Goal: Task Accomplishment & Management: Manage account settings

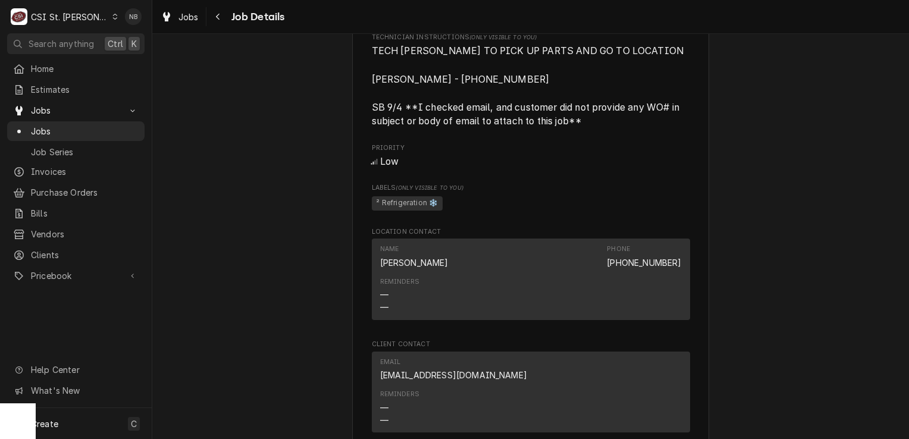
scroll to position [595, 0]
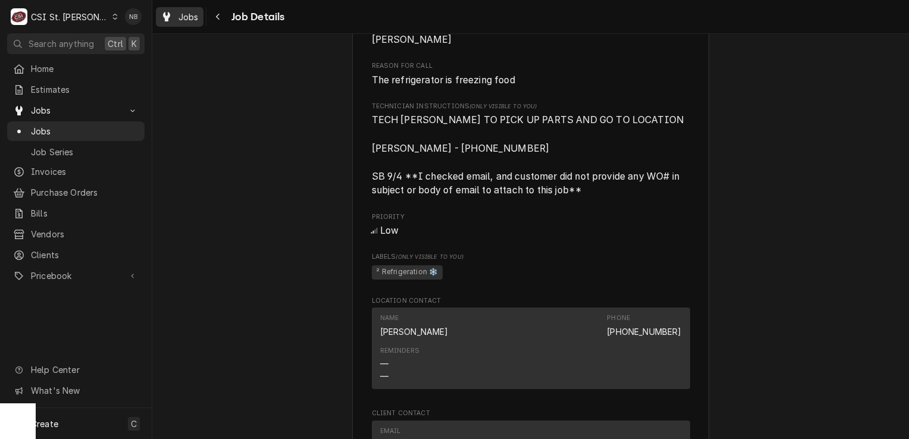
click at [183, 15] on span "Jobs" at bounding box center [189, 17] width 20 height 12
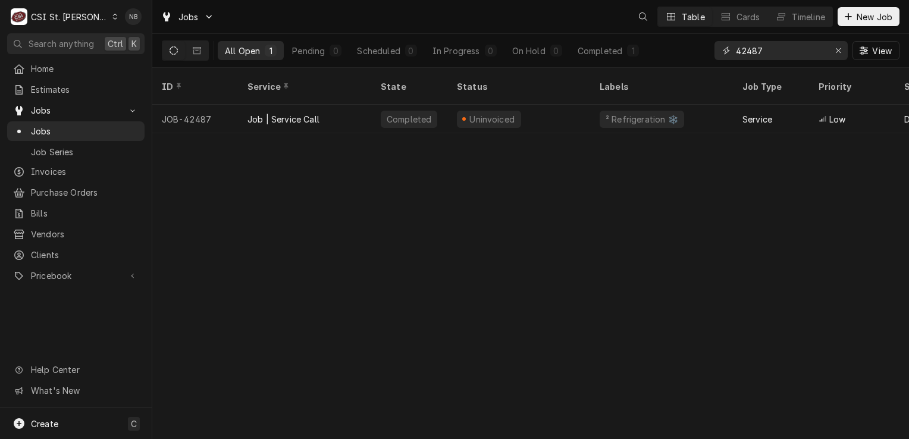
drag, startPoint x: 781, startPoint y: 56, endPoint x: 619, endPoint y: 22, distance: 165.4
click at [638, 22] on div "Jobs Table Cards Timeline New Job All Open 1 Pending 0 Scheduled 0 In Progress …" at bounding box center [530, 34] width 757 height 68
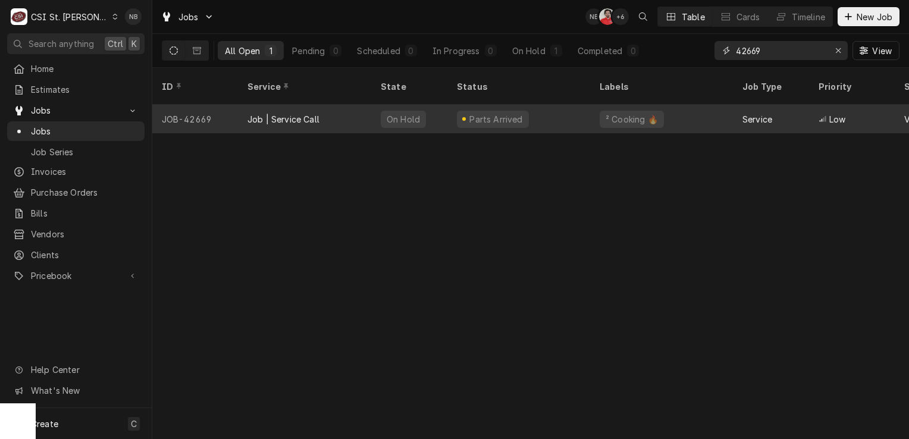
type input "42669"
click at [568, 105] on div "Parts Arrived" at bounding box center [519, 119] width 143 height 29
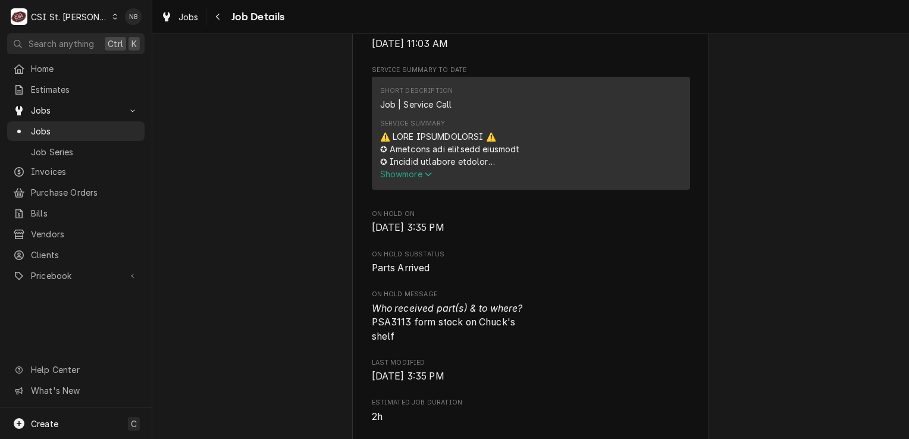
scroll to position [536, 0]
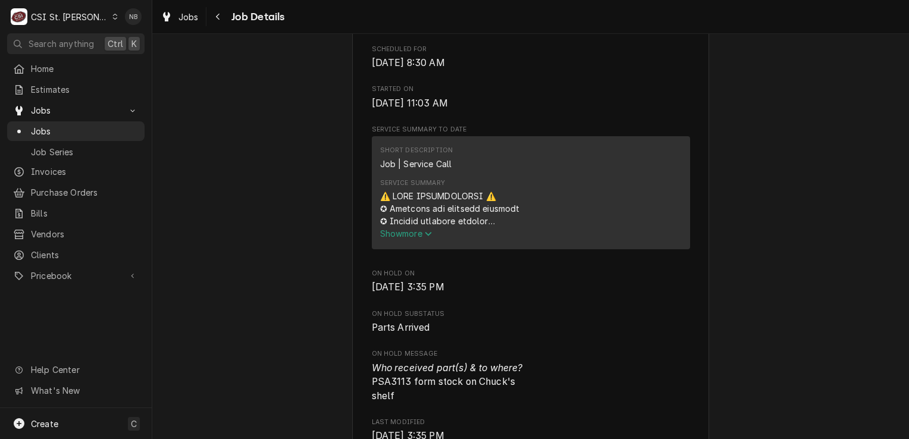
click at [399, 229] on span "Show more" at bounding box center [406, 234] width 52 height 10
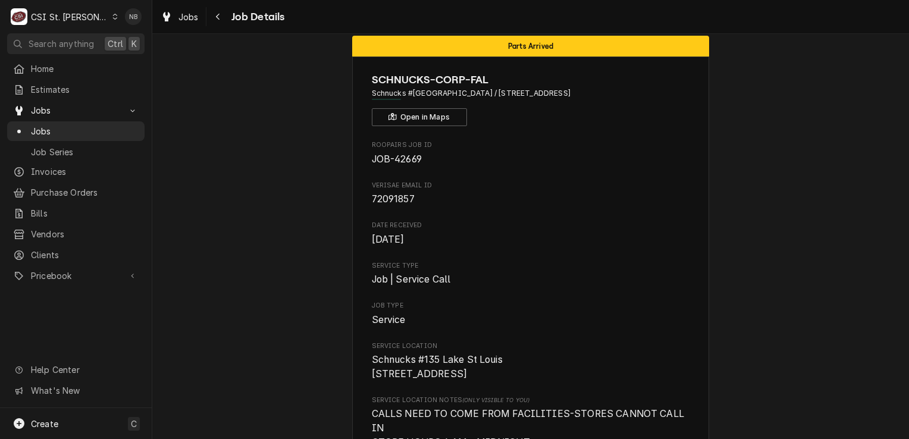
scroll to position [0, 0]
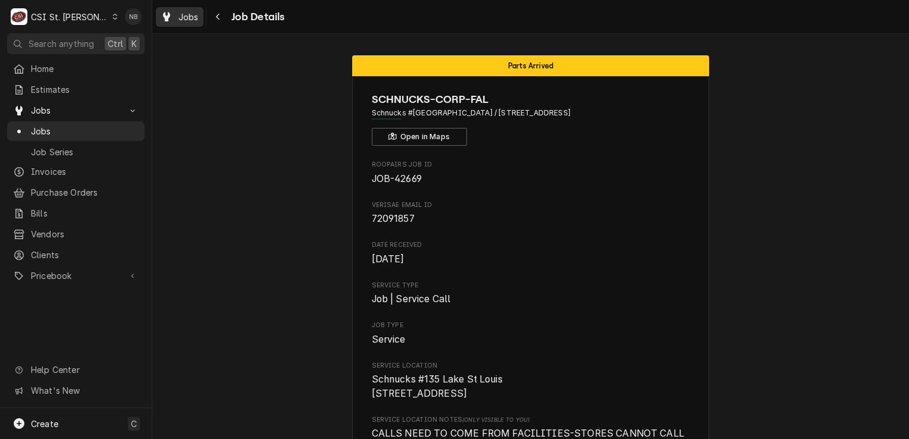
drag, startPoint x: 192, startPoint y: 23, endPoint x: 186, endPoint y: 20, distance: 6.4
click at [192, 23] on div "Jobs" at bounding box center [179, 17] width 43 height 15
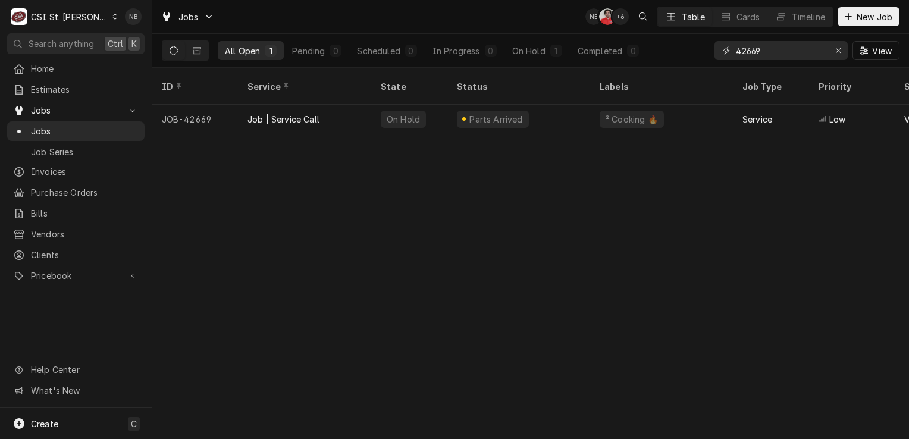
drag, startPoint x: 791, startPoint y: 56, endPoint x: 746, endPoint y: 56, distance: 45.2
click at [746, 56] on input "42669" at bounding box center [780, 50] width 89 height 19
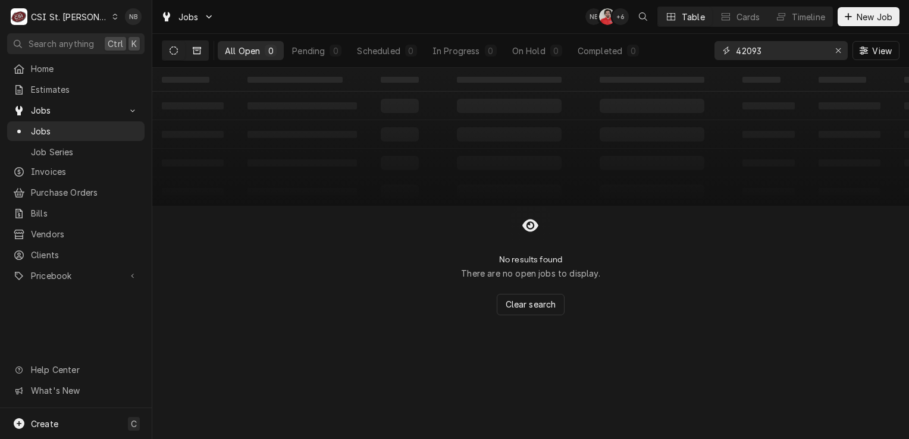
type input "42093"
click at [200, 51] on icon "Dynamic Content Wrapper" at bounding box center [197, 50] width 8 height 7
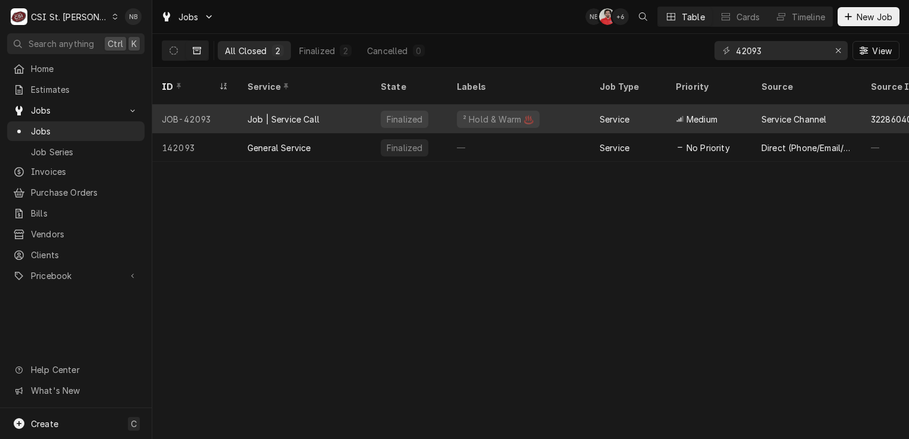
click at [553, 105] on div "² Hold & Warm ♨️" at bounding box center [519, 119] width 143 height 29
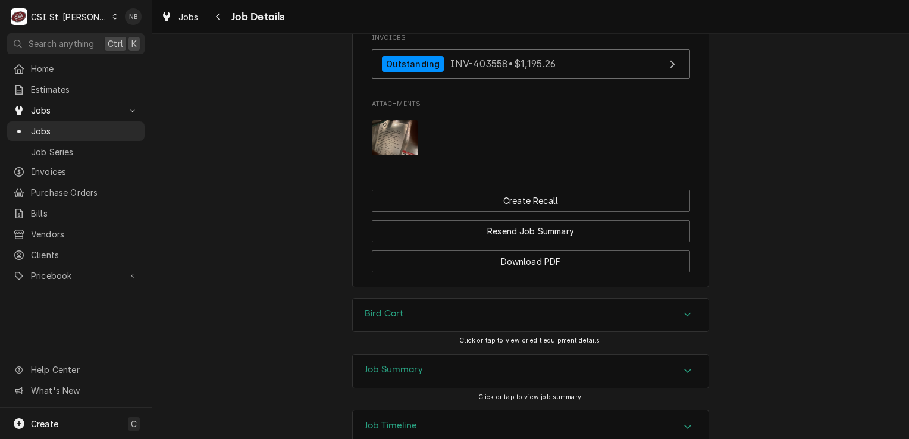
scroll to position [1488, 0]
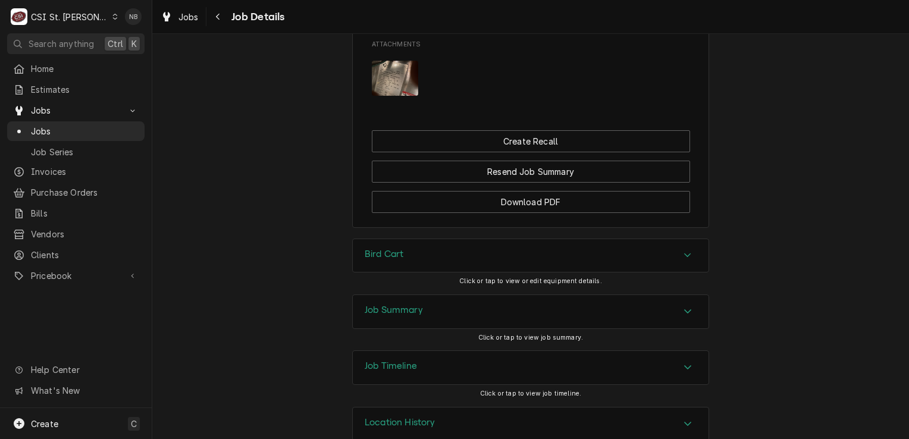
click at [679, 317] on div "Accordion Header" at bounding box center [688, 312] width 18 height 14
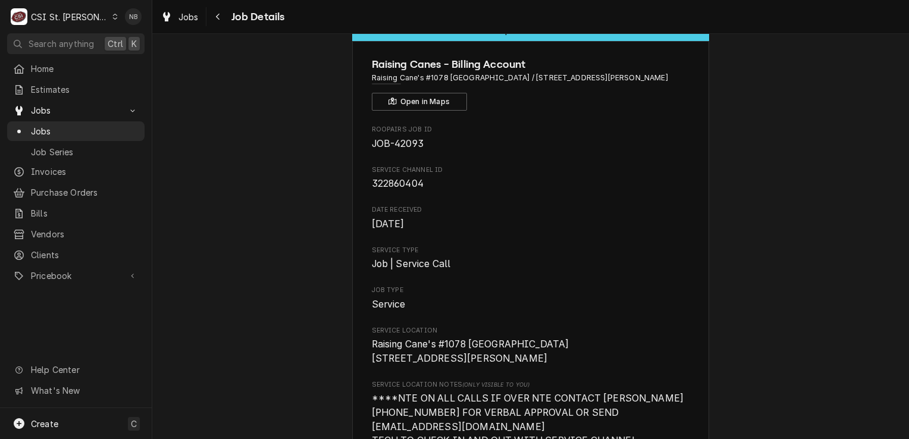
scroll to position [0, 0]
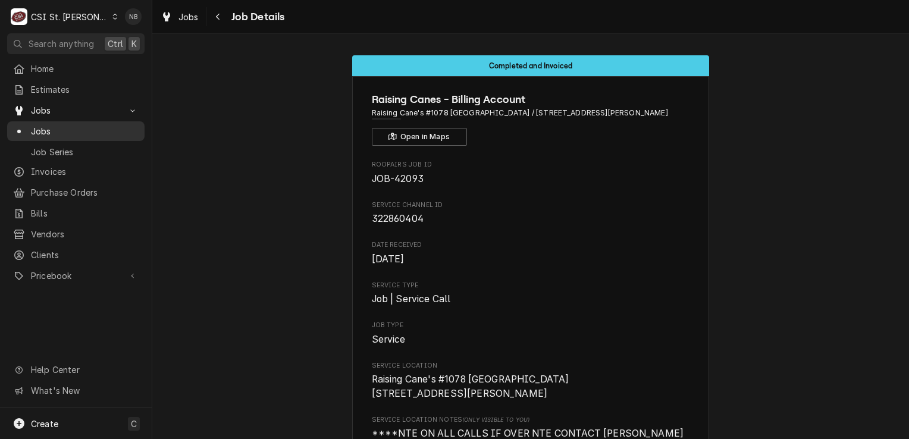
click at [61, 128] on span "Jobs" at bounding box center [85, 131] width 108 height 12
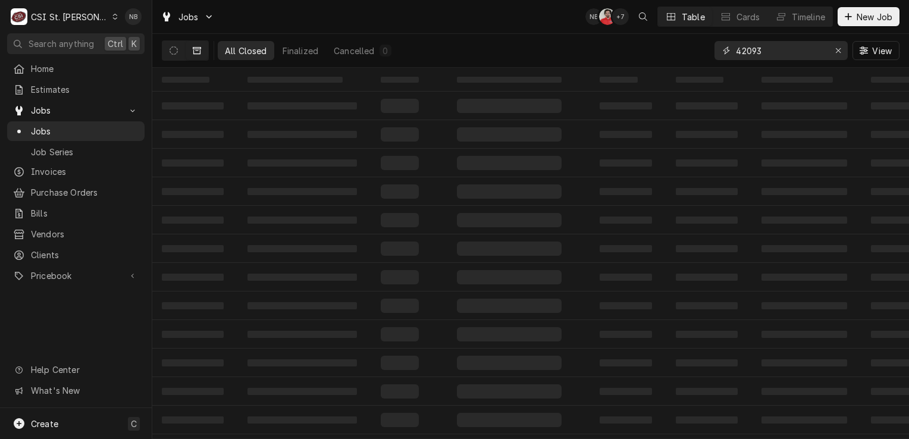
drag, startPoint x: 768, startPoint y: 49, endPoint x: 743, endPoint y: 51, distance: 25.1
click at [743, 51] on input "42093" at bounding box center [780, 50] width 89 height 19
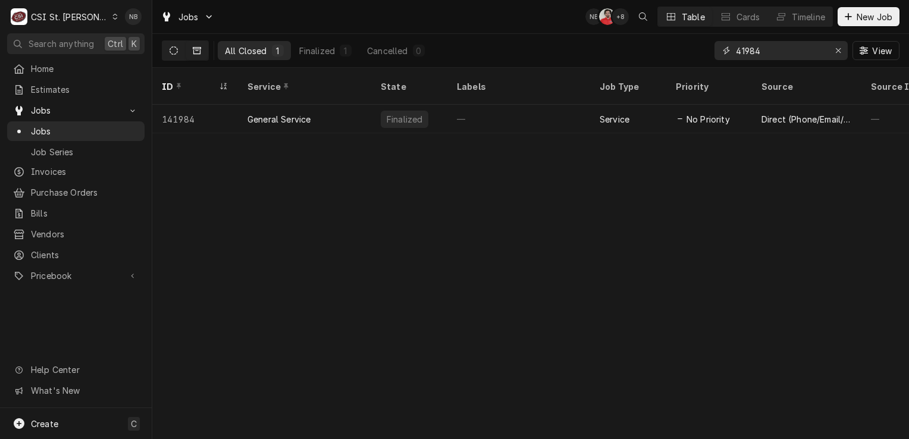
type input "41984"
click at [179, 50] on button "Dynamic Content Wrapper" at bounding box center [173, 50] width 23 height 19
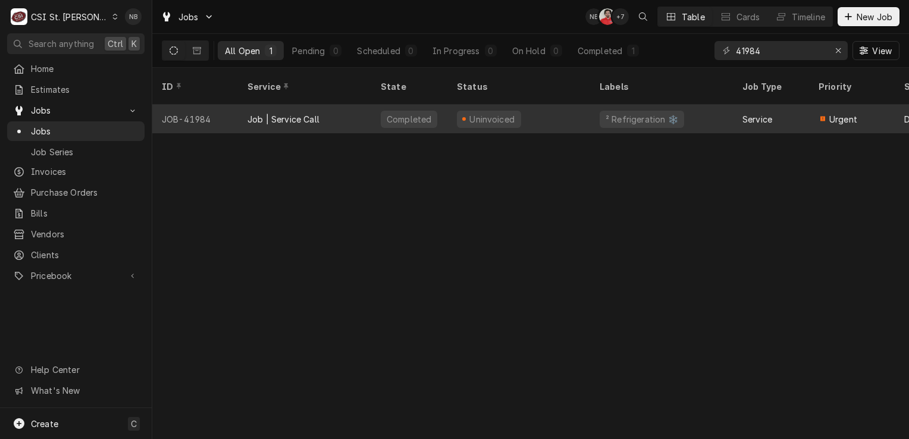
click at [544, 114] on div "Uninvoiced" at bounding box center [519, 119] width 143 height 29
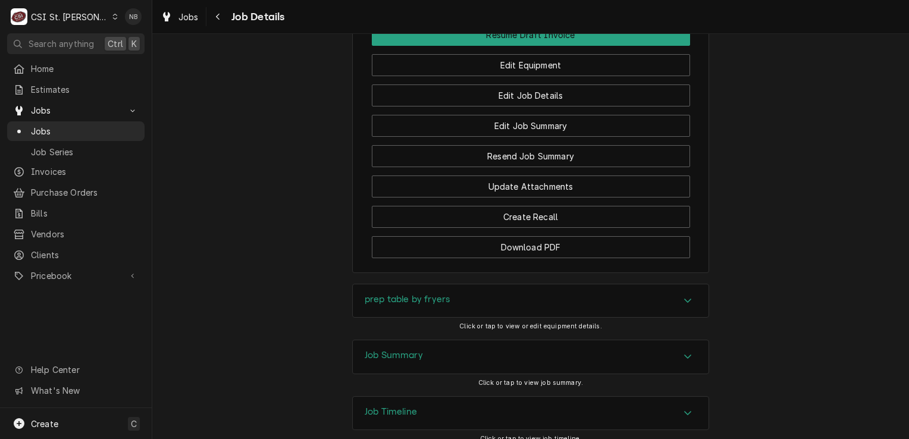
scroll to position [1269, 0]
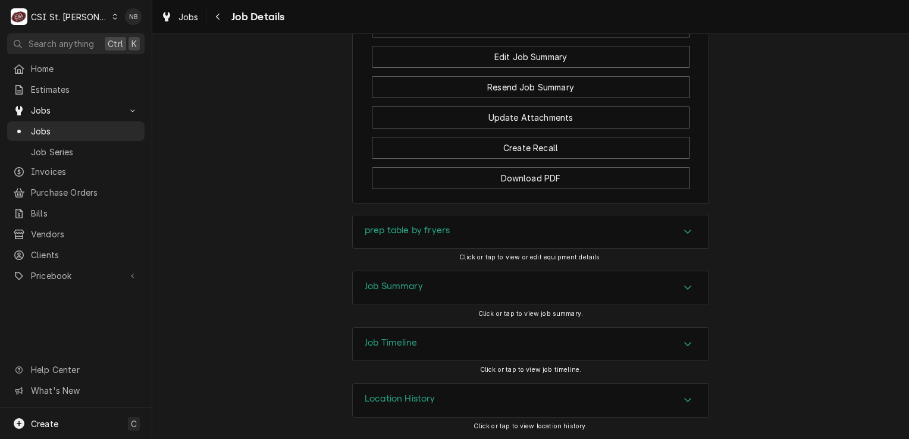
click at [615, 283] on div "Job Summary" at bounding box center [531, 287] width 356 height 33
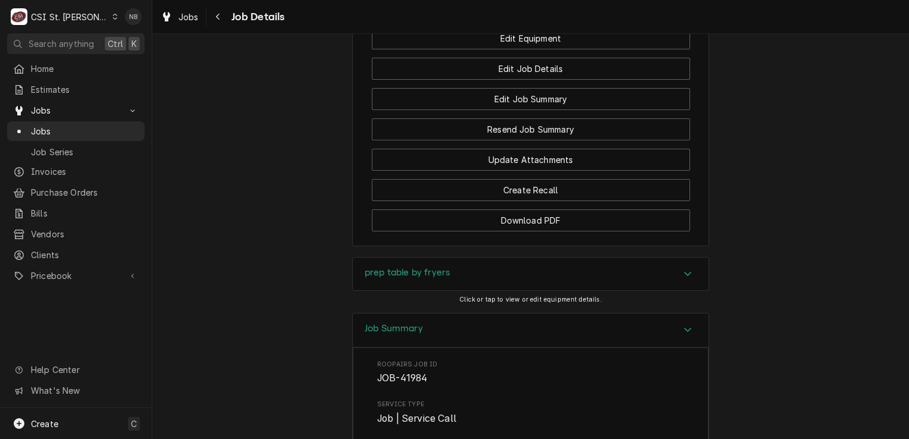
scroll to position [1238, 0]
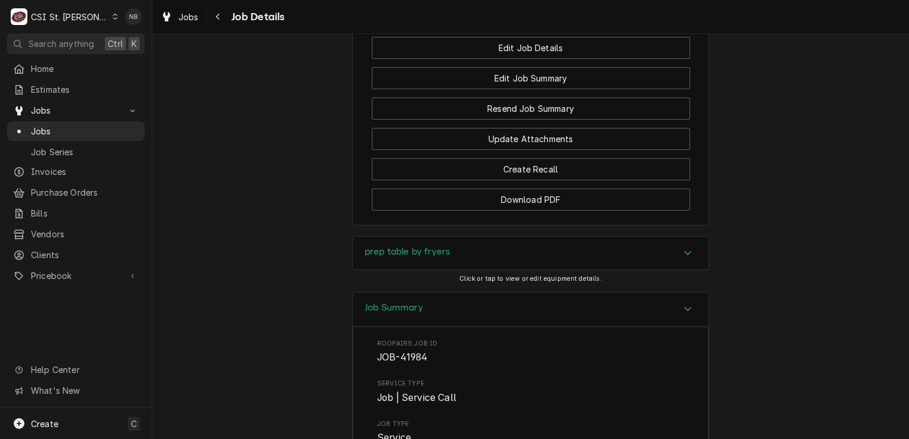
click at [679, 317] on div "Accordion Header" at bounding box center [688, 309] width 18 height 14
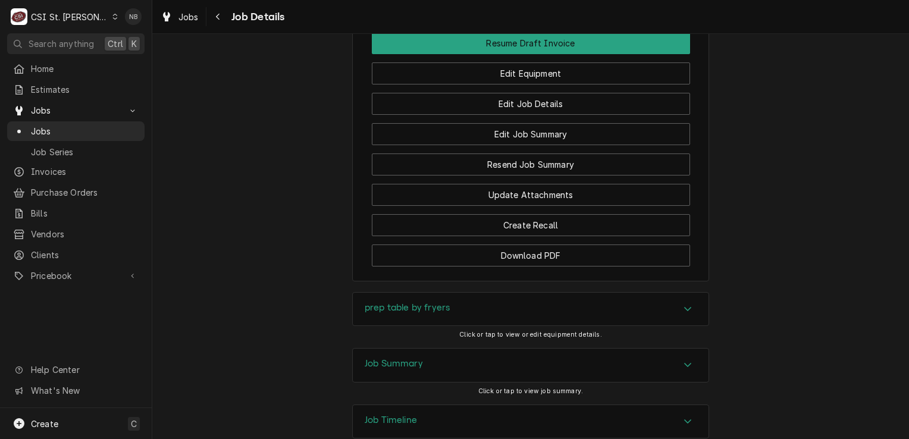
scroll to position [1119, 0]
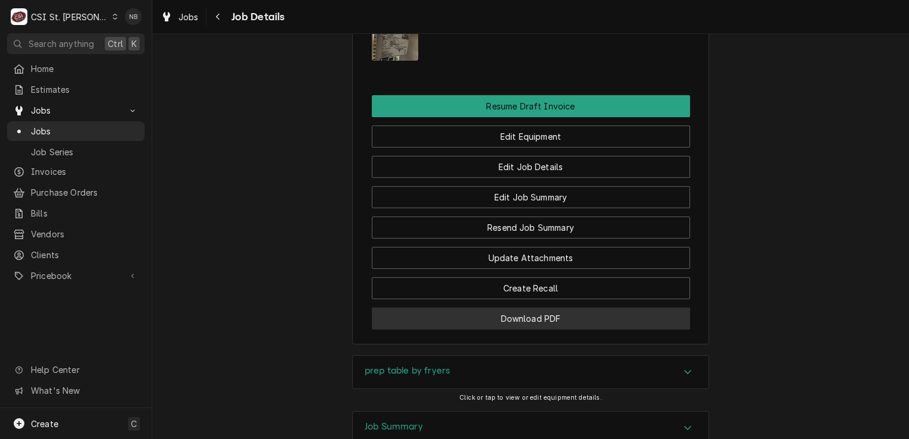
click at [497, 330] on button "Download PDF" at bounding box center [531, 319] width 318 height 22
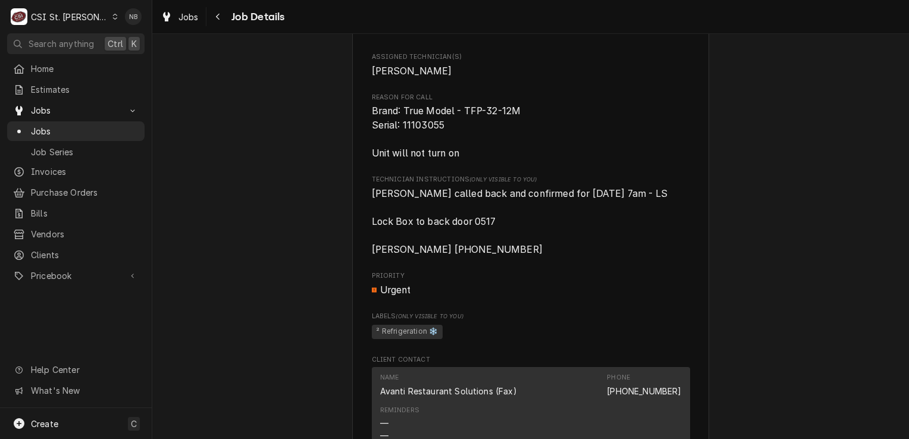
scroll to position [405, 0]
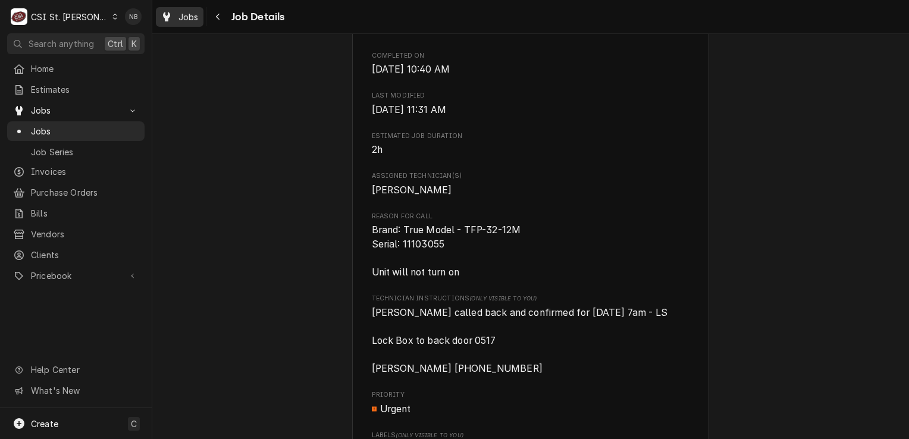
click at [182, 17] on span "Jobs" at bounding box center [189, 17] width 20 height 12
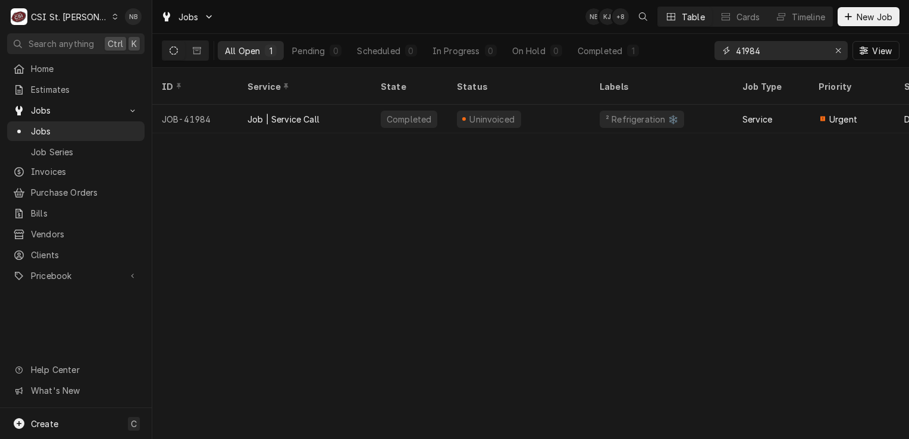
drag, startPoint x: 774, startPoint y: 54, endPoint x: 746, endPoint y: 51, distance: 28.7
click at [746, 51] on input "41984" at bounding box center [780, 50] width 89 height 19
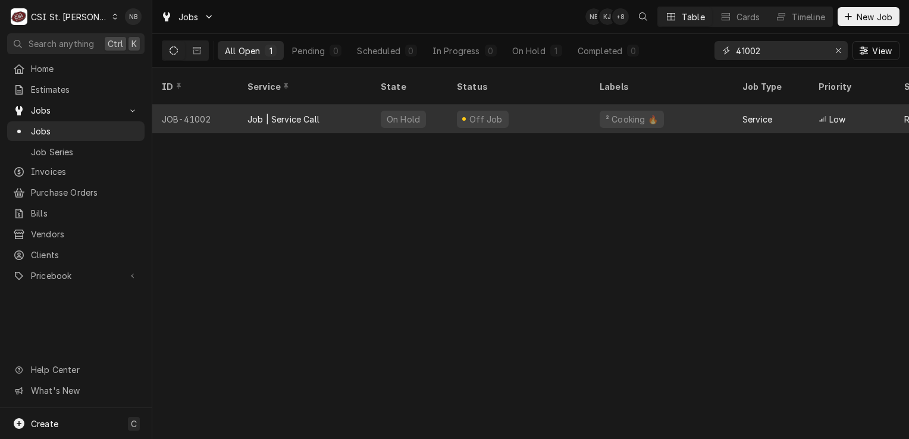
type input "41002"
click at [540, 109] on div "Off Job" at bounding box center [519, 119] width 143 height 29
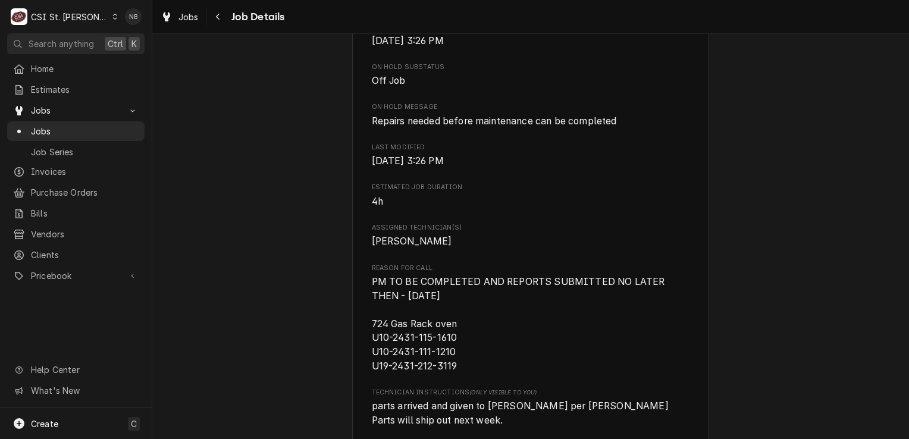
scroll to position [536, 0]
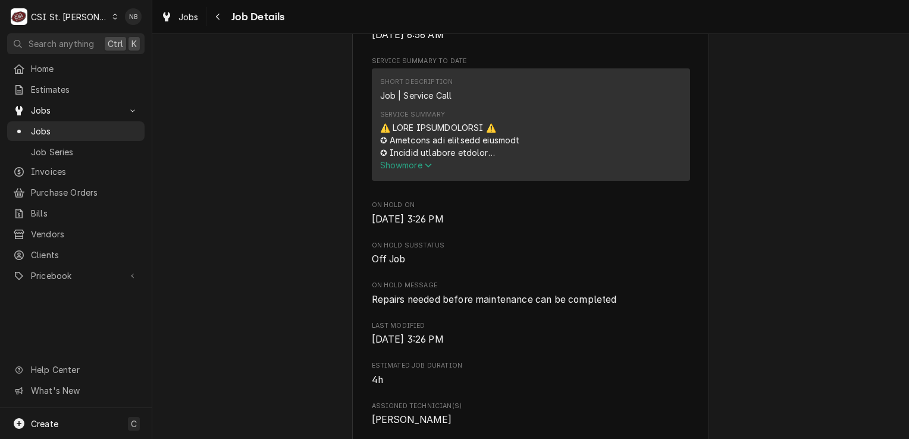
click at [415, 170] on span "Show more" at bounding box center [406, 165] width 52 height 10
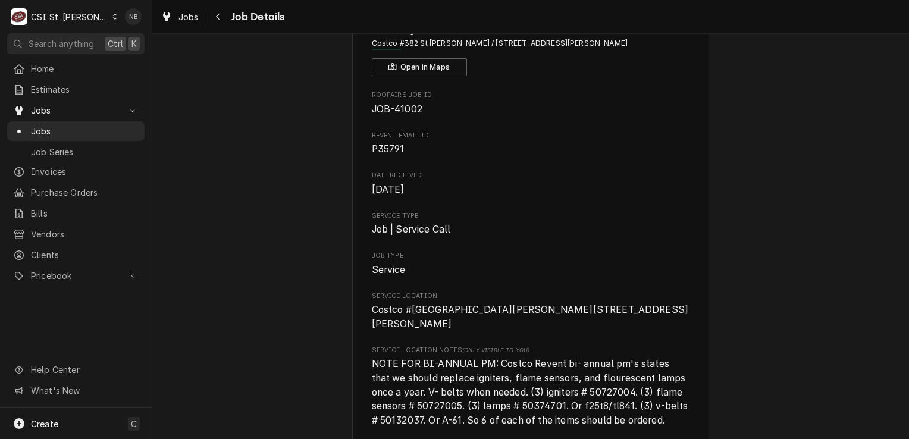
scroll to position [0, 0]
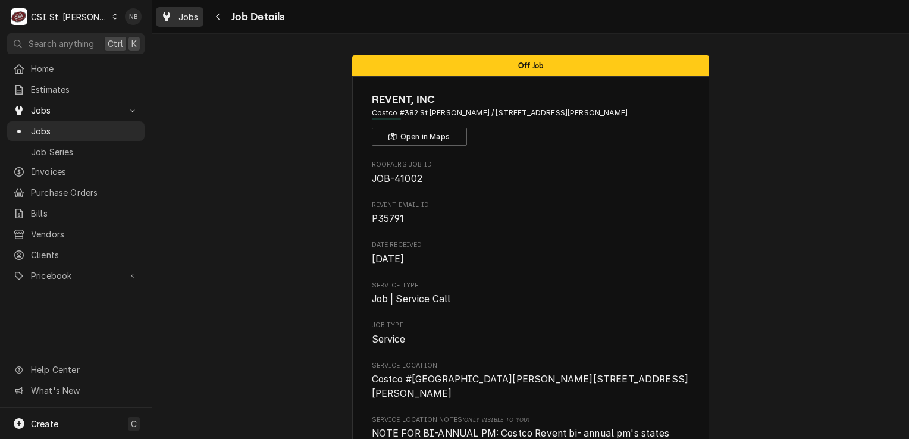
click at [186, 18] on span "Jobs" at bounding box center [189, 17] width 20 height 12
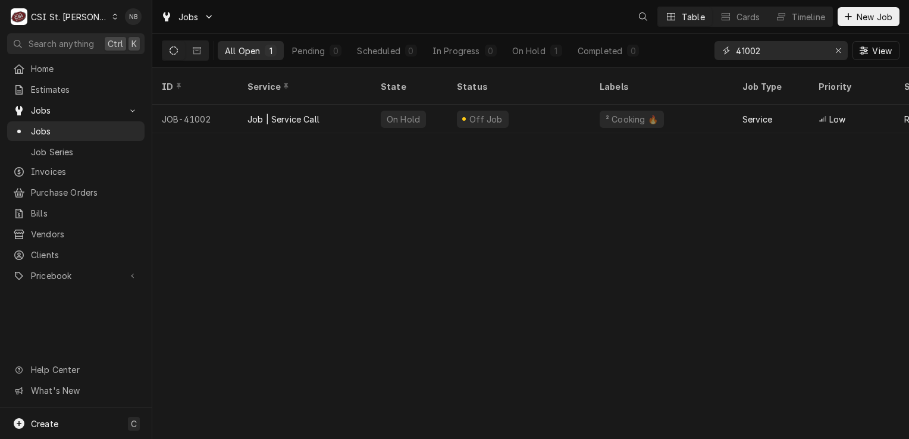
drag, startPoint x: 765, startPoint y: 51, endPoint x: 737, endPoint y: 56, distance: 28.4
click at [737, 56] on input "41002" at bounding box center [780, 50] width 89 height 19
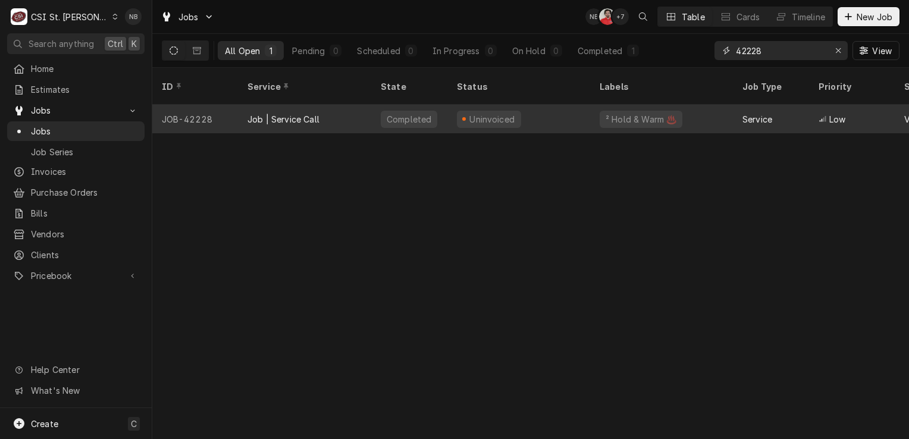
type input "42228"
click at [561, 112] on div "Uninvoiced" at bounding box center [519, 119] width 143 height 29
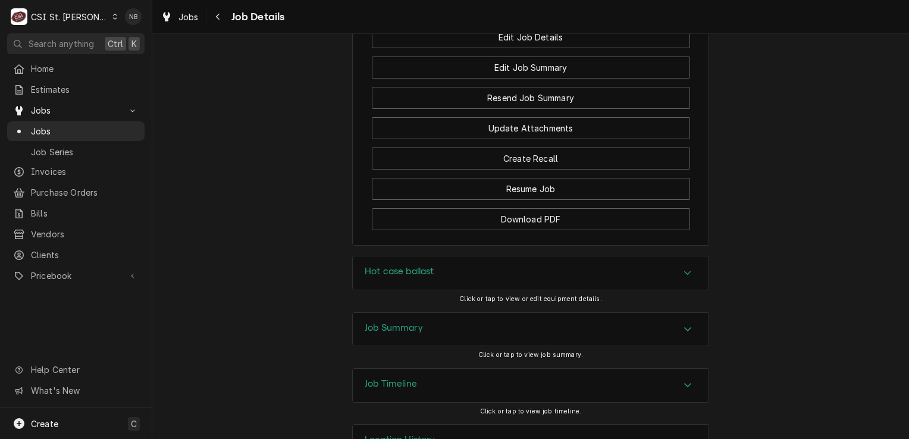
scroll to position [1644, 0]
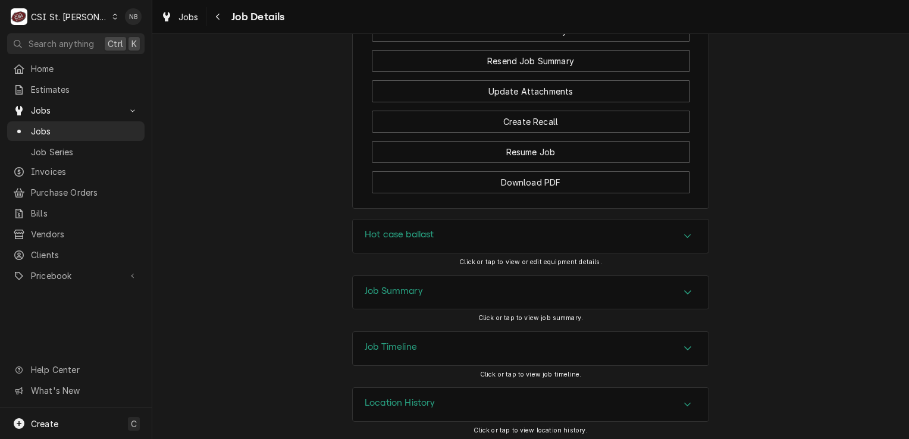
drag, startPoint x: 571, startPoint y: 303, endPoint x: 569, endPoint y: 296, distance: 7.4
click at [571, 303] on div "Job Summary" at bounding box center [531, 292] width 356 height 33
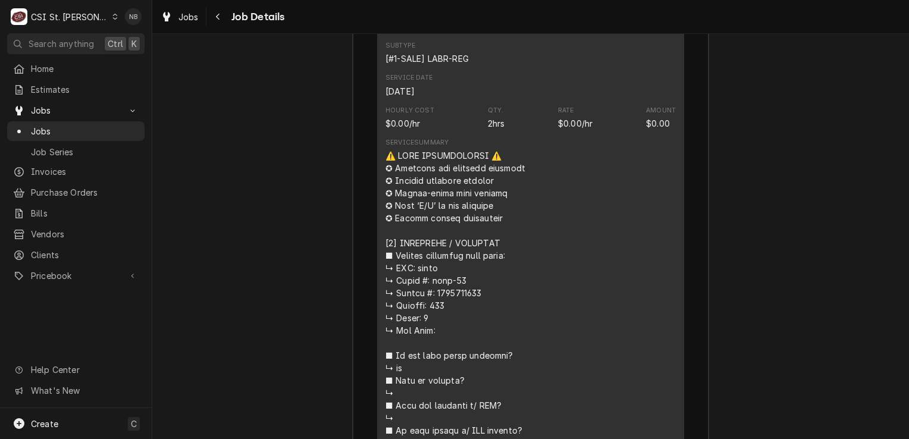
scroll to position [2239, 0]
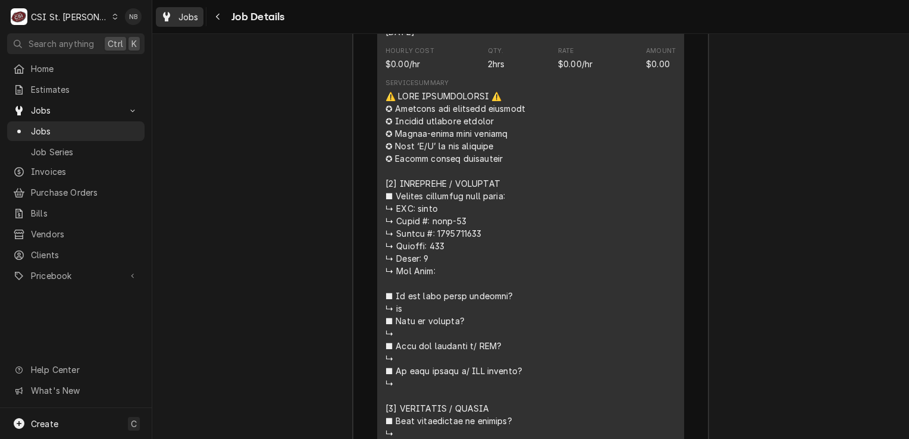
click at [178, 11] on div "Jobs" at bounding box center [179, 17] width 43 height 15
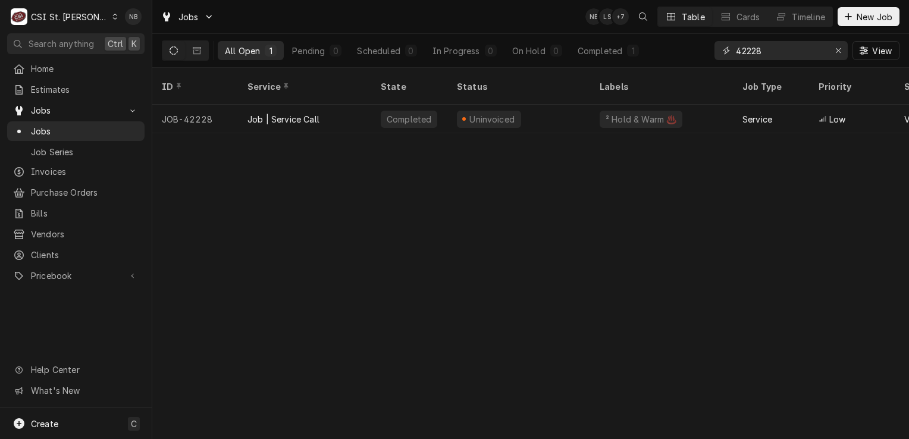
drag, startPoint x: 766, startPoint y: 46, endPoint x: 747, endPoint y: 63, distance: 25.7
click at [747, 63] on div "42228 View" at bounding box center [807, 50] width 185 height 33
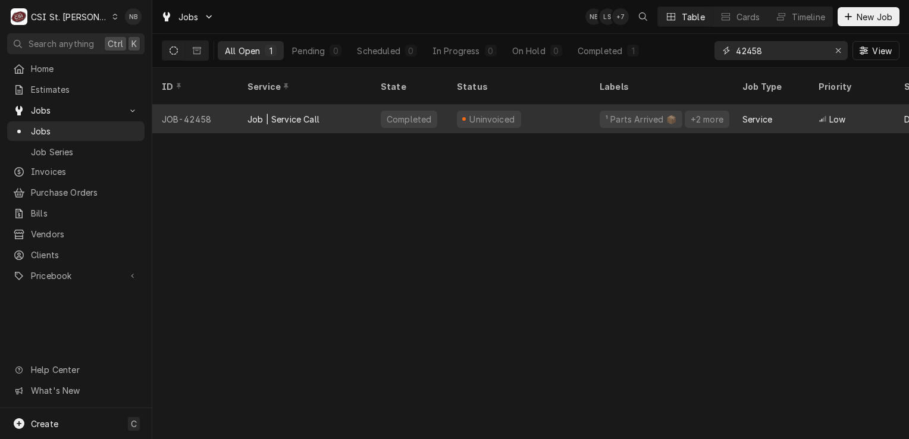
type input "42458"
click at [555, 112] on div "Uninvoiced" at bounding box center [519, 119] width 143 height 29
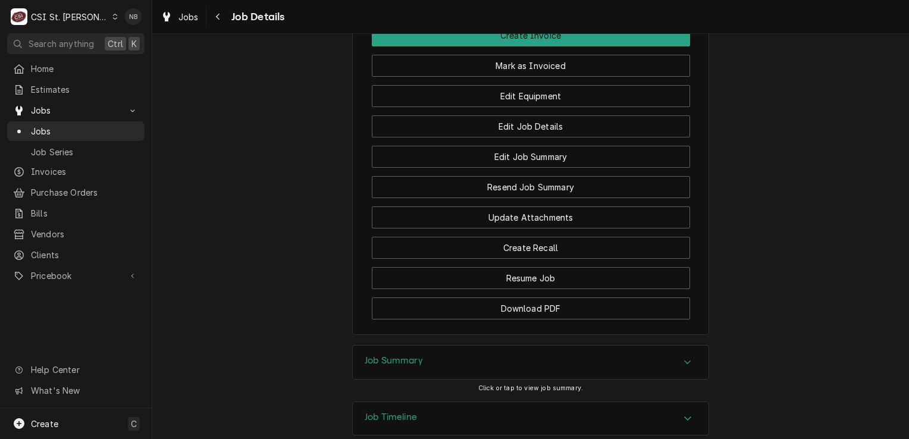
scroll to position [1626, 0]
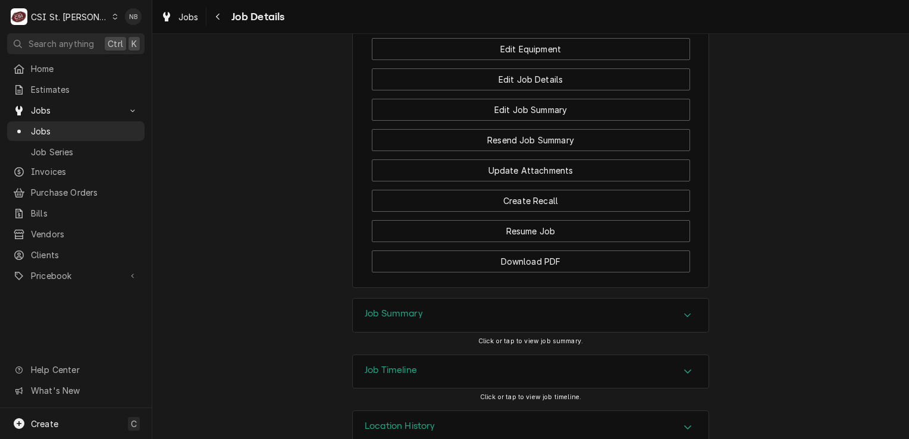
click at [583, 299] on div "Job Summary" at bounding box center [531, 315] width 356 height 33
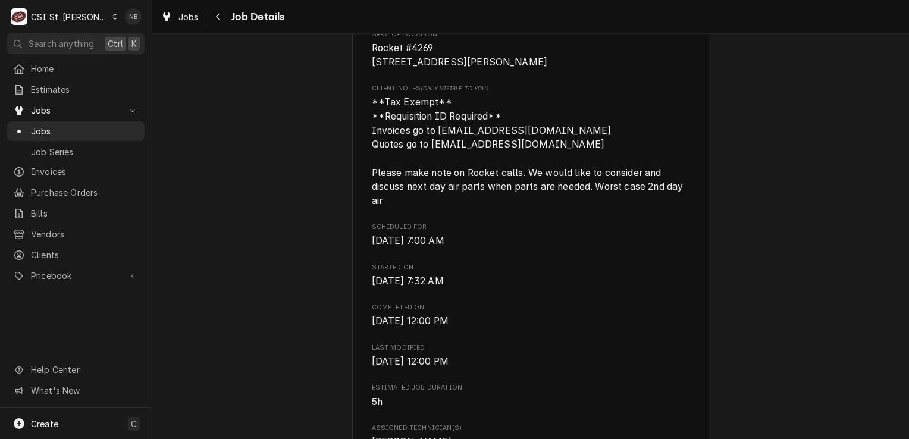
scroll to position [298, 0]
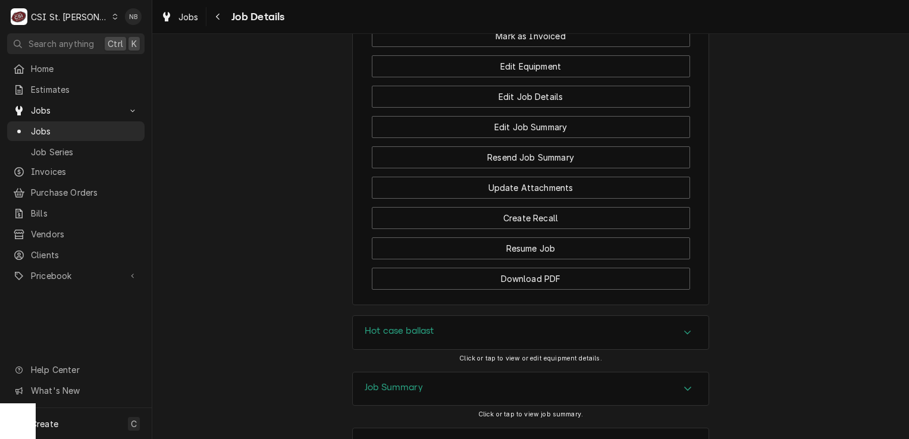
scroll to position [1644, 0]
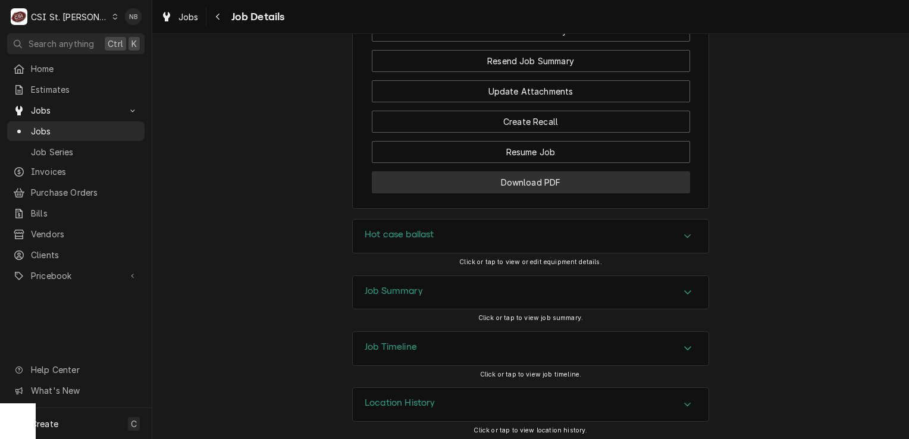
click at [547, 175] on button "Download PDF" at bounding box center [531, 182] width 318 height 22
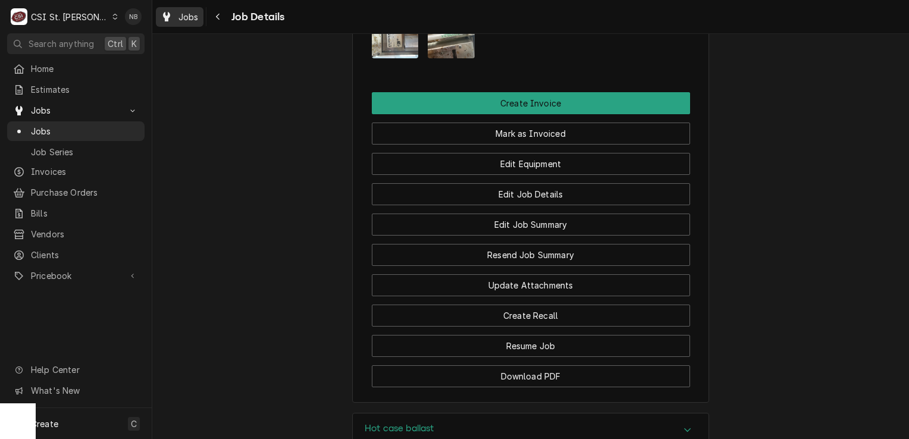
scroll to position [1406, 0]
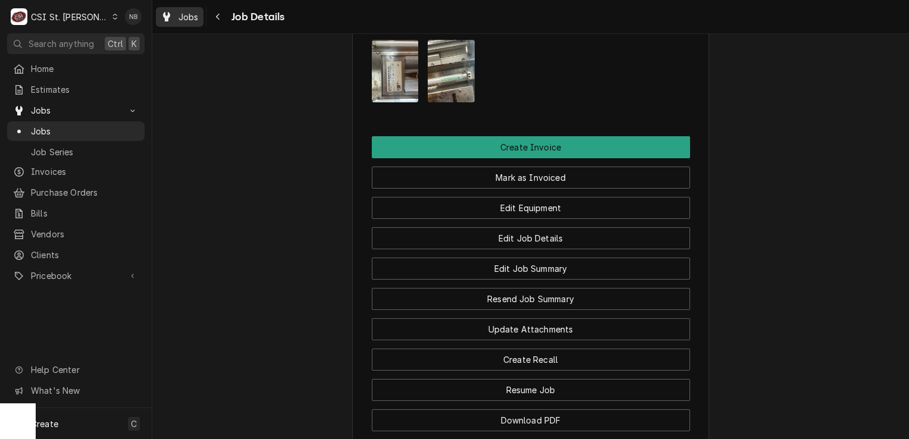
click at [177, 12] on div "Jobs" at bounding box center [179, 17] width 43 height 15
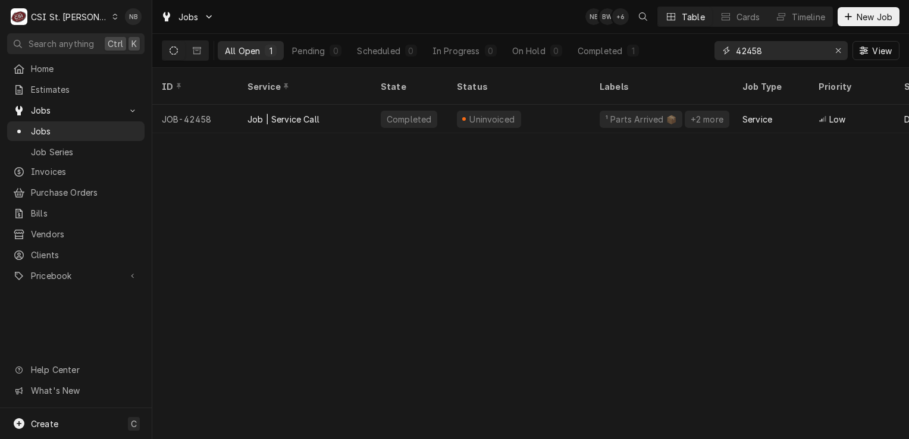
click at [748, 48] on input "42458" at bounding box center [780, 50] width 89 height 19
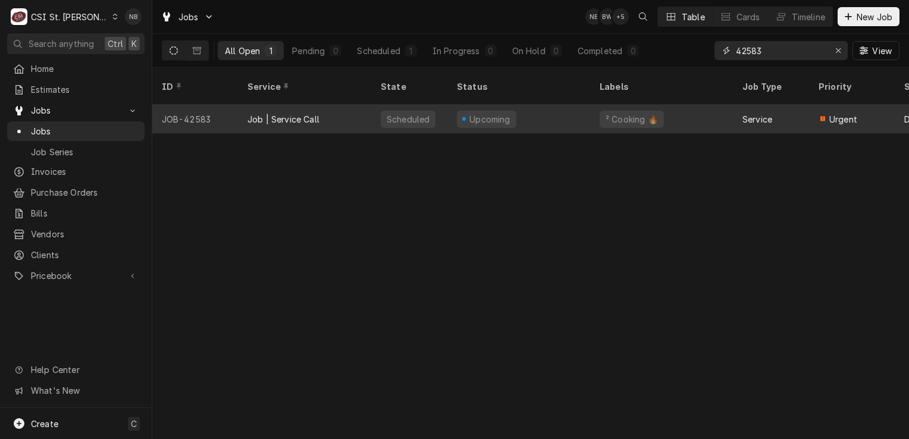
type input "42583"
click at [531, 105] on div "Upcoming" at bounding box center [519, 119] width 143 height 29
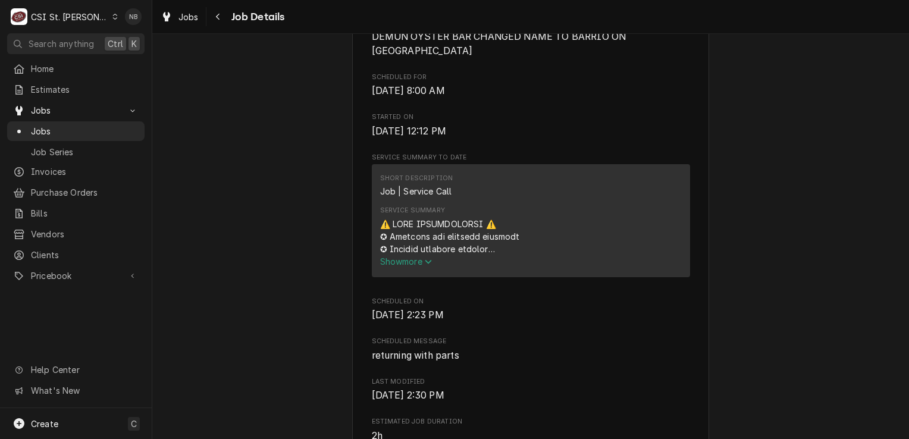
scroll to position [417, 0]
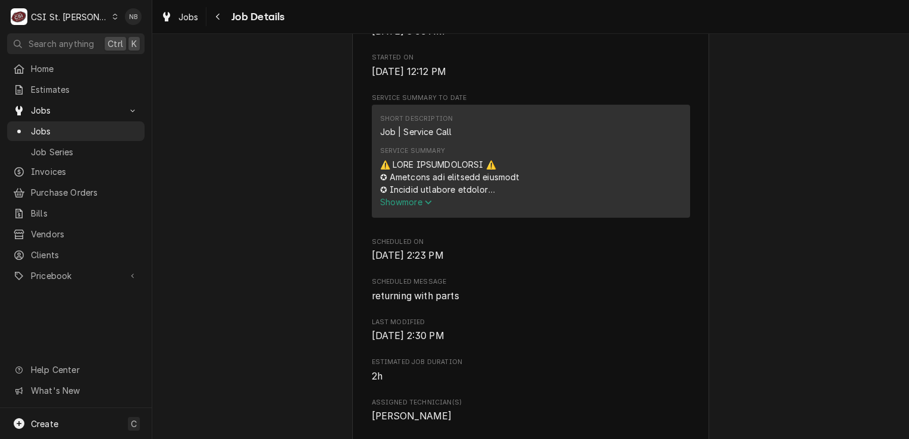
click at [408, 207] on button "Show more" at bounding box center [531, 202] width 302 height 12
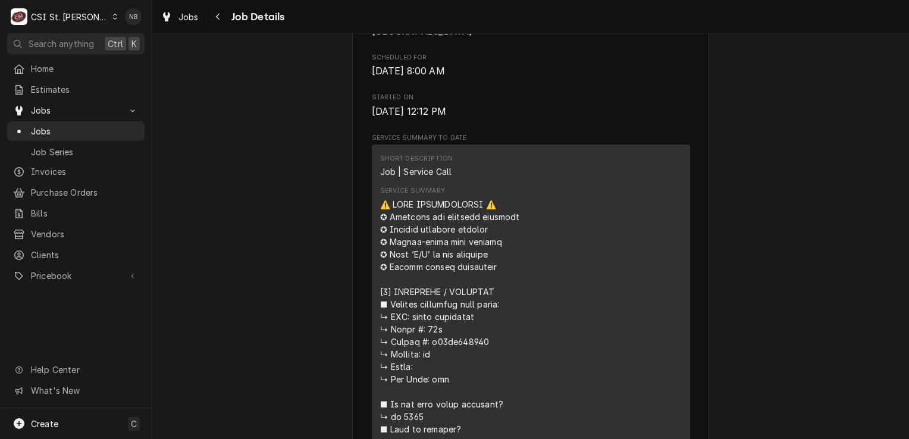
scroll to position [357, 0]
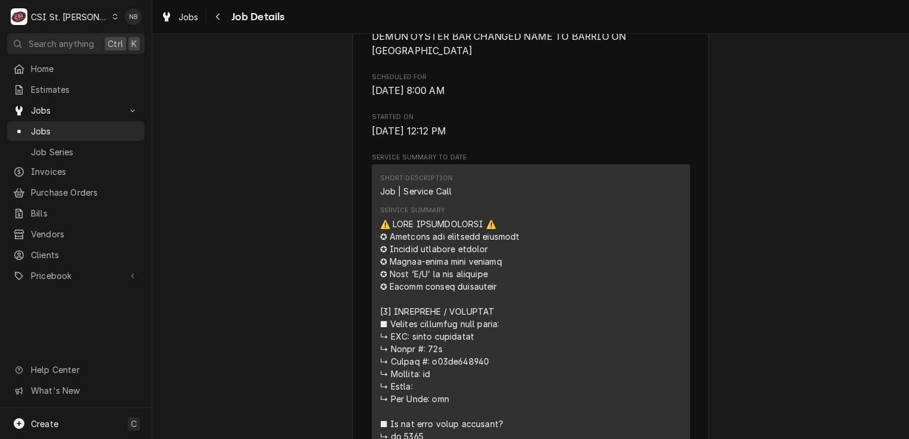
click at [430, 157] on span "Service Summary To Date" at bounding box center [531, 158] width 318 height 10
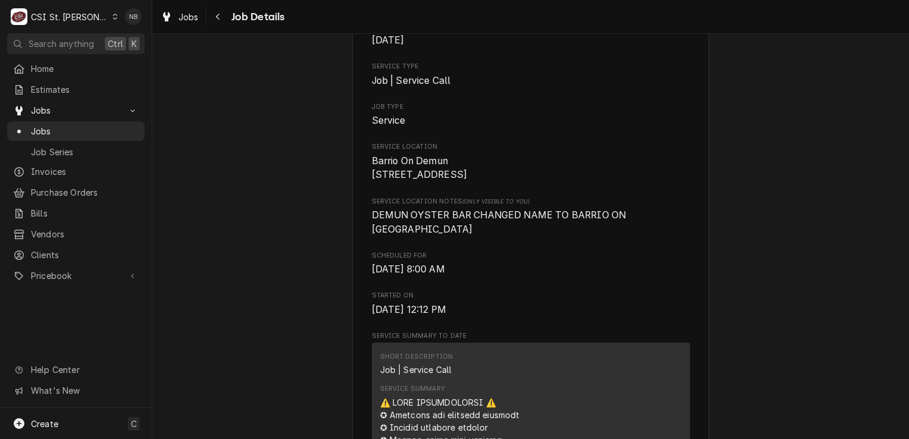
scroll to position [0, 0]
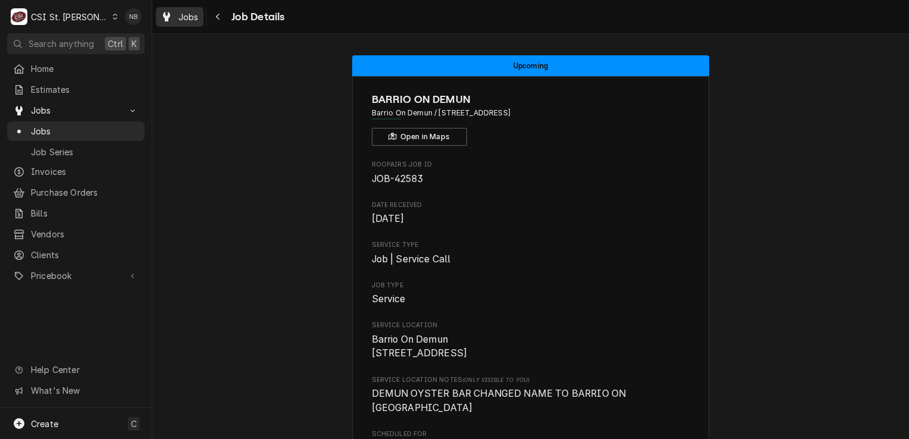
click at [196, 18] on span "Jobs" at bounding box center [189, 17] width 20 height 12
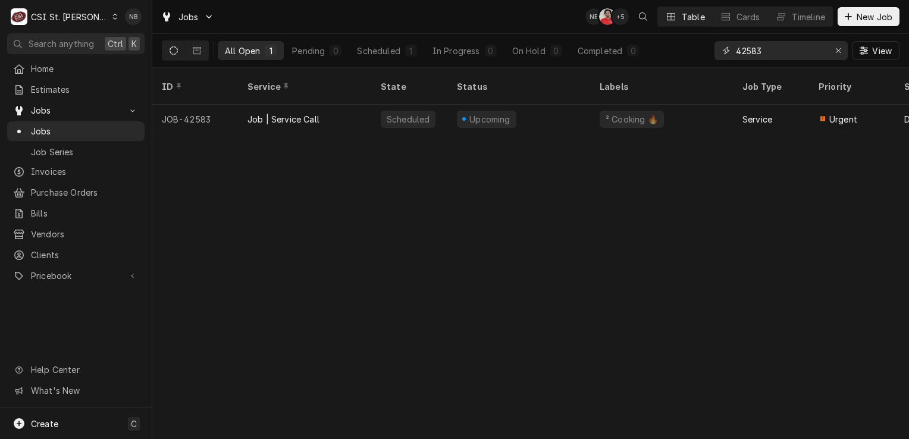
drag, startPoint x: 766, startPoint y: 54, endPoint x: 747, endPoint y: 58, distance: 20.2
click at [747, 58] on input "42583" at bounding box center [780, 50] width 89 height 19
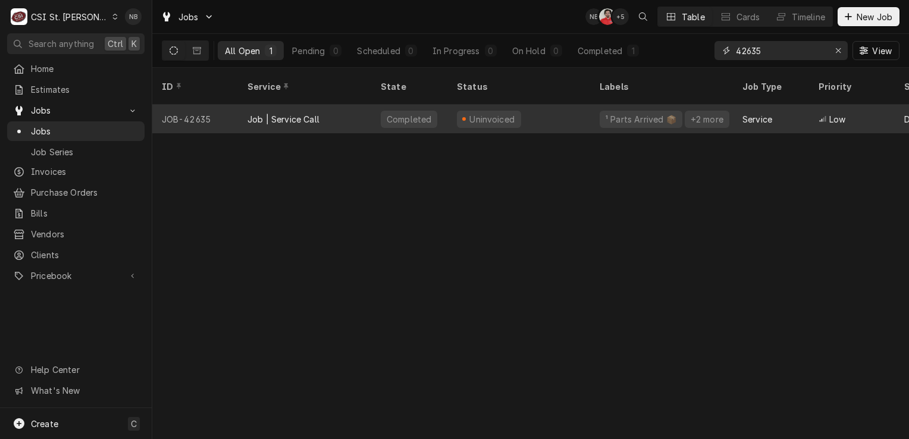
type input "42635"
click at [564, 106] on div "Uninvoiced" at bounding box center [519, 119] width 143 height 29
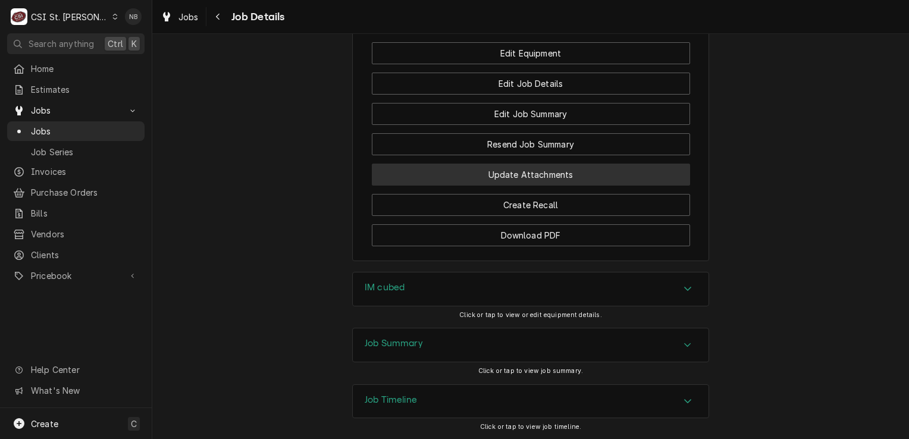
scroll to position [1591, 0]
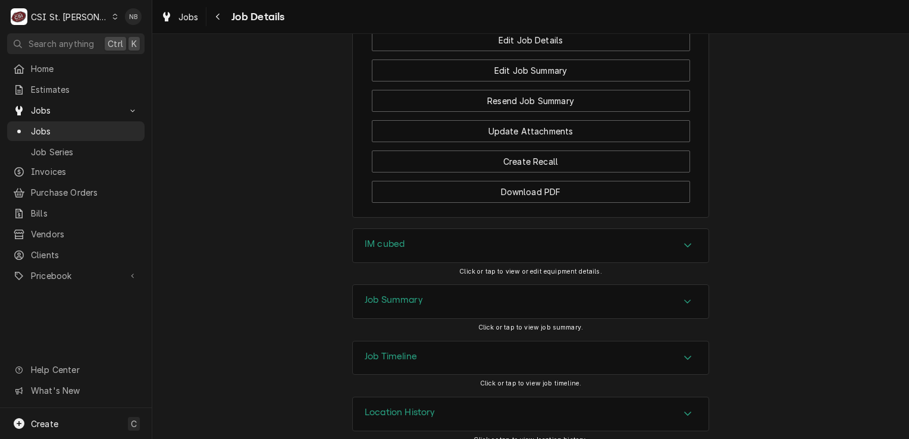
click at [583, 287] on div "Job Summary" at bounding box center [531, 301] width 356 height 33
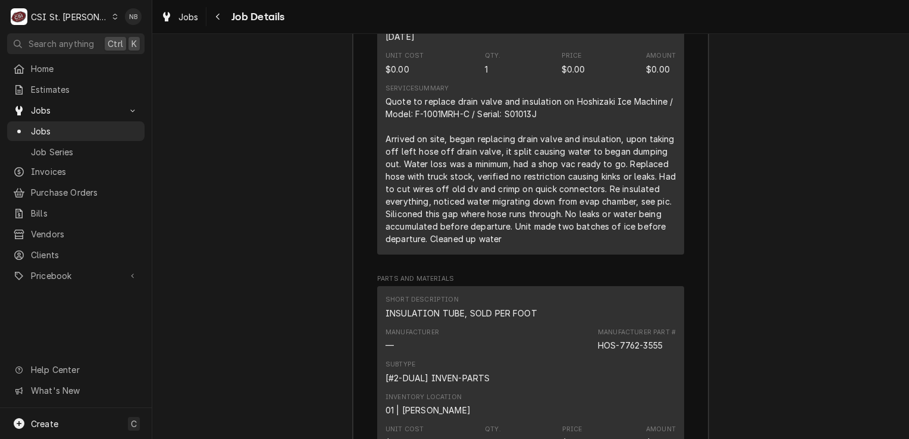
scroll to position [2483, 0]
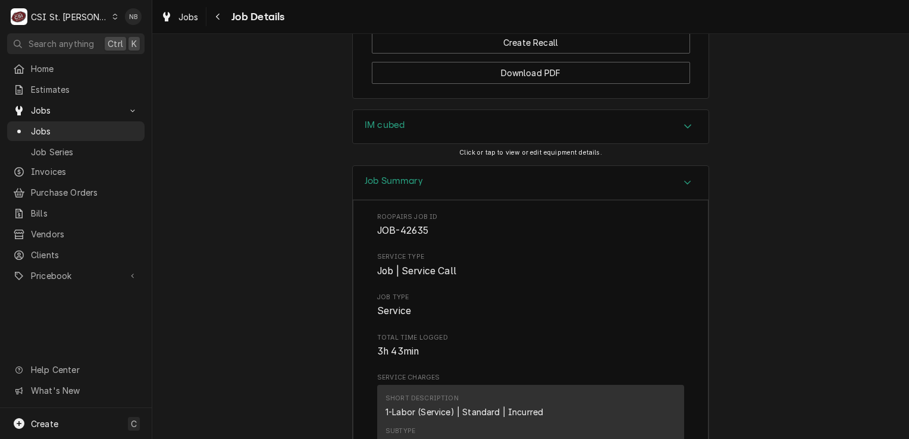
drag, startPoint x: 609, startPoint y: 155, endPoint x: 617, endPoint y: 162, distance: 9.7
click at [609, 166] on div "Job Summary" at bounding box center [531, 183] width 356 height 34
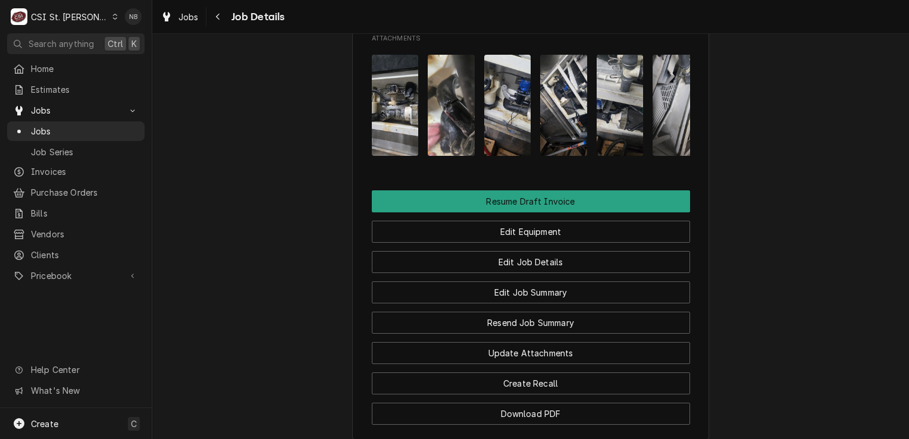
scroll to position [1591, 0]
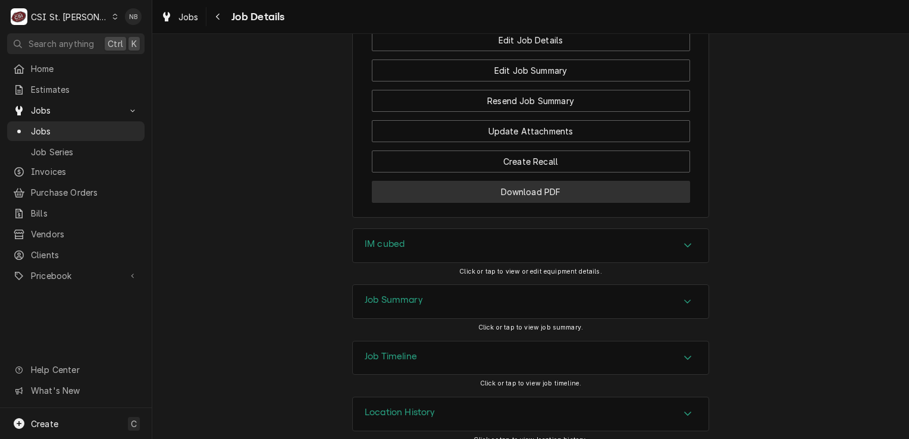
click at [596, 182] on button "Download PDF" at bounding box center [531, 192] width 318 height 22
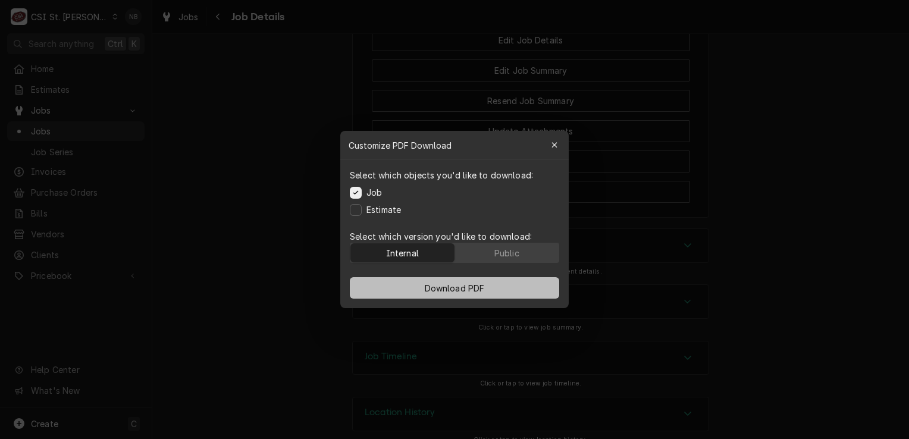
click at [443, 292] on span "Download PDF" at bounding box center [455, 288] width 65 height 12
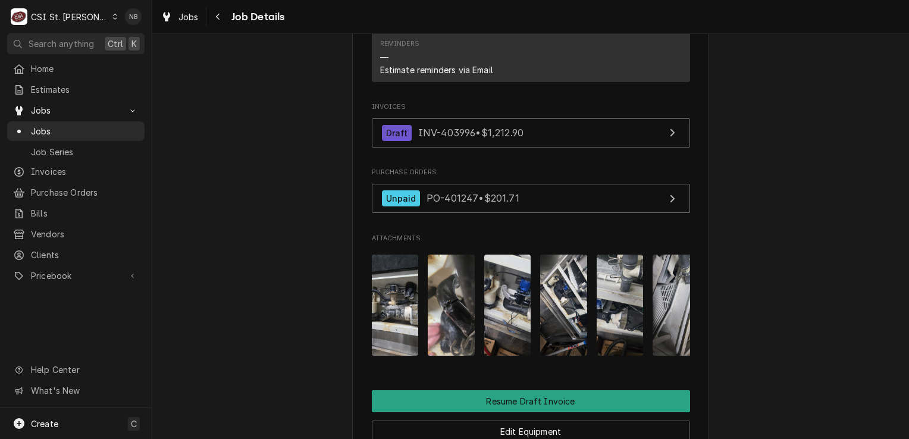
scroll to position [1055, 0]
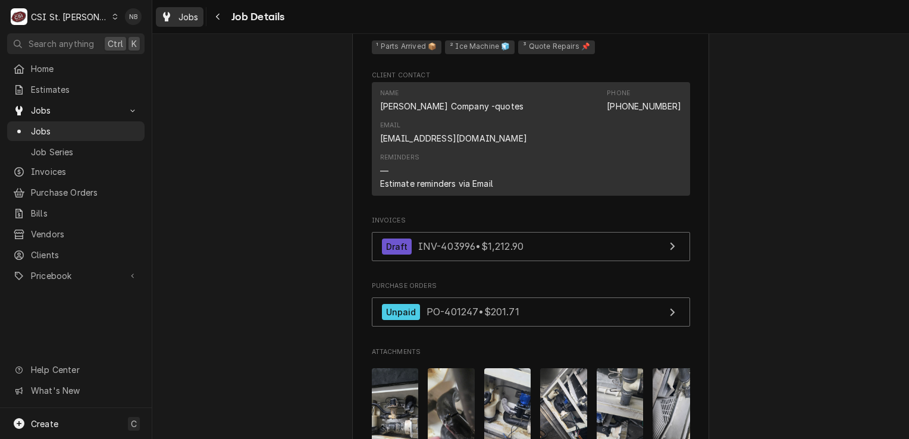
click at [182, 18] on span "Jobs" at bounding box center [189, 17] width 20 height 12
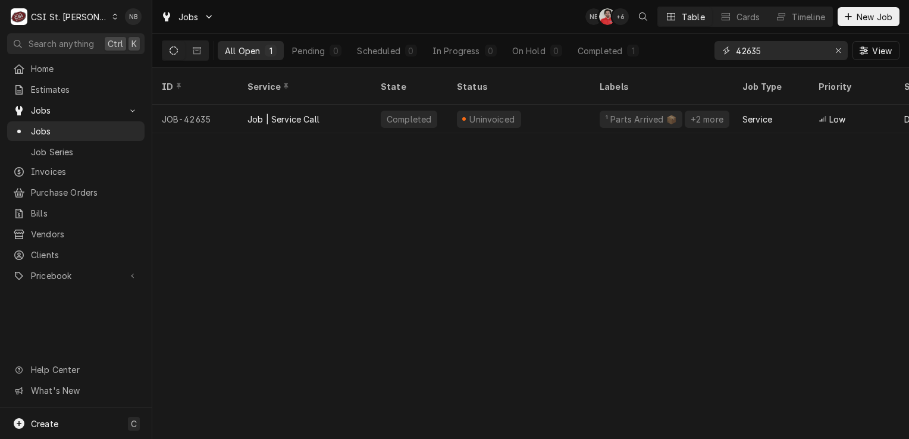
click at [788, 51] on input "42635" at bounding box center [780, 50] width 89 height 19
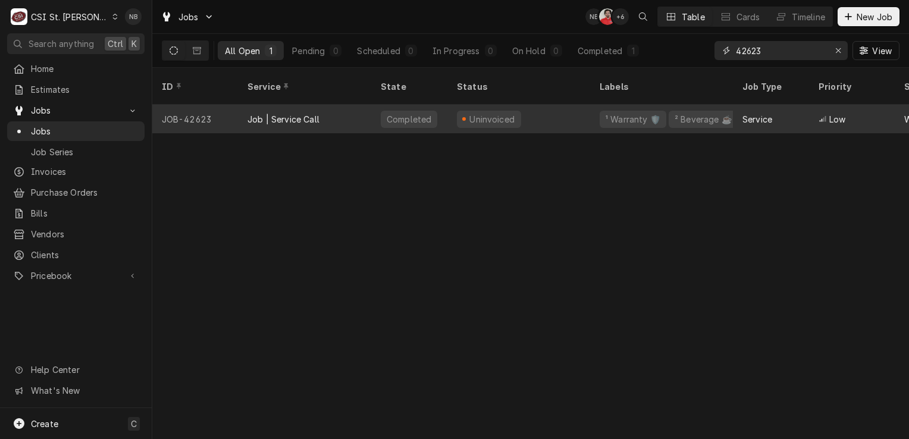
type input "42623"
click at [536, 107] on div "Uninvoiced" at bounding box center [519, 119] width 143 height 29
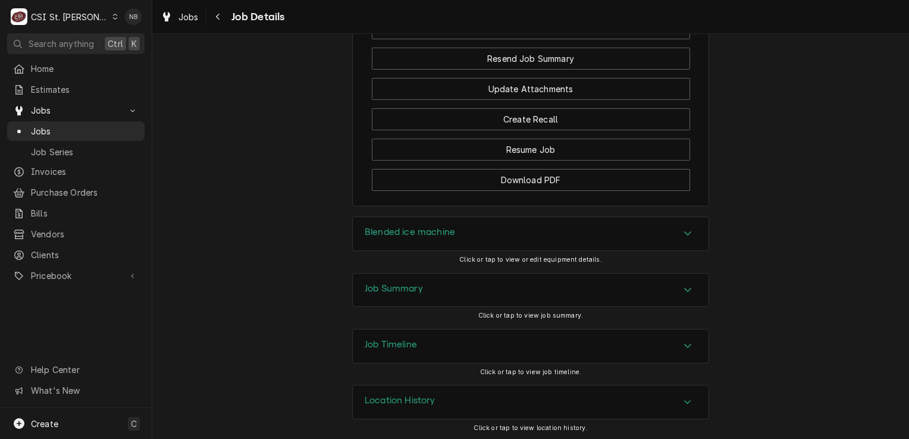
scroll to position [1404, 0]
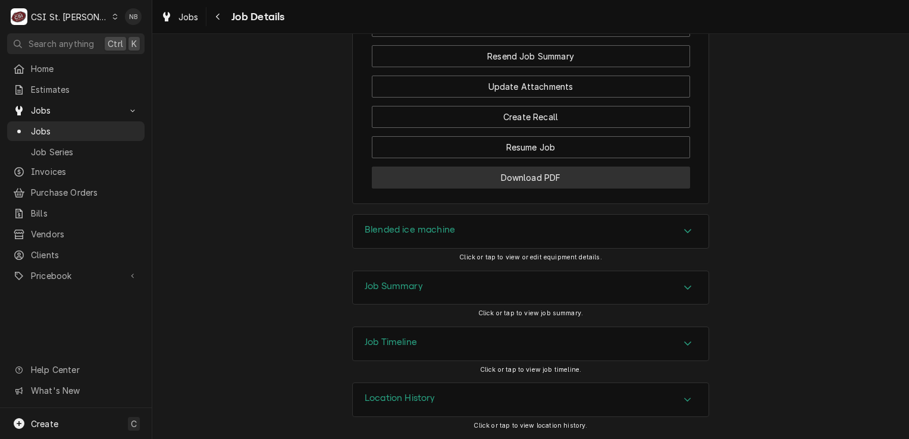
click at [528, 176] on button "Download PDF" at bounding box center [531, 178] width 318 height 22
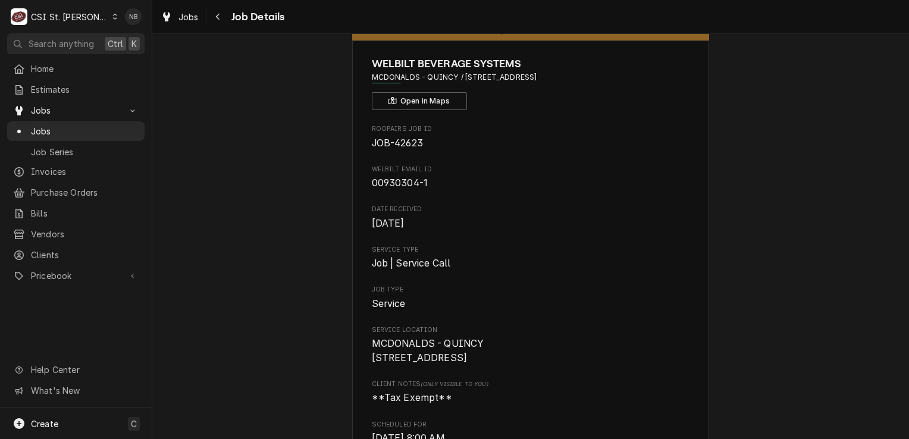
scroll to position [0, 0]
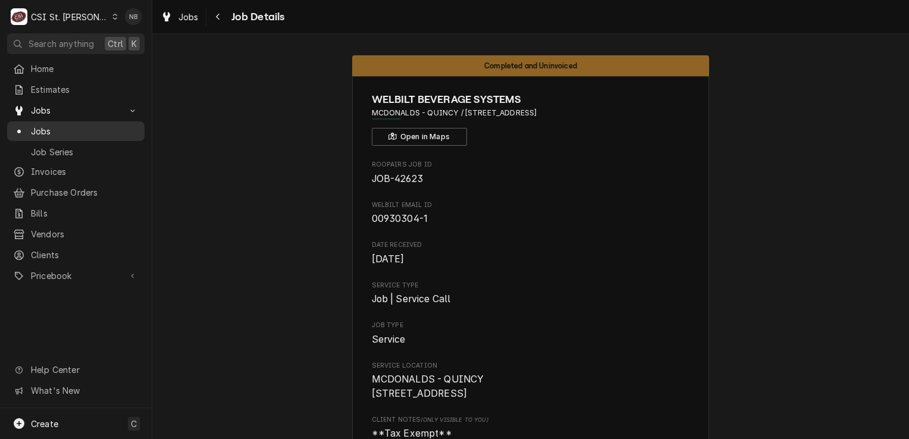
click at [84, 127] on span "Jobs" at bounding box center [85, 131] width 108 height 12
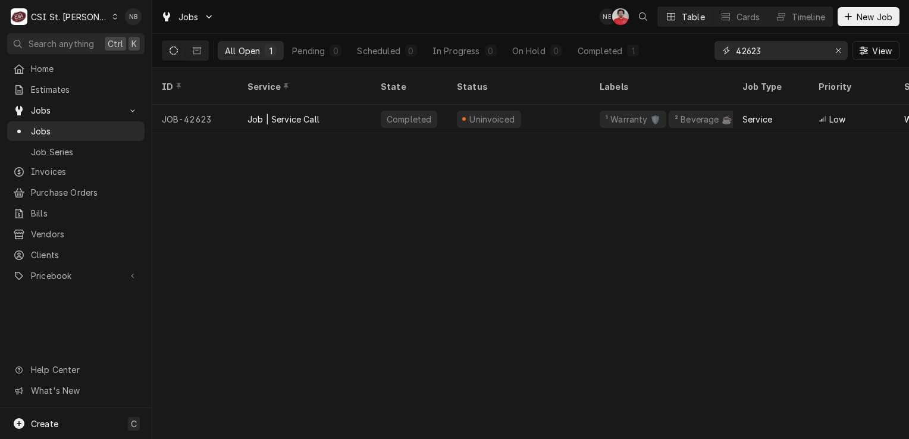
click at [786, 58] on input "42623" at bounding box center [780, 50] width 89 height 19
click at [750, 51] on input "42623" at bounding box center [780, 50] width 89 height 19
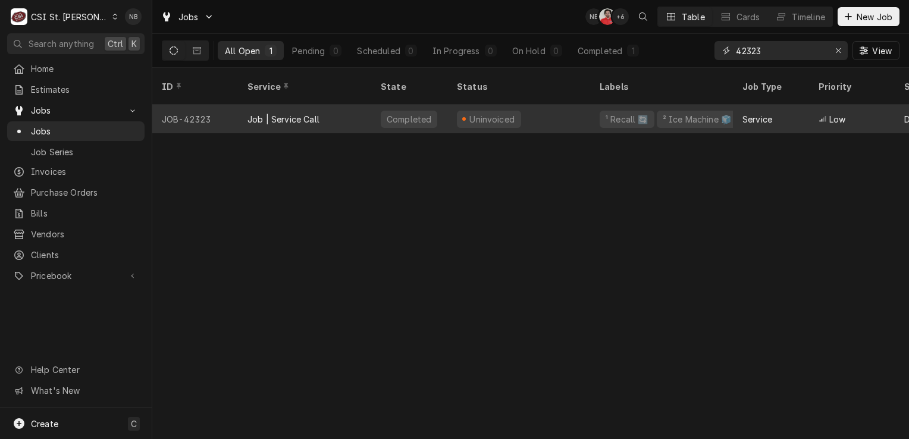
type input "42323"
click at [439, 114] on div "Completed" at bounding box center [409, 119] width 76 height 29
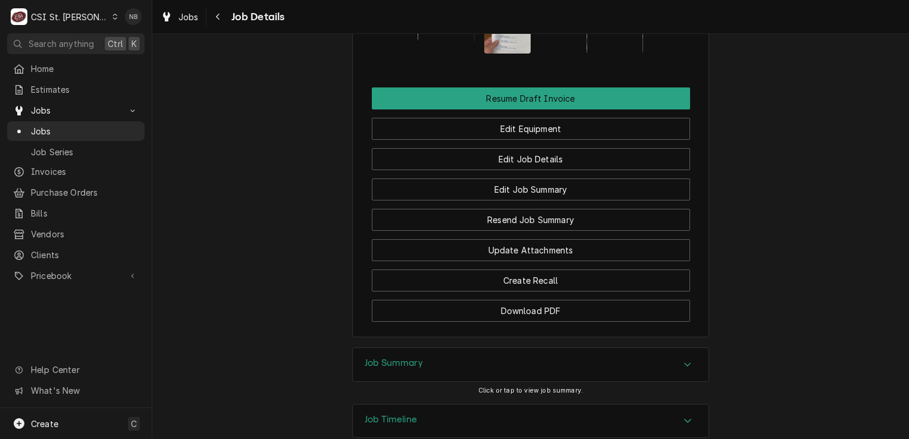
scroll to position [1487, 0]
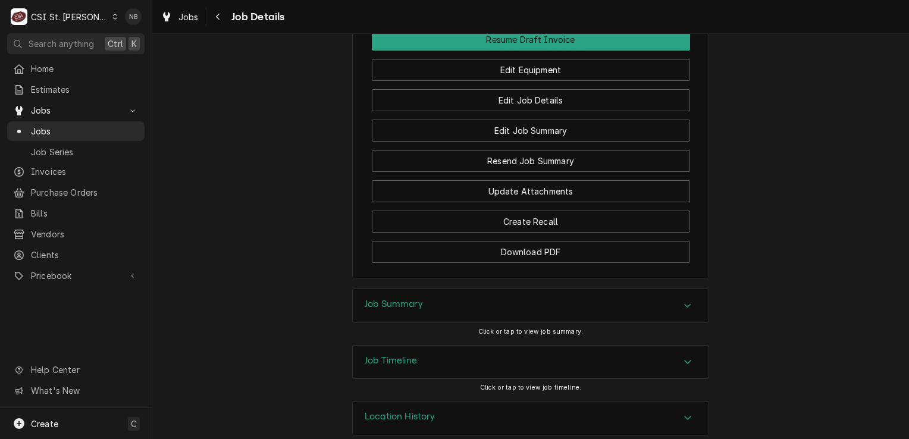
click at [514, 292] on div "Job Summary" at bounding box center [531, 305] width 356 height 33
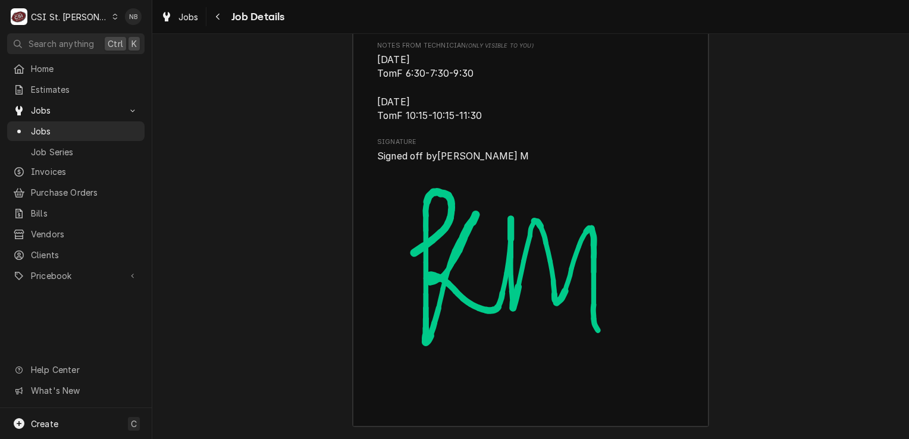
scroll to position [3794, 0]
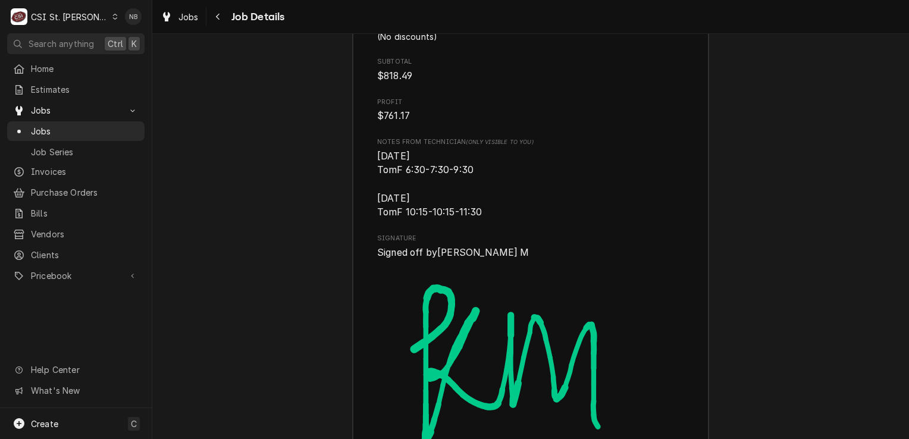
scroll to position [3437, 0]
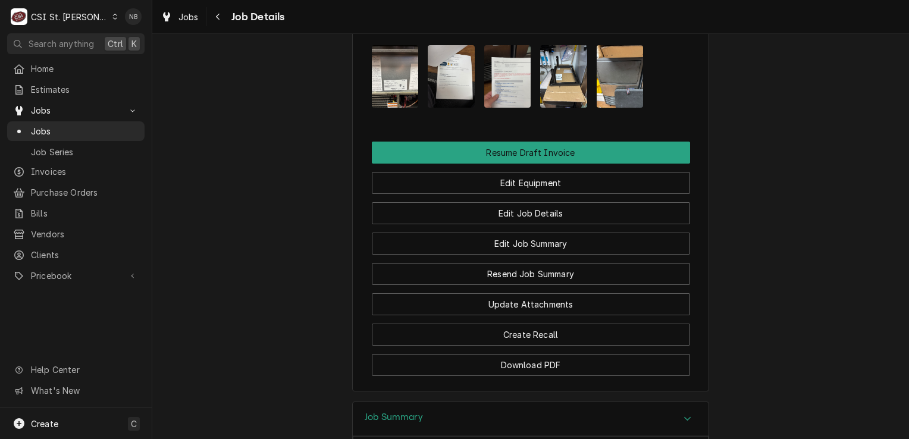
scroll to position [1488, 0]
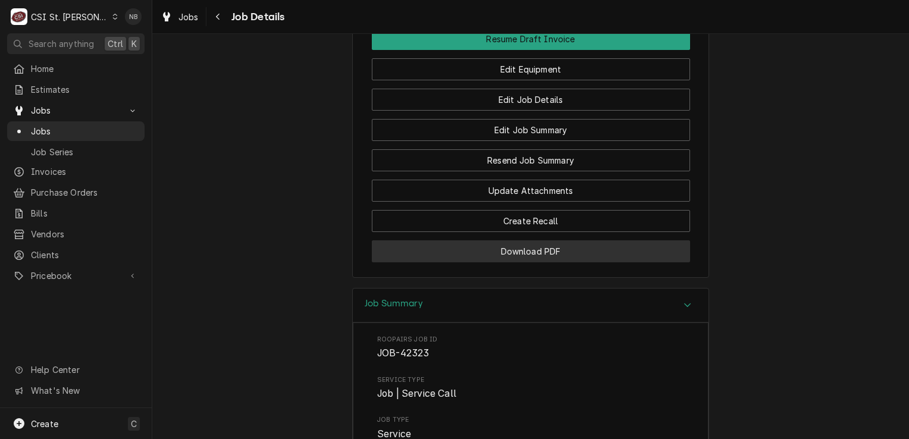
click at [551, 242] on button "Download PDF" at bounding box center [531, 251] width 318 height 22
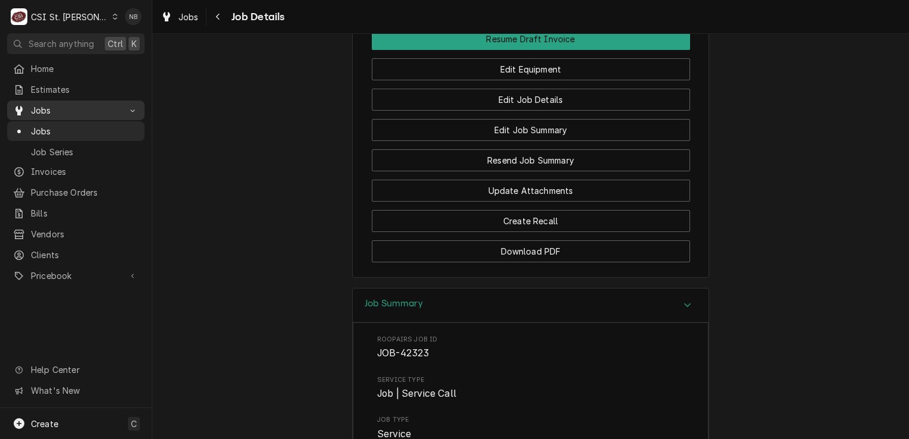
click at [87, 108] on span "Jobs" at bounding box center [76, 110] width 90 height 12
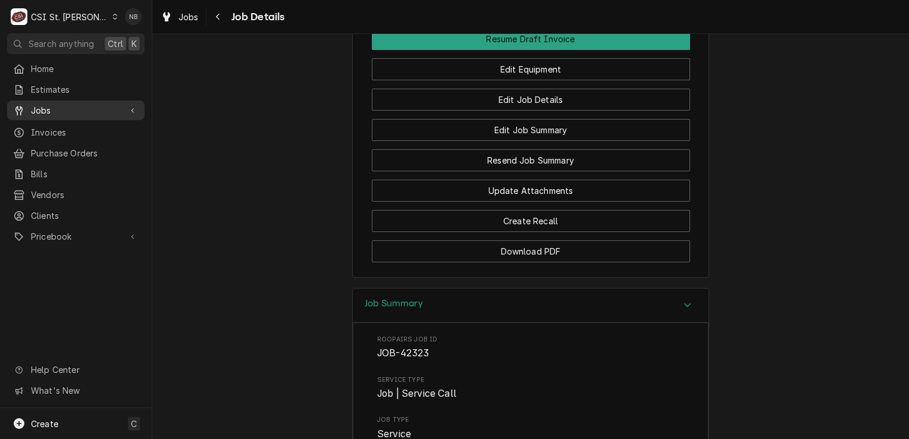
click at [85, 108] on span "Jobs" at bounding box center [76, 110] width 90 height 12
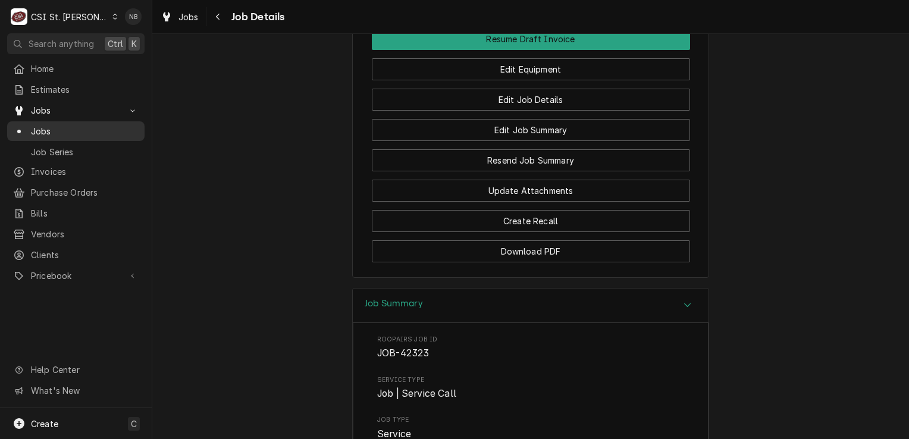
click at [62, 125] on span "Jobs" at bounding box center [85, 131] width 108 height 12
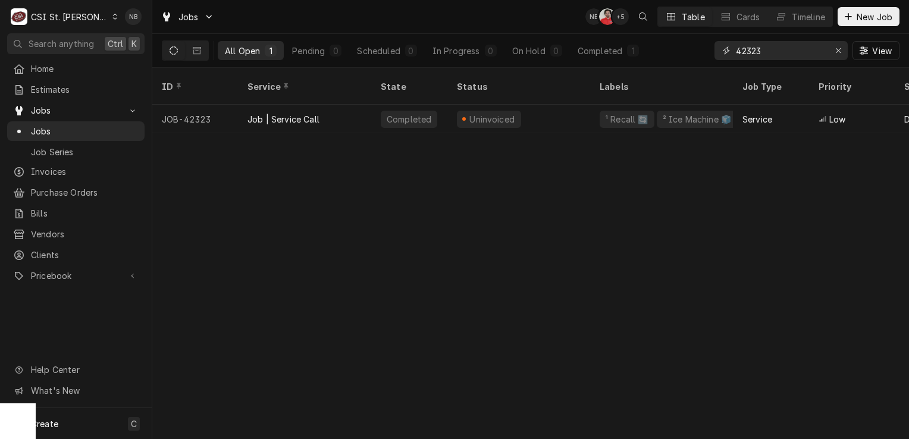
click at [766, 54] on input "42323" at bounding box center [780, 50] width 89 height 19
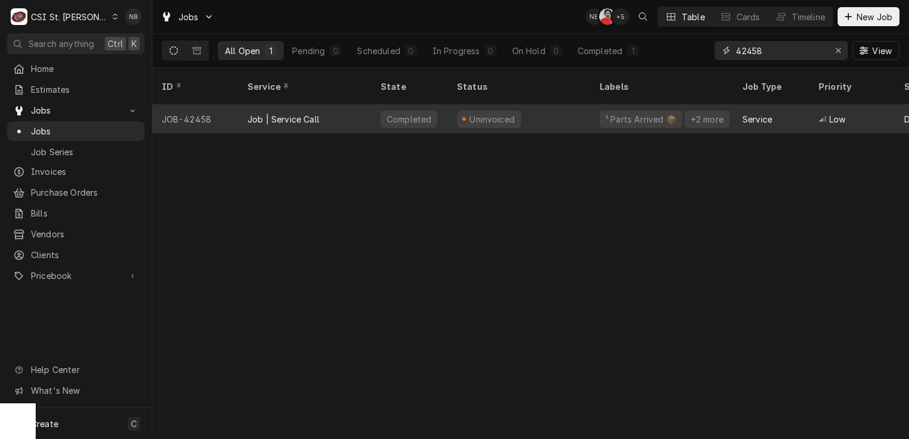
type input "42458"
click at [578, 105] on div "Uninvoiced" at bounding box center [519, 119] width 143 height 29
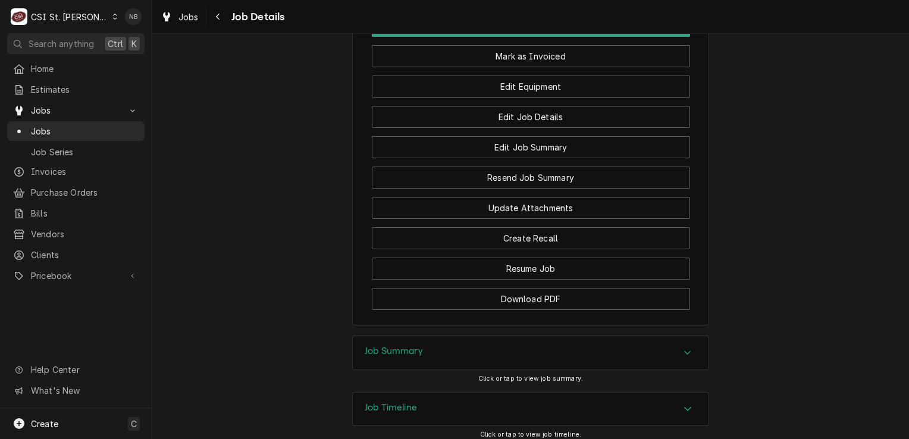
scroll to position [1626, 0]
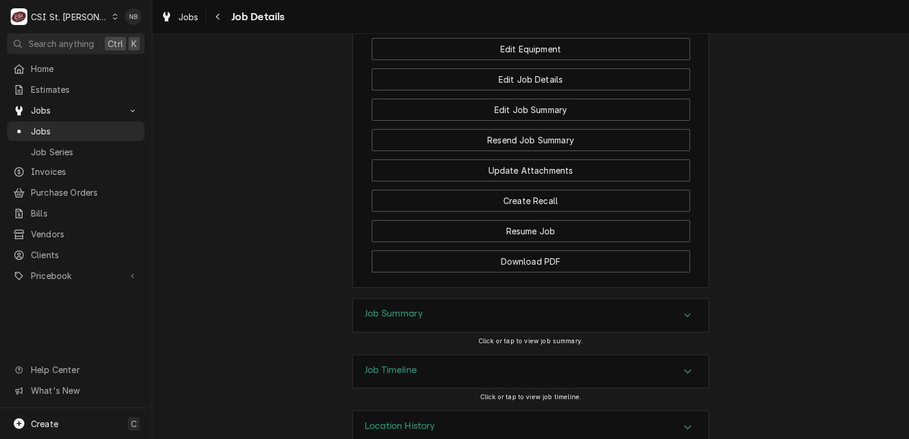
click at [553, 299] on div "Job Summary" at bounding box center [531, 315] width 356 height 33
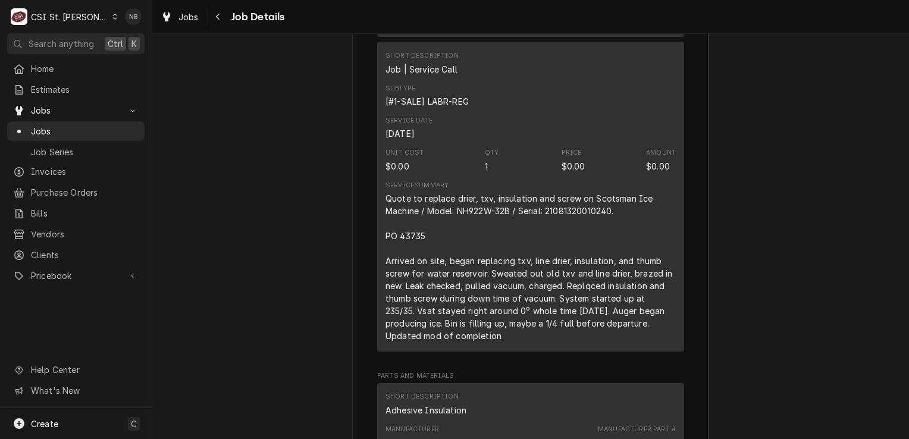
scroll to position [2578, 0]
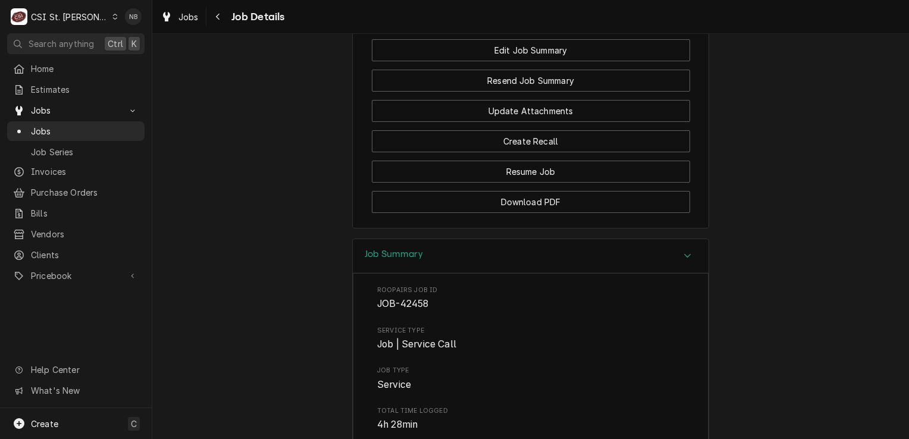
click at [583, 239] on div "Job Summary" at bounding box center [531, 256] width 356 height 34
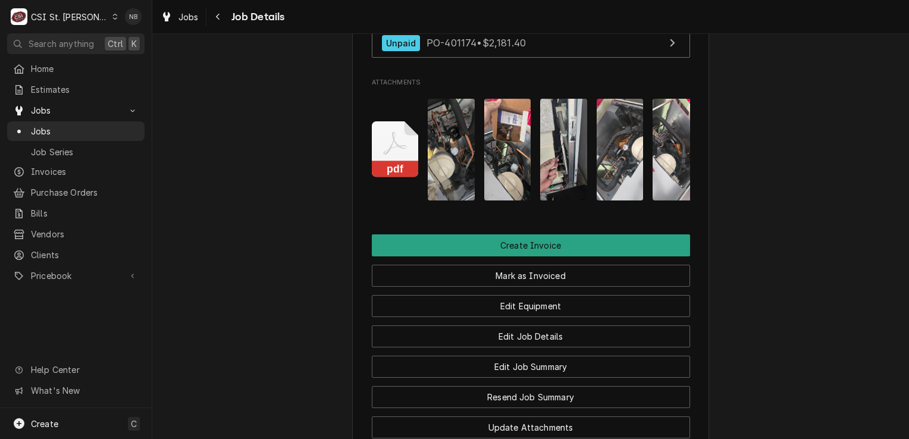
scroll to position [1607, 0]
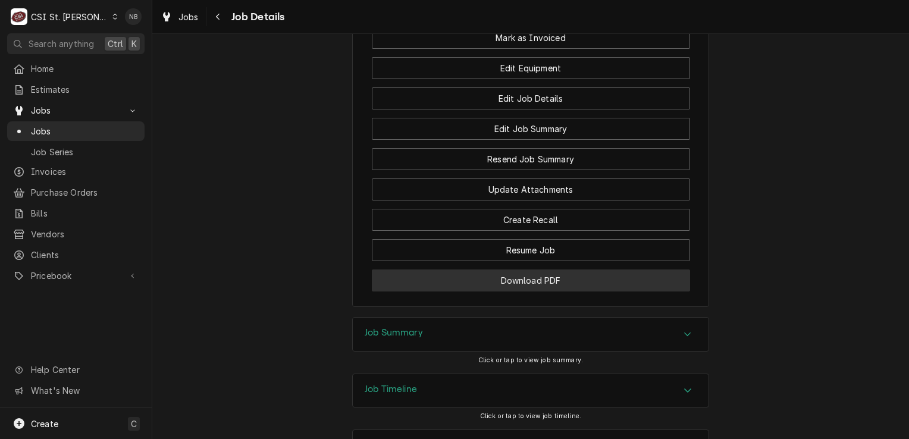
click at [524, 270] on button "Download PDF" at bounding box center [531, 281] width 318 height 22
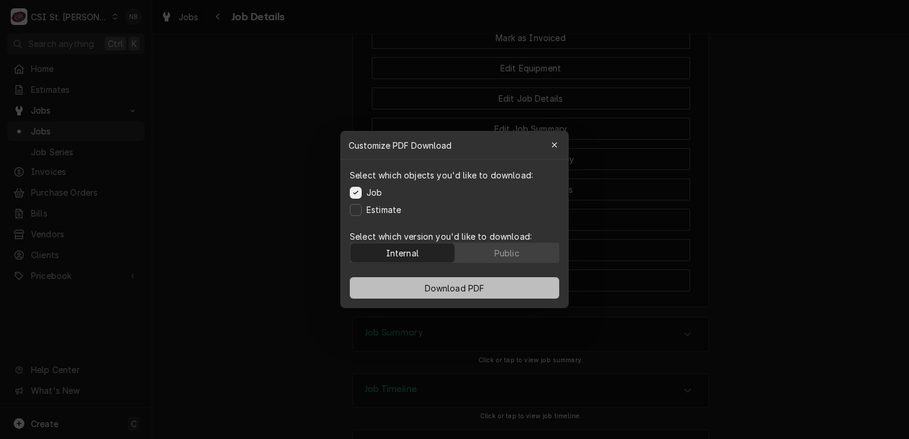
click at [433, 289] on span "Download PDF" at bounding box center [455, 288] width 65 height 12
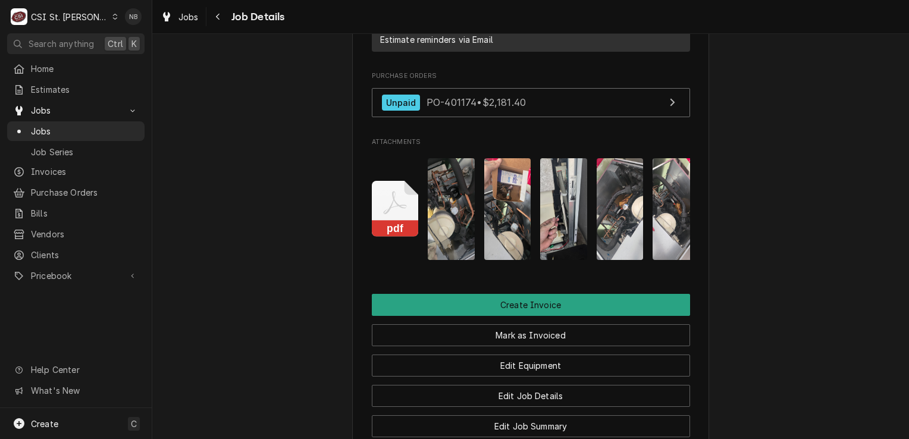
scroll to position [1488, 0]
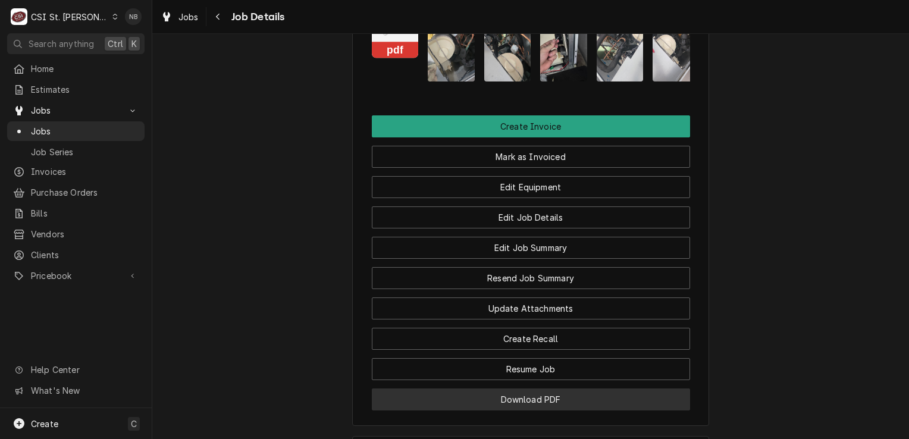
click at [658, 389] on button "Download PDF" at bounding box center [531, 400] width 318 height 22
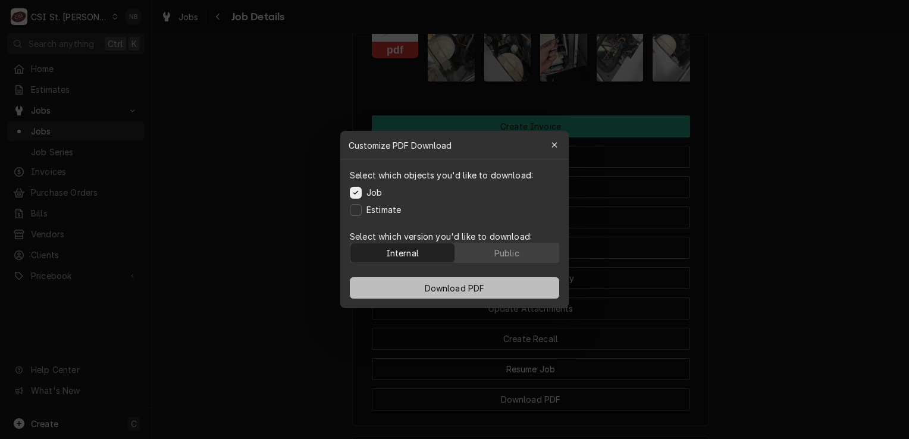
click at [481, 286] on span "Download PDF" at bounding box center [455, 288] width 65 height 12
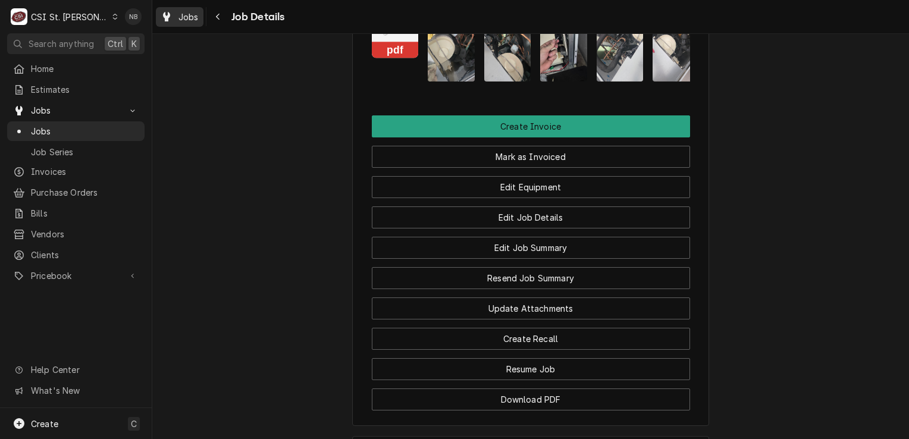
click at [191, 15] on span "Jobs" at bounding box center [189, 17] width 20 height 12
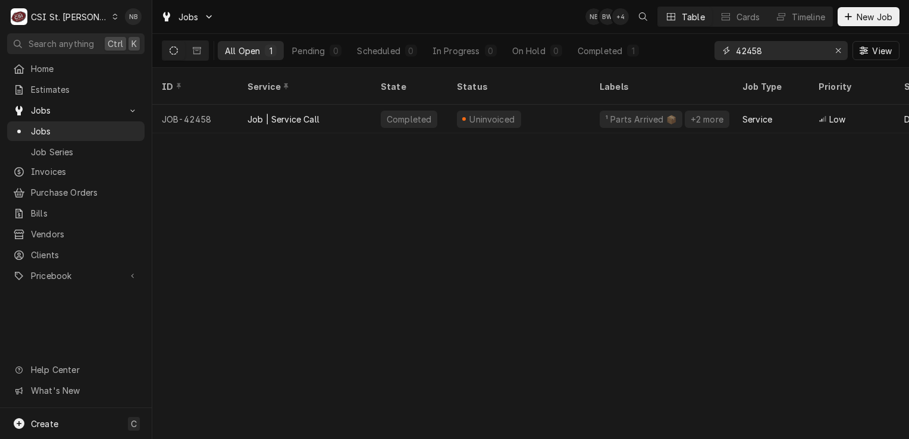
drag, startPoint x: 750, startPoint y: 43, endPoint x: 716, endPoint y: 35, distance: 34.4
click at [715, 35] on div "42458 View" at bounding box center [807, 50] width 185 height 33
type input "1"
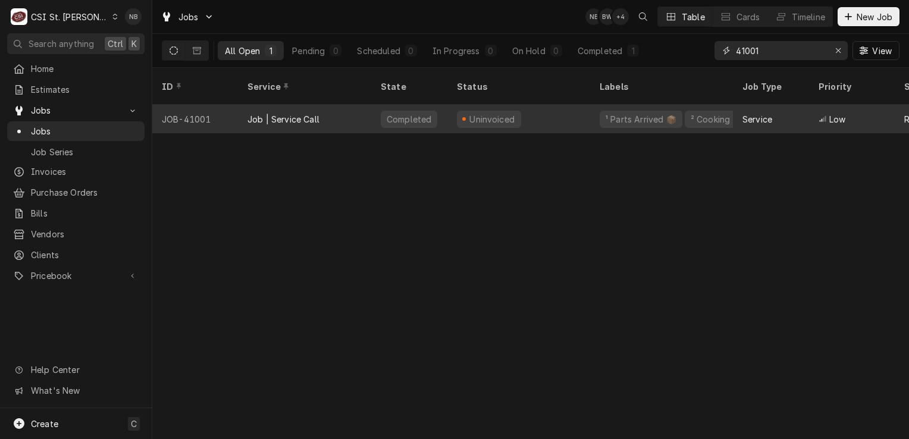
type input "41001"
click at [560, 111] on div "Uninvoiced" at bounding box center [519, 119] width 143 height 29
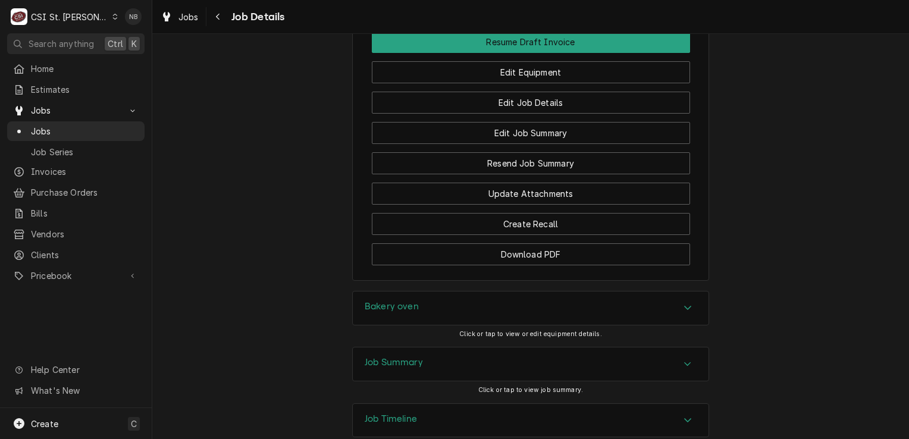
scroll to position [1597, 0]
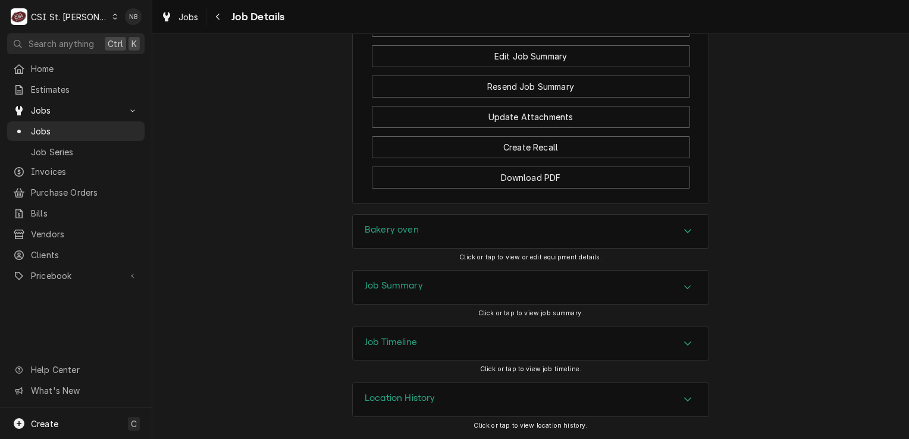
click at [631, 299] on div "Job Summary" at bounding box center [531, 287] width 356 height 33
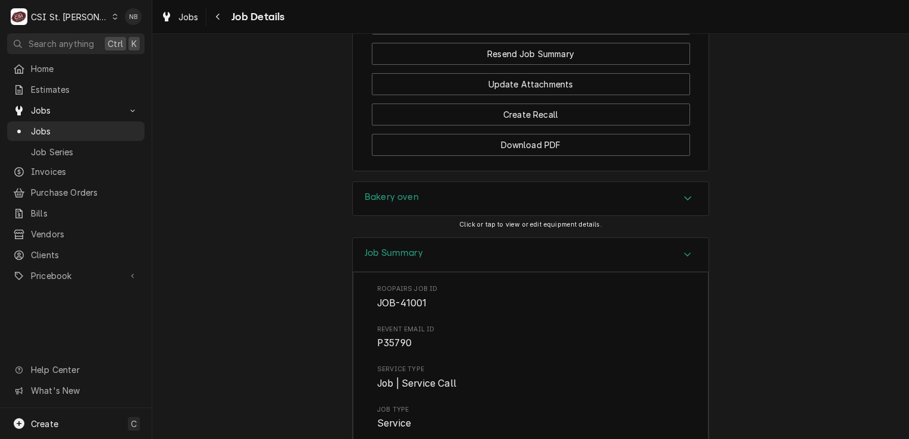
scroll to position [1300, 0]
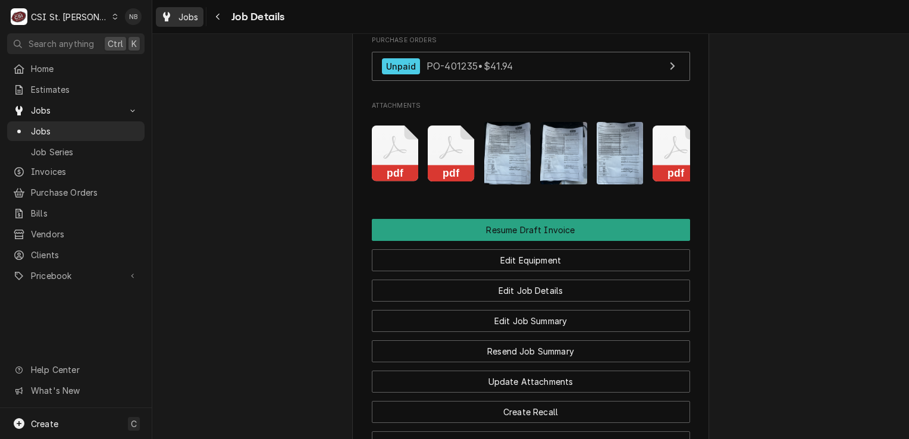
click at [186, 21] on span "Jobs" at bounding box center [189, 17] width 20 height 12
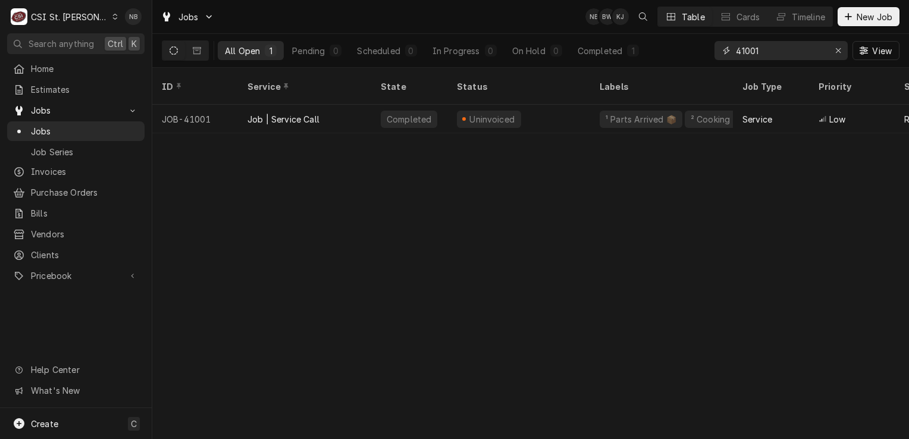
click at [784, 54] on input "41001" at bounding box center [780, 50] width 89 height 19
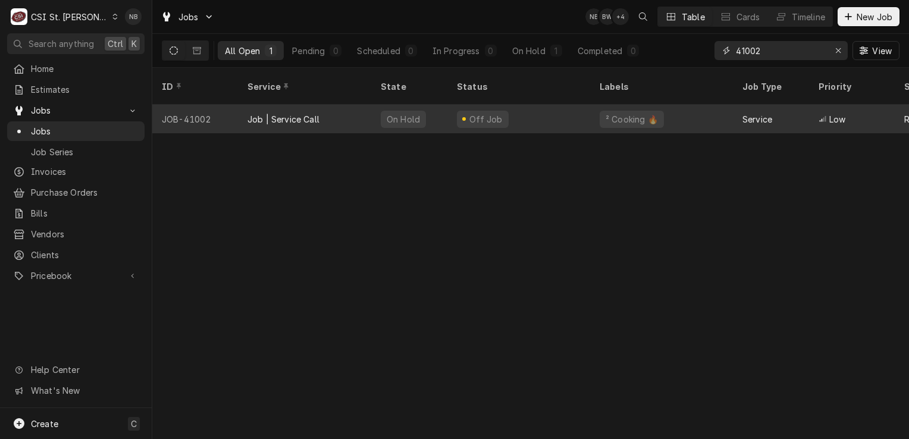
type input "41002"
click at [517, 105] on div "Off Job" at bounding box center [519, 119] width 143 height 29
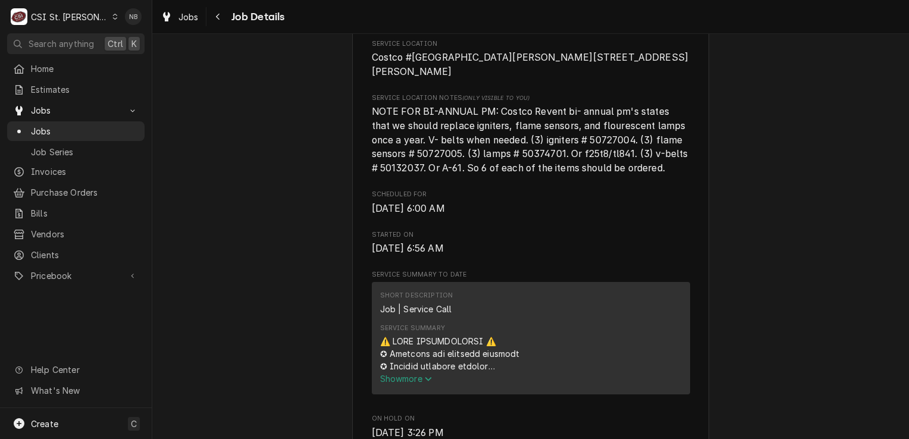
scroll to position [476, 0]
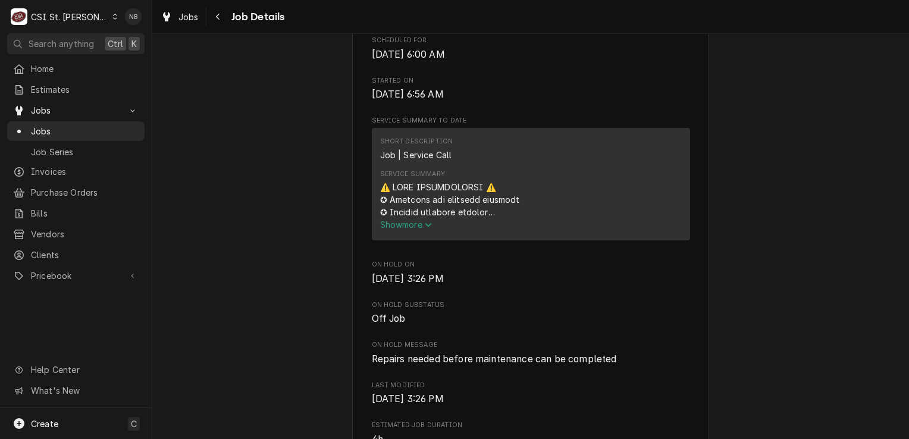
click at [415, 231] on button "Show more" at bounding box center [531, 224] width 302 height 12
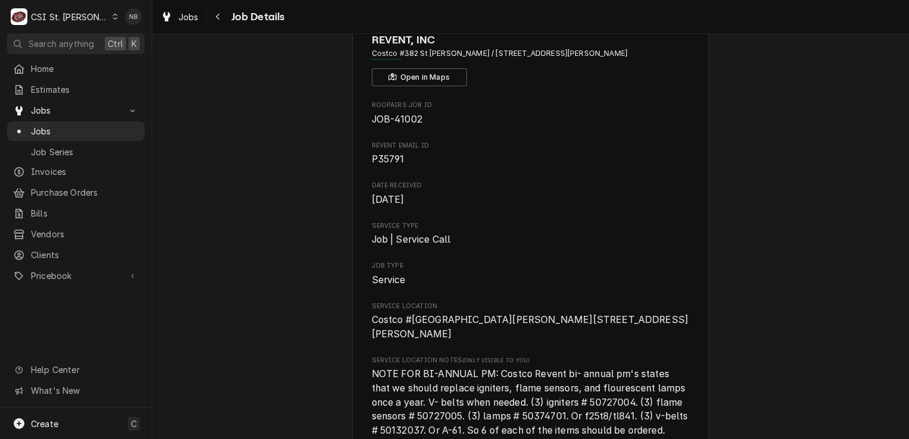
scroll to position [0, 0]
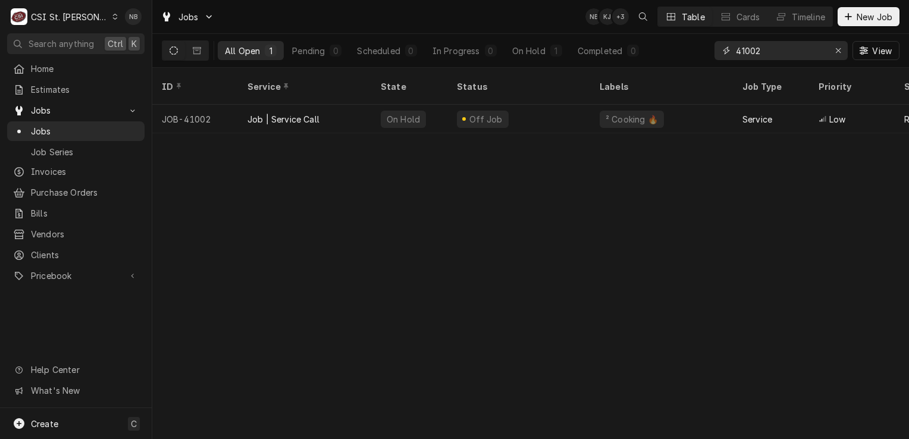
drag, startPoint x: 786, startPoint y: 46, endPoint x: 559, endPoint y: 14, distance: 229.0
click at [590, 4] on div "Jobs NB KJ + 3 Table Cards Timeline New Job All Open 1 Pending 0 Scheduled 0 In…" at bounding box center [530, 34] width 757 height 68
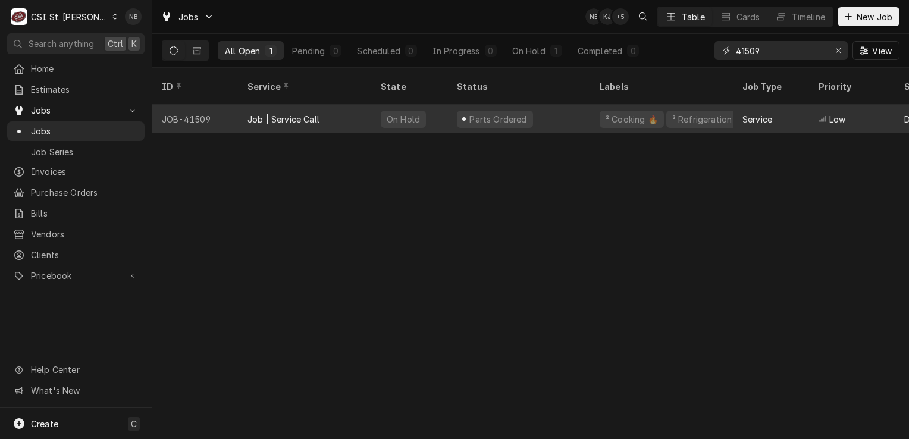
type input "41509"
click at [547, 105] on div "Parts Ordered" at bounding box center [519, 119] width 143 height 29
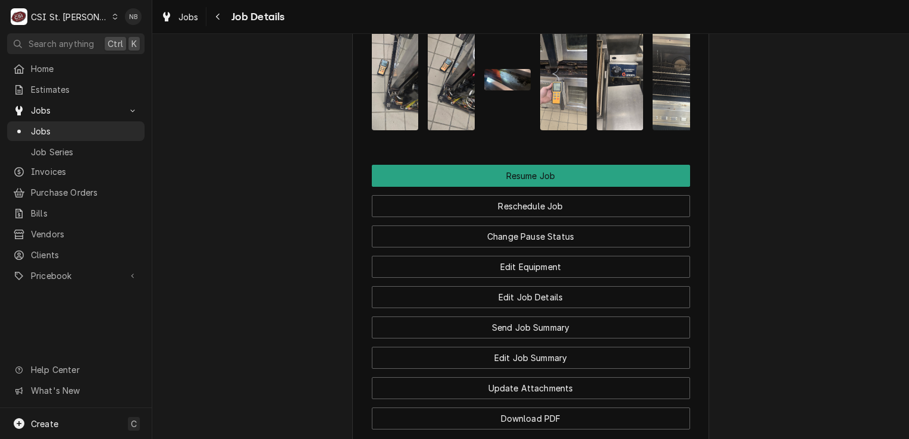
scroll to position [1726, 0]
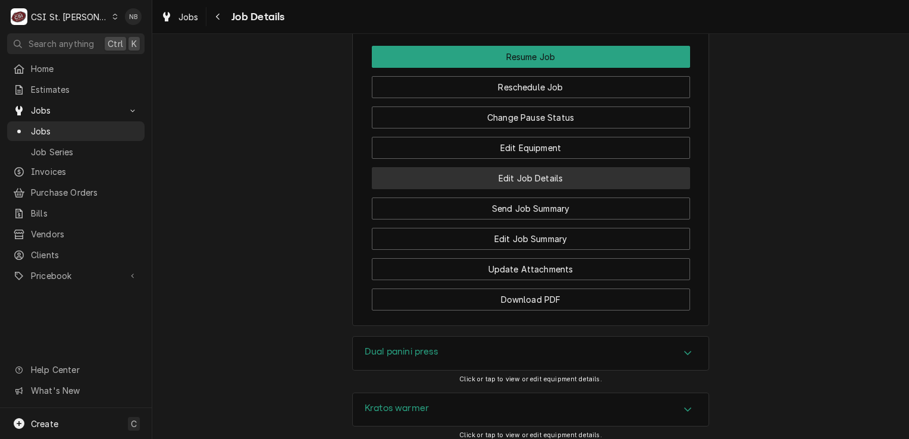
click at [563, 189] on button "Edit Job Details" at bounding box center [531, 178] width 318 height 22
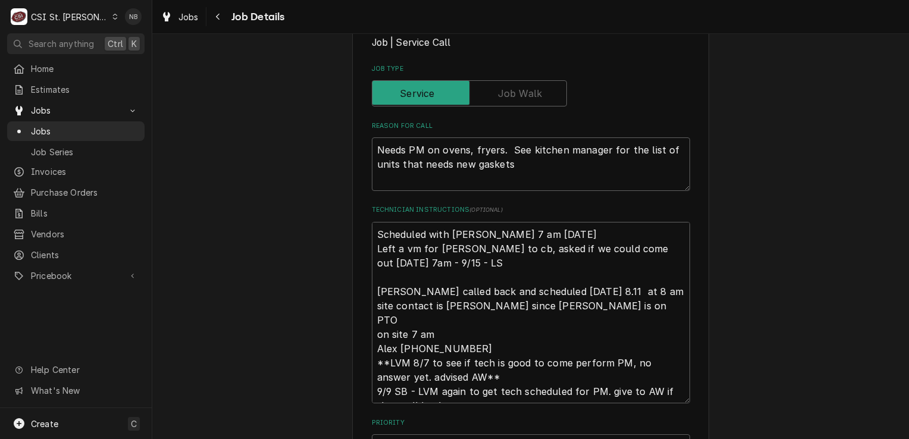
scroll to position [71, 0]
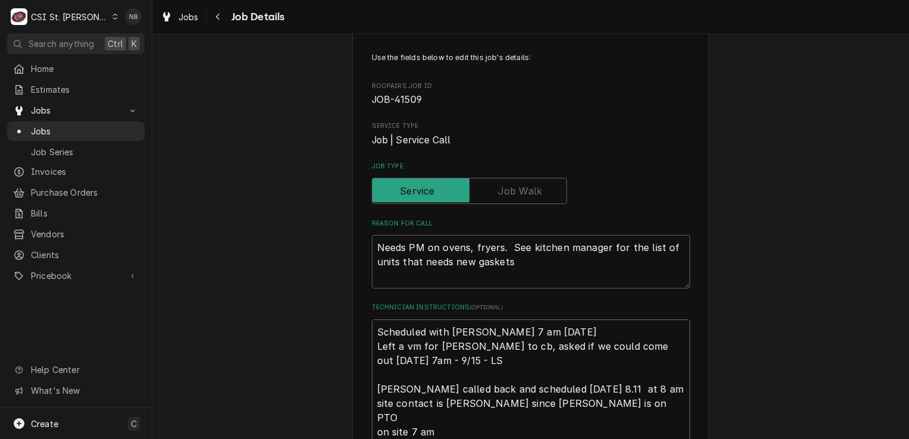
click at [373, 330] on textarea "Scheduled with [PERSON_NAME] 7 am [DATE] Left a vm for [PERSON_NAME] to cb, ask…" at bounding box center [531, 411] width 318 height 182
type textarea "x"
type textarea "Scheduled with [PERSON_NAME] 7 am [DATE] Left a vm for [PERSON_NAME] to cb, ask…"
type textarea "x"
type textarea "Scheduled with [PERSON_NAME] 7 am [DATE] Left a vm for [PERSON_NAME] to cb, ask…"
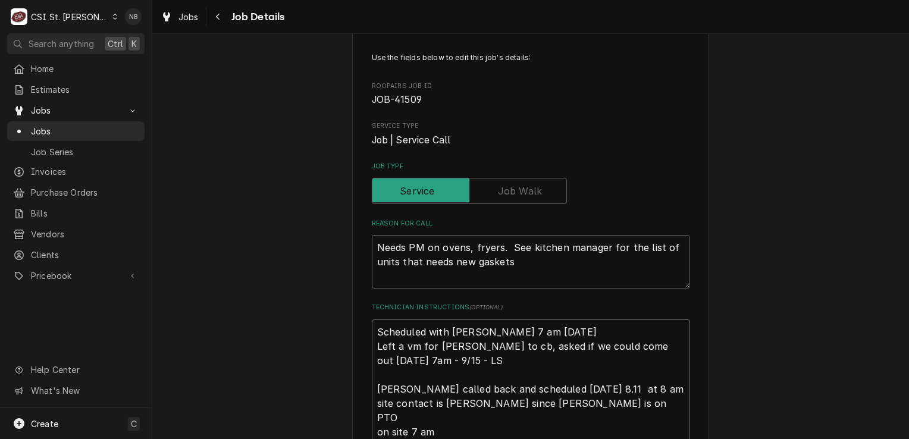
type textarea "x"
type textarea "9 Scheduled with [PERSON_NAME] 7 am [DATE] Left a vm for [PERSON_NAME] to cb, a…"
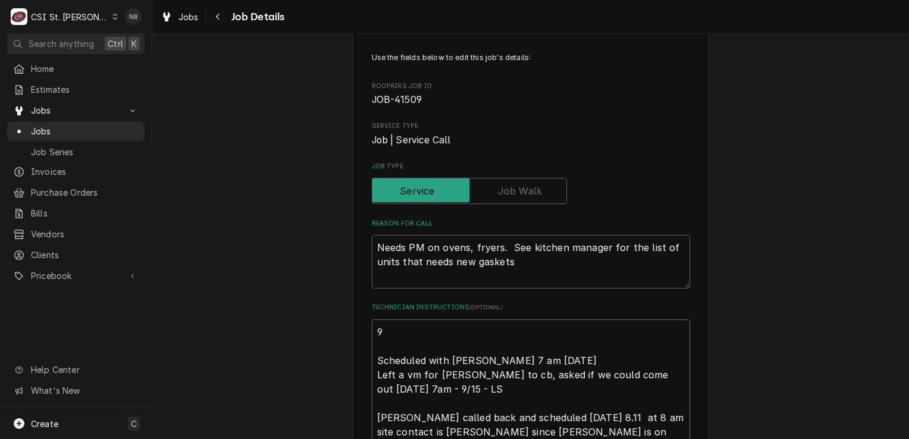
type textarea "x"
type textarea "91 Scheduled with Alex 7 am Tues 9/16 Left a vm for Alex to cb, asked if we cou…"
type textarea "x"
type textarea "919 Scheduled with Alex 7 am Tues 9/16 Left a vm for Alex to cb, asked if we co…"
type textarea "x"
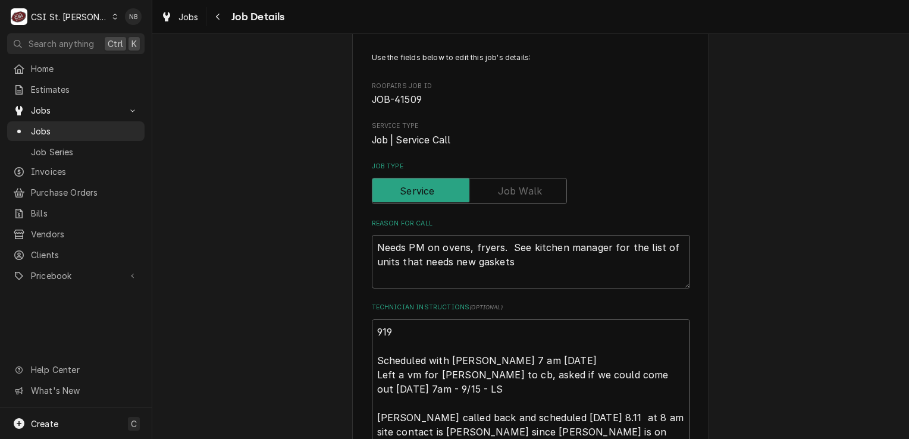
type textarea "91 Scheduled with Alex 7 am Tues 9/16 Left a vm for Alex to cb, asked if we cou…"
type textarea "x"
type textarea "9 Scheduled with Alex 7 am Tues 9/16 Left a vm for Alex to cb, asked if we coul…"
type textarea "x"
type textarea "9/ Scheduled with Alex 7 am Tues 9/16 Left a vm for Alex to cb, asked if we cou…"
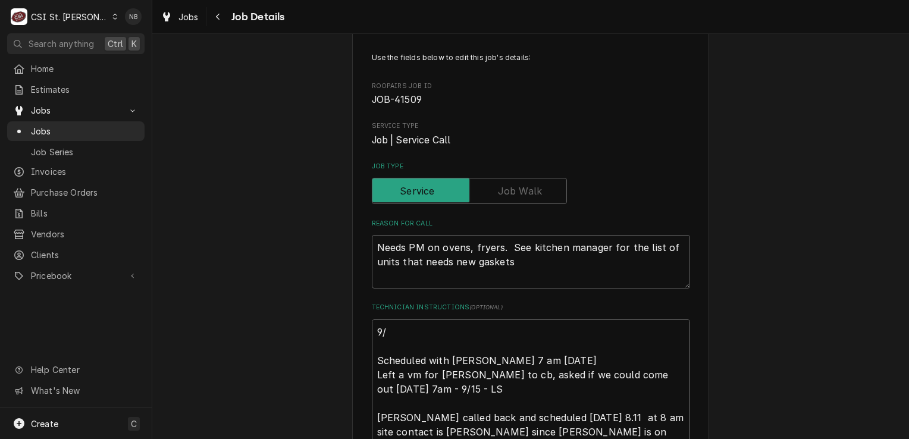
type textarea "x"
type textarea "9/1 Scheduled with Alex 7 am Tues 9/16 Left a vm for Alex to cb, asked if we co…"
type textarea "x"
type textarea "9/19 Scheduled with Alex 7 am Tues 9/16 Left a vm for Alex to cb, asked if we c…"
type textarea "x"
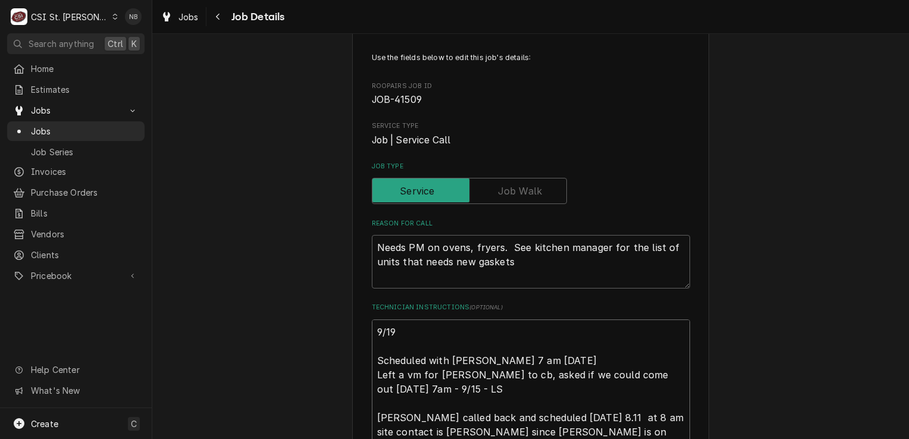
type textarea "9/19/ Scheduled with Alex 7 am Tues 9/16 Left a vm for Alex to cb, asked if we …"
type textarea "x"
type textarea "9/19/2 Scheduled with Alex 7 am Tues 9/16 Left a vm for Alex to cb, asked if we…"
type textarea "x"
type textarea "9/19/25 Scheduled with Alex 7 am Tues 9/16 Left a vm for Alex to cb, asked if w…"
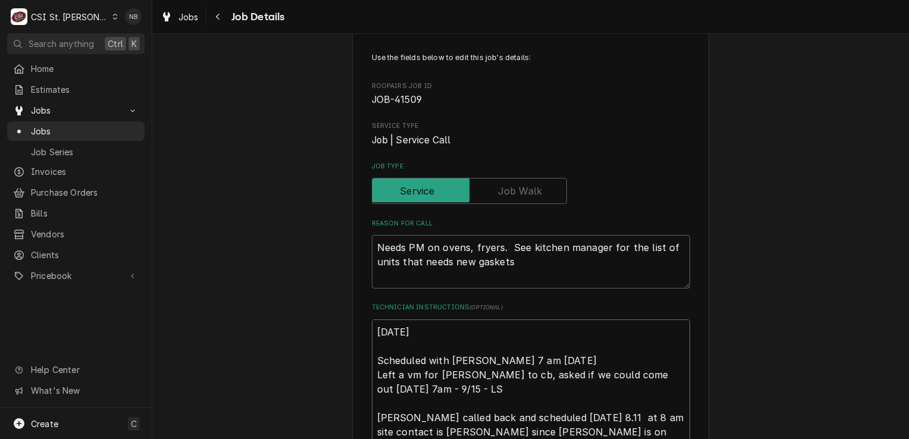
type textarea "x"
type textarea "9/19/25- Scheduled with Alex 7 am Tues 9/16 Left a vm for Alex to cb, asked if …"
type textarea "x"
type textarea "9/19/25-B Scheduled with Alex 7 am Tues 9/16 Left a vm for Alex to cb, asked if…"
type textarea "x"
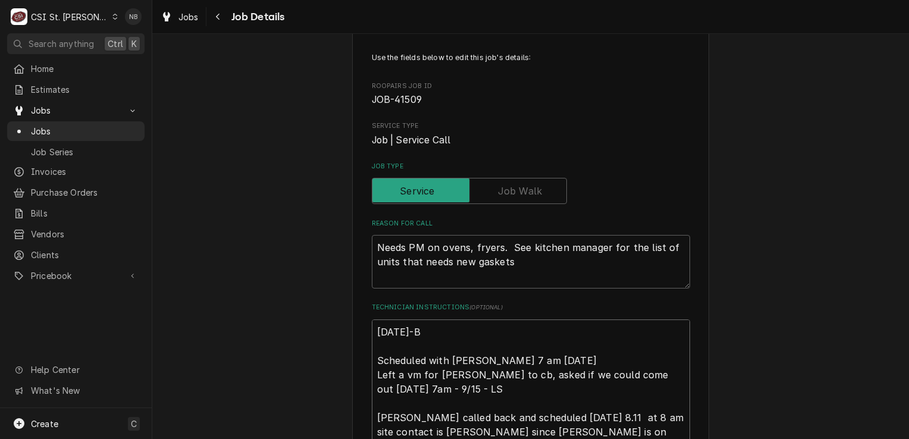
type textarea "9/19/25-Br Scheduled with Alex 7 am Tues 9/16 Left a vm for Alex to cb, asked i…"
type textarea "x"
type textarea "9/19/25-Bro Scheduled with Alex 7 am Tues 9/16 Left a vm for Alex to cb, asked …"
type textarea "x"
type textarea "9/19/25-Brok Scheduled with Alex 7 am Tues 9/16 Left a vm for Alex to cb, asked…"
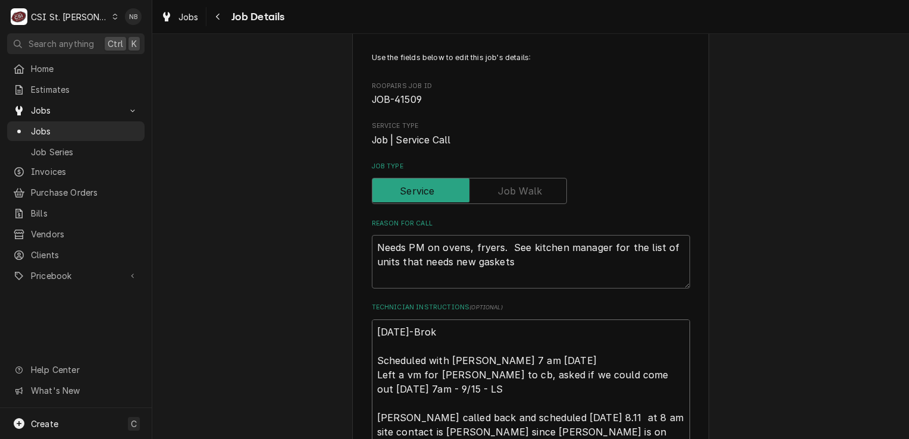
type textarea "x"
type textarea "9/19/25-Broke Scheduled with Alex 7 am Tues 9/16 Left a vm for Alex to cb, aske…"
type textarea "x"
type textarea "9/19/25-Broken Scheduled with Alex 7 am Tues 9/16 Left a vm for Alex to cb, ask…"
type textarea "x"
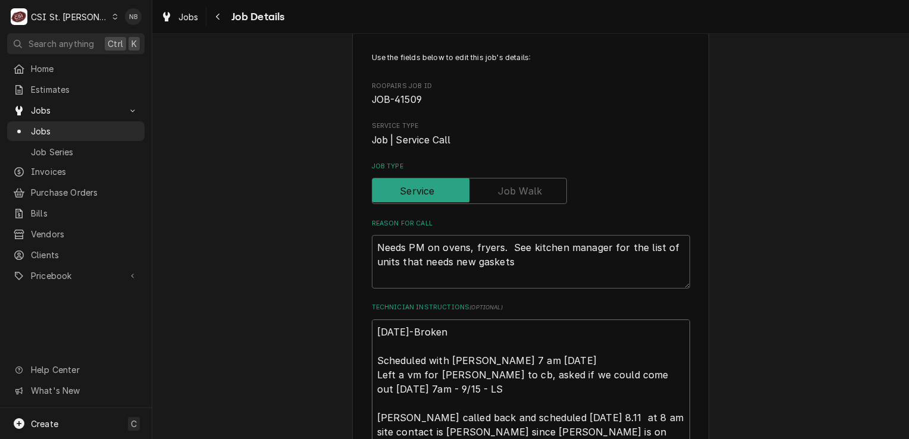
type textarea "9/19/25-Broken Scheduled with Alex 7 am Tues 9/16 Left a vm for Alex to cb, ask…"
type textarea "x"
type textarea "9/19/25-Broken K Scheduled with Alex 7 am Tues 9/16 Left a vm for Alex to cb, a…"
type textarea "x"
type textarea "9/19/25-Broken Ko Scheduled with Alex 7 am Tues 9/16 Left a vm for Alex to cb, …"
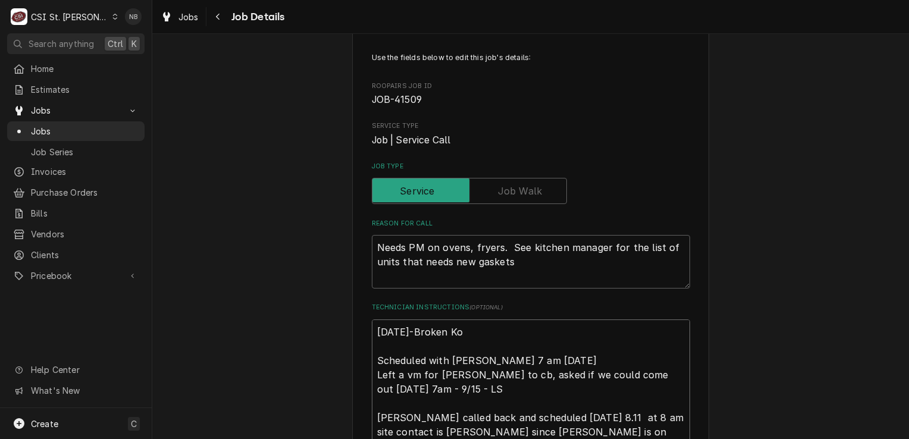
type textarea "x"
type textarea "9/19/25-Broken Kon Scheduled with Alex 7 am Tues 9/16 Left a vm for Alex to cb,…"
type textarea "x"
type textarea "9/19/25-Broken Konb Scheduled with Alex 7 am Tues 9/16 Left a vm for Alex to cb…"
type textarea "x"
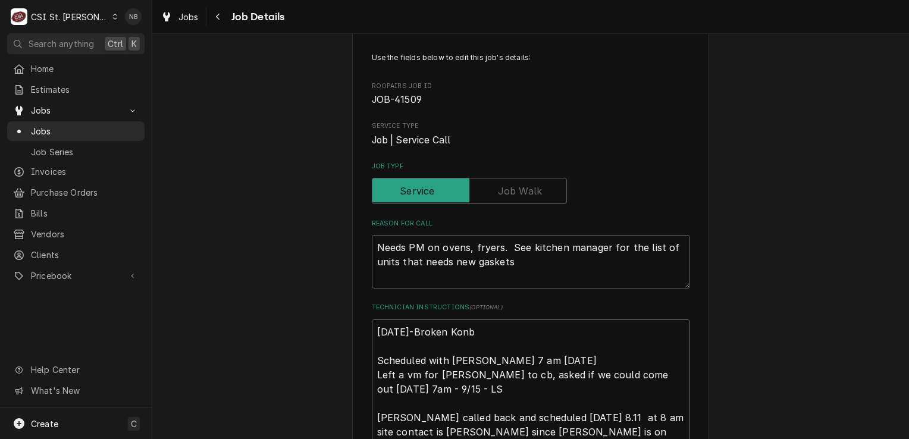
type textarea "9/19/25-Broken Kon Scheduled with Alex 7 am Tues 9/16 Left a vm for Alex to cb,…"
type textarea "x"
type textarea "9/19/25-Broken Ko Scheduled with Alex 7 am Tues 9/16 Left a vm for Alex to cb, …"
type textarea "x"
type textarea "9/19/25-Broken K Scheduled with Alex 7 am Tues 9/16 Left a vm for Alex to cb, a…"
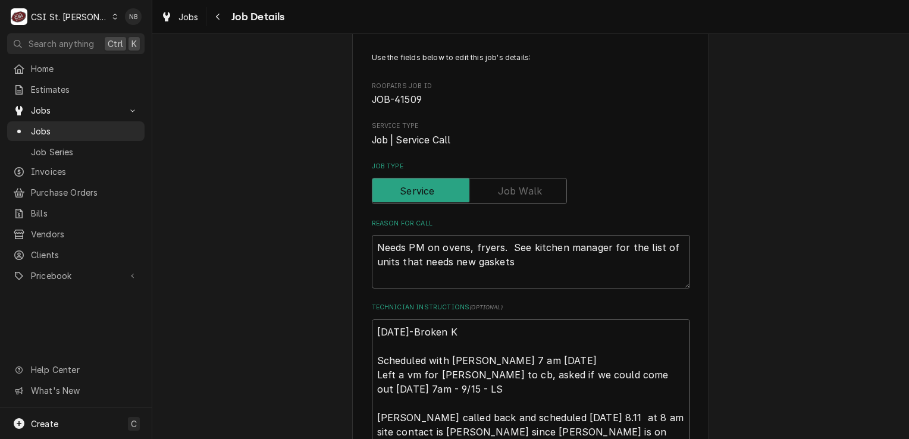
type textarea "x"
type textarea "9/19/25-Broken Kn Scheduled with Alex 7 am Tues 9/16 Left a vm for Alex to cb, …"
type textarea "x"
type textarea "9/19/25-Broken Kno Scheduled with Alex 7 am Tues 9/16 Left a vm for Alex to cb,…"
type textarea "x"
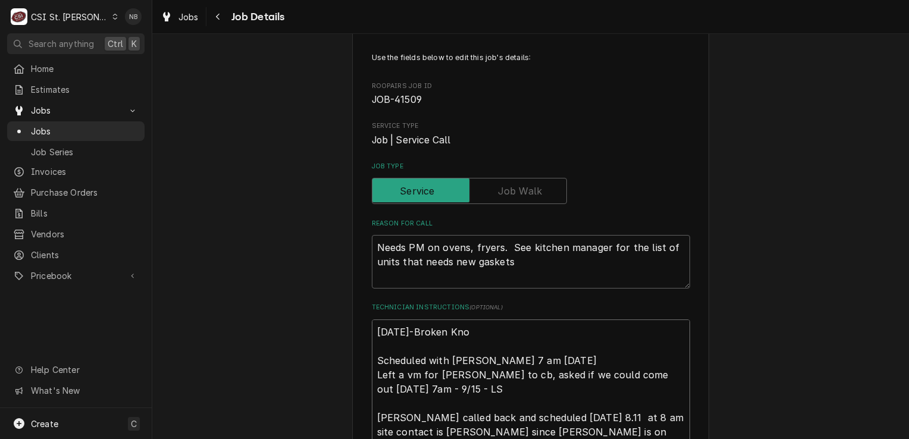
type textarea "9/19/25-Broken Knob Scheduled with Alex 7 am Tues 9/16 Left a vm for Alex to cb…"
type textarea "x"
type textarea "9/19/25-Broken Knob Scheduled with Alex 7 am Tues 9/16 Left a vm for Alex to cb…"
type textarea "x"
type textarea "9/19/25-Broken Knob r Scheduled with Alex 7 am Tues 9/16 Left a vm for Alex to …"
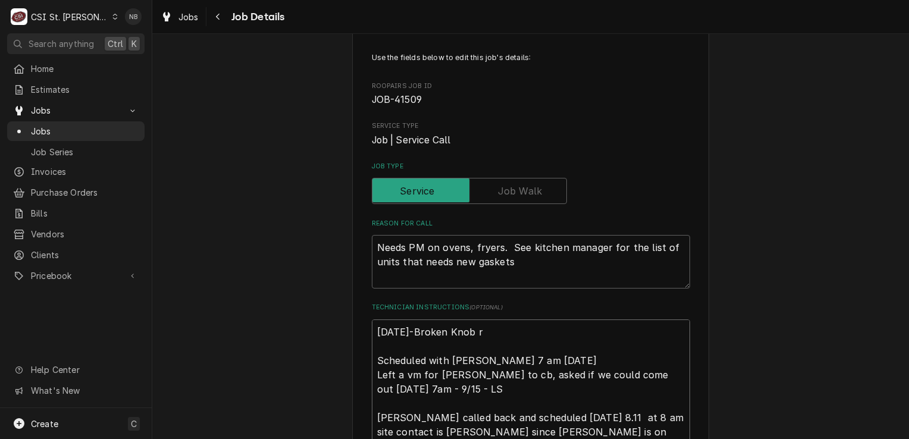
type textarea "x"
type textarea "9/19/25-Broken Knob re Scheduled with Alex 7 am Tues 9/16 Left a vm for Alex to…"
type textarea "x"
type textarea "9/19/25-Broken Knob rep Scheduled with Alex 7 am Tues 9/16 Left a vm for Alex t…"
type textarea "x"
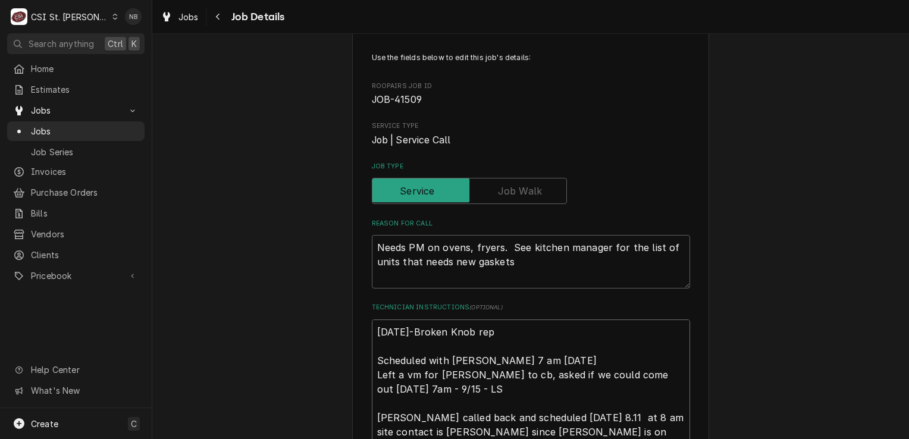
type textarea "9/19/25-Broken Knob repl Scheduled with Alex 7 am Tues 9/16 Left a vm for Alex …"
type textarea "x"
type textarea "9/19/25-Broken Knob repla Scheduled with Alex 7 am Tues 9/16 Left a vm for Alex…"
type textarea "x"
type textarea "9/19/25-Broken Knob replac Scheduled with Alex 7 am Tues 9/16 Left a vm for Ale…"
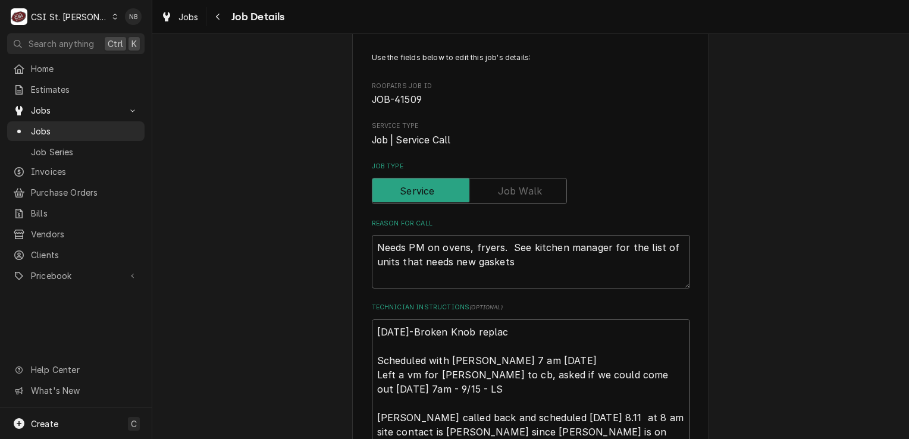
type textarea "x"
type textarea "9/19/25-Broken Knob replace Scheduled with Alex 7 am Tues 9/16 Left a vm for Al…"
type textarea "x"
type textarea "9/19/25-Broken Knob replacem Scheduled with Alex 7 am Tues 9/16 Left a vm for A…"
type textarea "x"
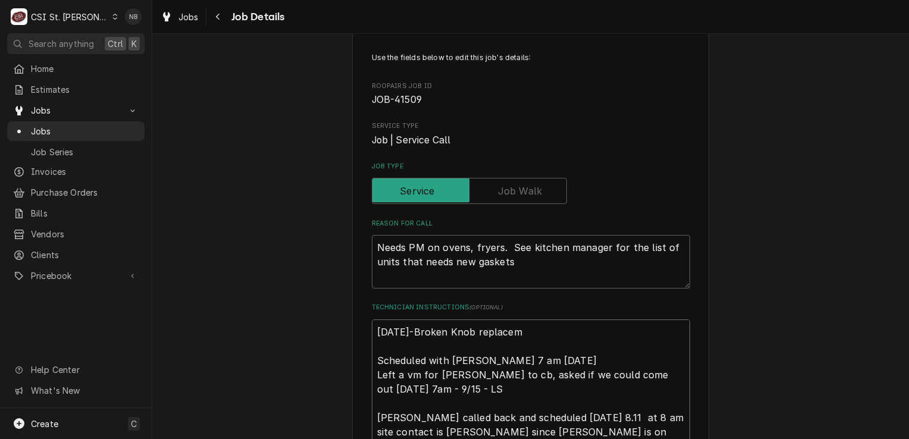
type textarea "9/19/25-Broken Knob replaceme Scheduled with Alex 7 am Tues 9/16 Left a vm for …"
type textarea "x"
type textarea "9/19/25-Broken Knob replacement Scheduled with Alex 7 am Tues 9/16 Left a vm fo…"
type textarea "x"
type textarea "9/19/25-Broken Knob replacement Scheduled with Alex 7 am Tues 9/16 Left a vm fo…"
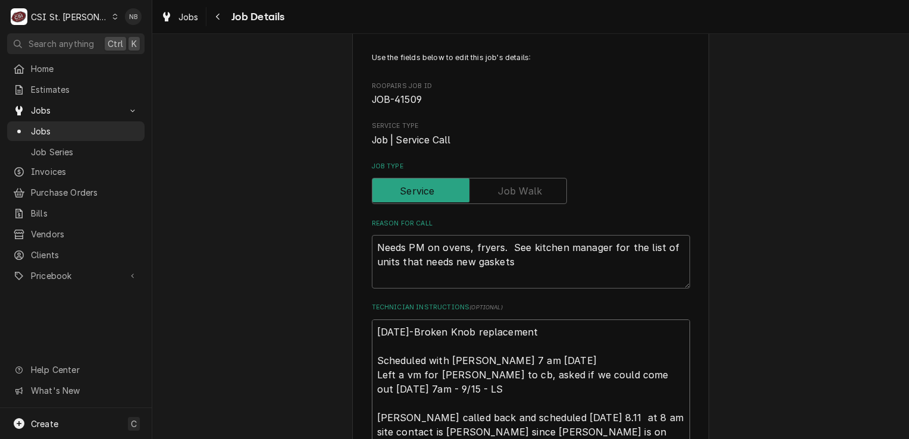
type textarea "x"
type textarea "9/19/25-Broken Knob replacement a Scheduled with Alex 7 am Tues 9/16 Left a vm …"
type textarea "x"
type textarea "9/19/25-Broken Knob replacement ar Scheduled with Alex 7 am Tues 9/16 Left a vm…"
type textarea "x"
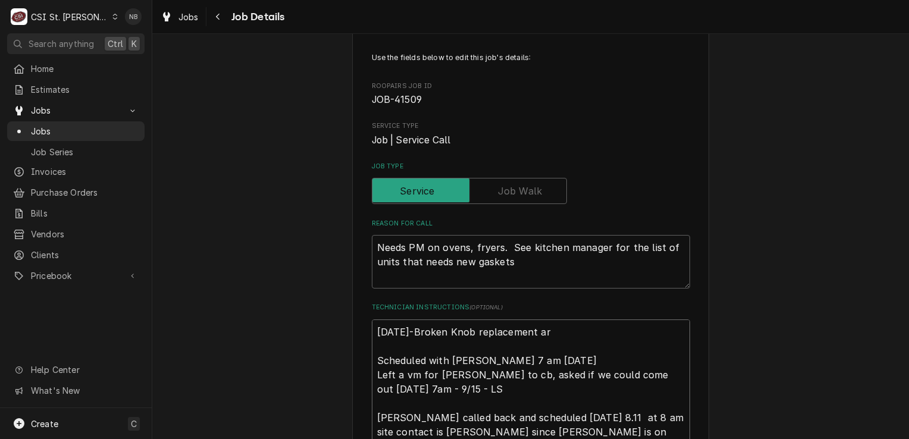
type textarea "9/19/25-Broken Knob replacement arr Scheduled with Alex 7 am Tues 9/16 Left a v…"
type textarea "x"
type textarea "9/19/25-Broken Knob replacement arri Scheduled with Alex 7 am Tues 9/16 Left a …"
type textarea "x"
type textarea "9/19/25-Broken Knob replacement arriv Scheduled with Alex 7 am Tues 9/16 Left a…"
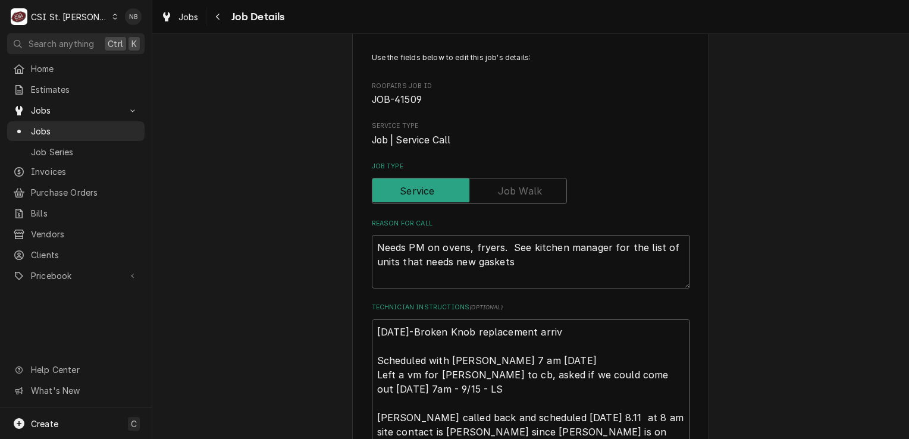
type textarea "x"
type textarea "9/19/25-Broken Knob replacement arrive Scheduled with Alex 7 am Tues 9/16 Left …"
type textarea "x"
type textarea "9/19/25-Broken Knob replacement arrived Scheduled with Alex 7 am Tues 9/16 Left…"
type textarea "x"
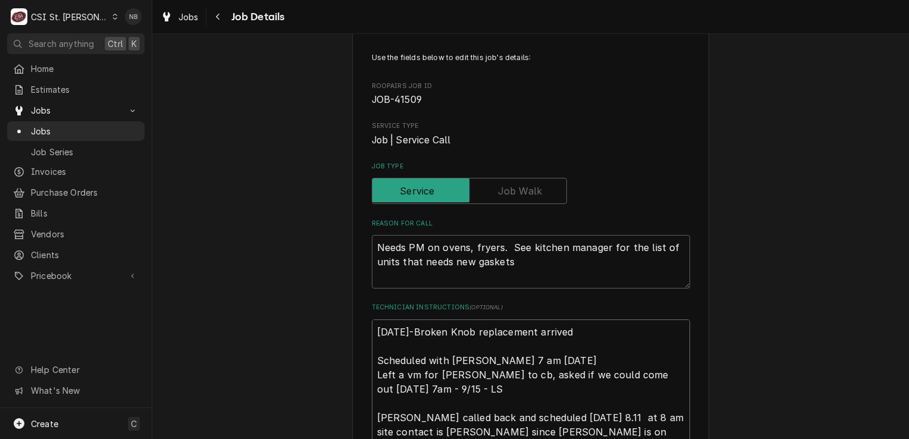
type textarea "9/19/25-Broken Knob replacement arrivedl Scheduled with Alex 7 am Tues 9/16 Lef…"
type textarea "x"
type textarea "9/19/25-Broken Knob replacement arrived Scheduled with Alex 7 am Tues 9/16 Left…"
type textarea "x"
type textarea "9/19/25-Broken Knob replacement arrived; Scheduled with Alex 7 am Tues 9/16 Lef…"
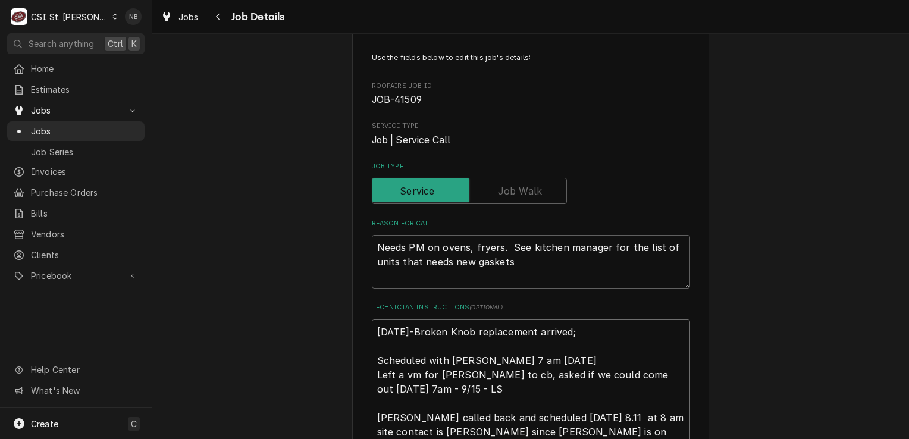
type textarea "x"
type textarea "9/19/25-Broken Knob replacement arrived; Scheduled with Alex 7 am Tues 9/16 Lef…"
type textarea "x"
type textarea "9/19/25-Broken Knob replacement arrived; P Scheduled with Alex 7 am Tues 9/16 L…"
type textarea "x"
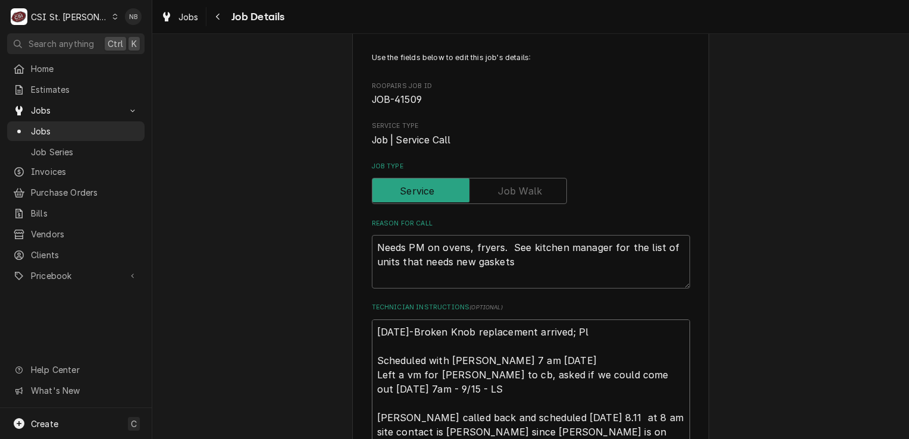
type textarea "9/19/25-Broken Knob replacement arrived; Pla Scheduled with Alex 7 am Tues 9/16…"
type textarea "x"
type textarea "9/19/25-Broken Knob replacement arrived; Plac Scheduled with Alex 7 am Tues 9/1…"
type textarea "x"
type textarea "9/19/25-Broken Knob replacement arrived; Place Scheduled with Alex 7 am Tues 9/…"
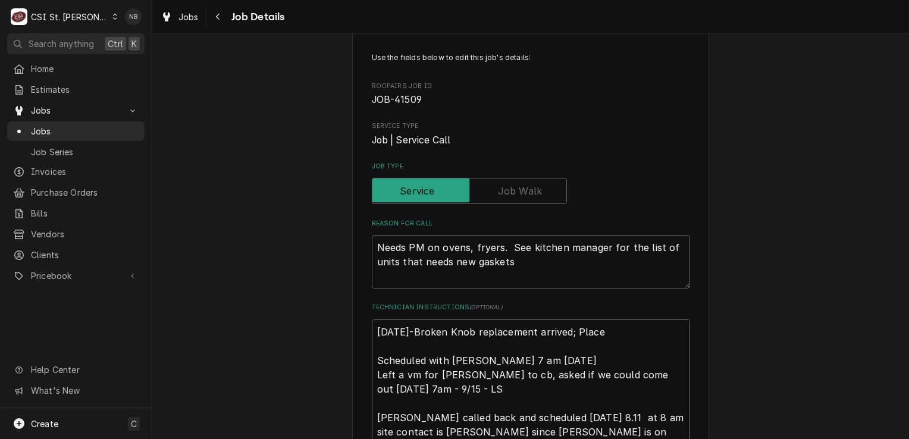
type textarea "x"
type textarea "9/19/25-Broken Knob replacement arrived; Placed Scheduled with Alex 7 am Tues 9…"
type textarea "x"
type textarea "9/19/25-Broken Knob replacement arrived; Placed Scheduled with Alex 7 am Tues 9…"
type textarea "x"
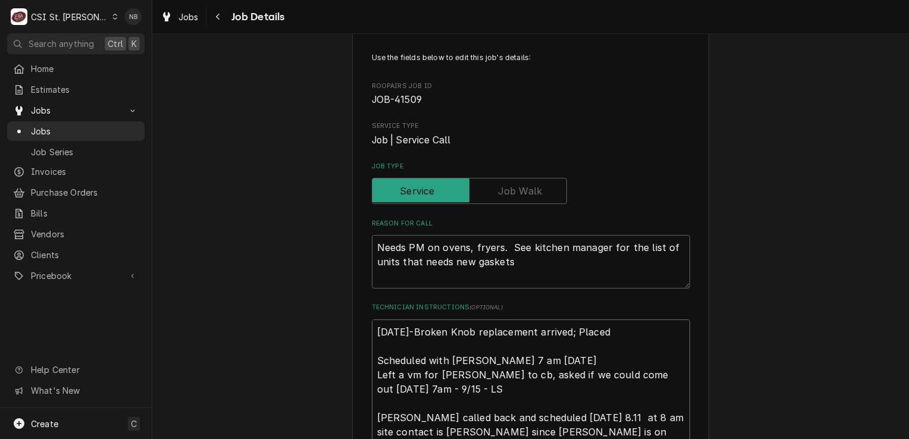
type textarea "9/19/25-Broken Knob replacement arrived; Placed o Scheduled with Alex 7 am Tues…"
type textarea "x"
type textarea "9/19/25-Broken Knob replacement arrived; Placed on Scheduled with Alex 7 am Tue…"
type textarea "x"
type textarea "9/19/25-Broken Knob replacement arrived; Placed on Scheduled with Alex 7 am Tue…"
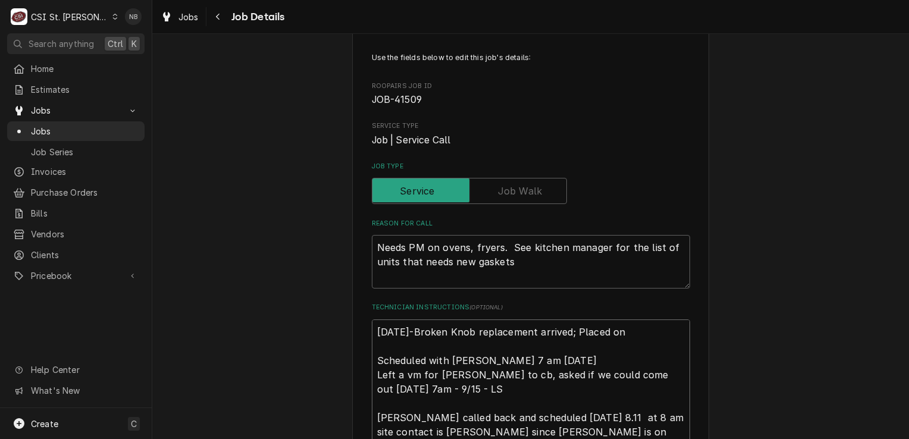
type textarea "x"
type textarea "9/19/25-Broken Knob replacement arrived; Placed on K Scheduled with Alex 7 am T…"
type textarea "x"
type textarea "9/19/25-Broken Knob replacement arrived; Placed on Ke Scheduled with Alex 7 am …"
type textarea "x"
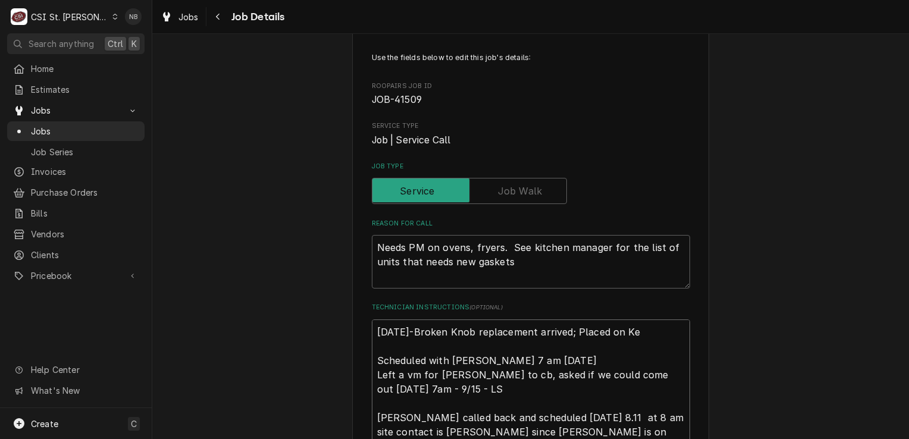
type textarea "9/19/25-Broken Knob replacement arrived; Placed on Kev Scheduled with Alex 7 am…"
type textarea "x"
type textarea "9/19/25-Broken Knob replacement arrived; Placed on Kevi Scheduled with Alex 7 a…"
type textarea "x"
type textarea "9/19/25-Broken Knob replacement arrived; Placed on Kevin Scheduled with Alex 7 …"
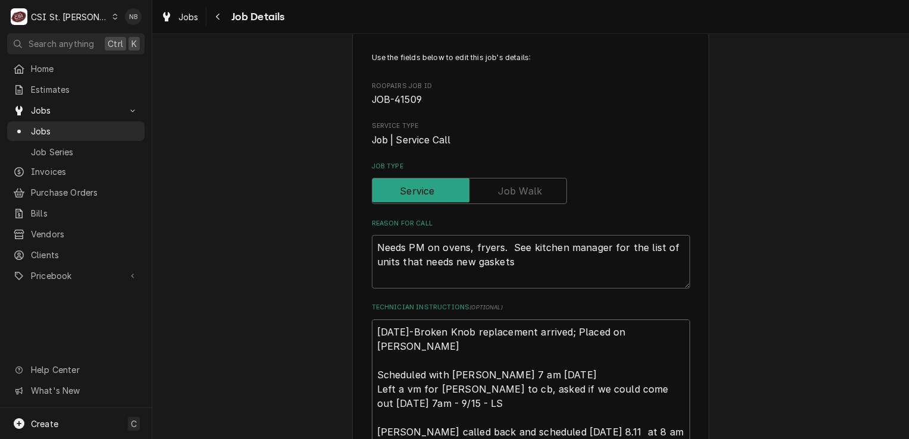
type textarea "x"
type textarea "9/19/25-Broken Knob replacement arrived; Placed on Kevin Scheduled with Alex 7 …"
type textarea "x"
type textarea "9/19/25-Broken Knob replacement arrived; Placed on Kevin J Scheduled with Alex …"
type textarea "x"
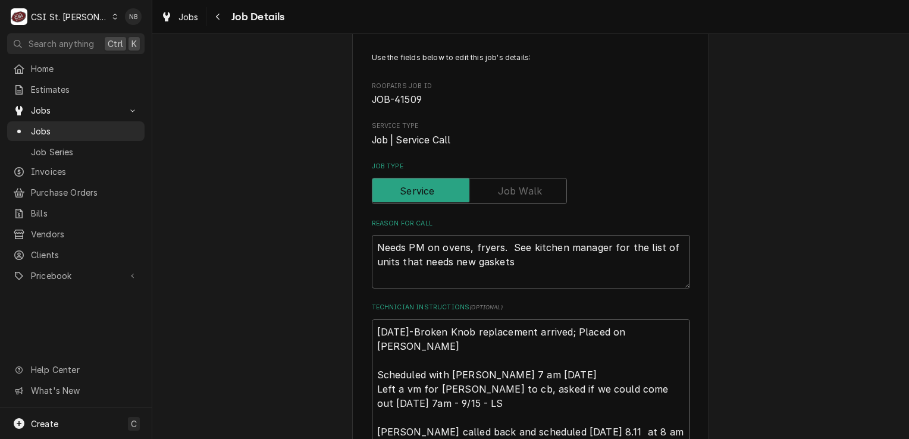
type textarea "9/19/25-Broken Knob replacement arrived; Placed on Kevin J Scheduled with Alex …"
type textarea "x"
type textarea "9/19/25-Broken Knob replacement arrived; Placed on Kevin J s Scheduled with Ale…"
type textarea "x"
type textarea "9/19/25-Broken Knob replacement arrived; Placed on Kevin J sh Scheduled with Al…"
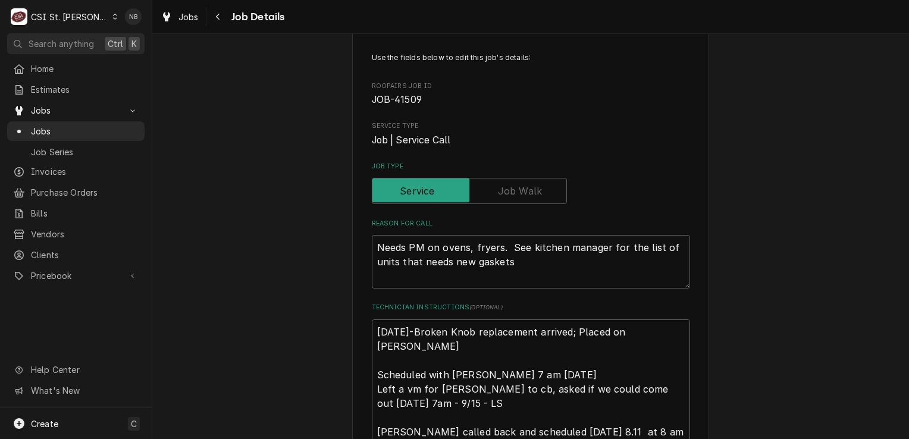
type textarea "x"
type textarea "9/19/25-Broken Knob replacement arrived; Placed on Kevin J shel Scheduled with …"
type textarea "x"
type textarea "9/19/25-Broken Knob replacement arrived; Placed on Kevin J shelf Scheduled with…"
type textarea "x"
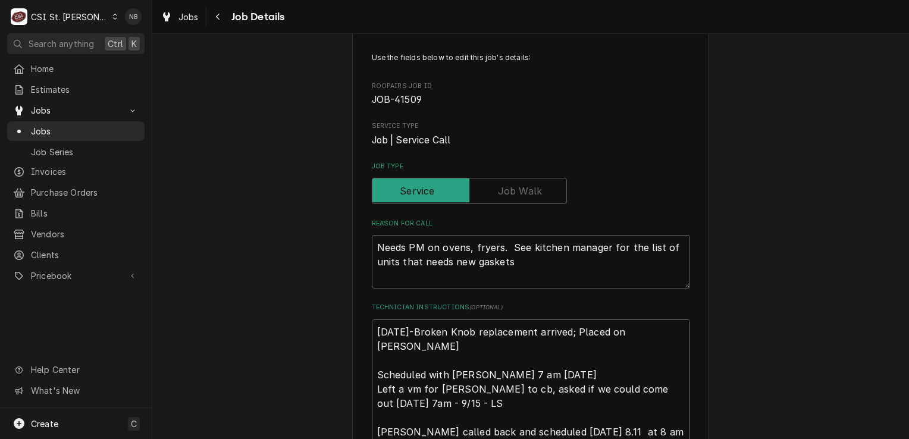
type textarea "9/19/25-Broken Knob replacement arrived; Placed on Kevin J shelf. Scheduled wit…"
type textarea "x"
type textarea "9/19/25-Broken Knob replacement arrived; Placed on Kevin J shelf Scheduled with…"
type textarea "x"
type textarea "9/19/25-Broken Knob replacement arrived; Placed on Kevin J shelf- Scheduled wit…"
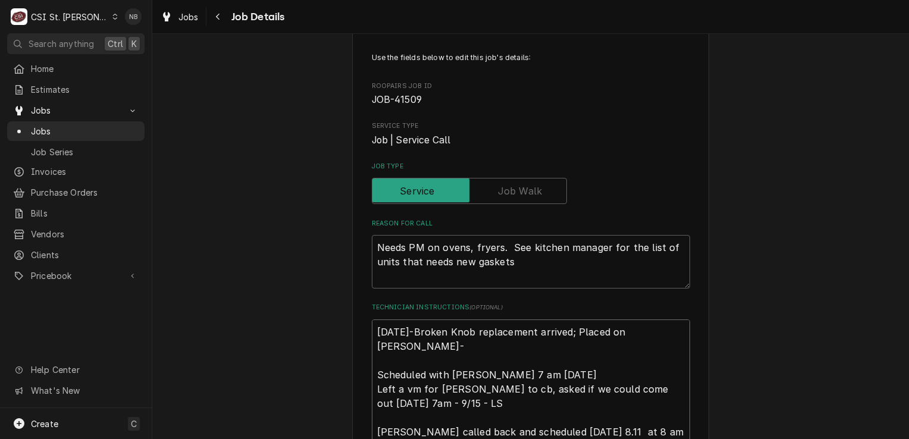
type textarea "x"
type textarea "9/19/25-Broken Knob replacement arrived; Placed on Kevin J shelf-N Scheduled wi…"
type textarea "x"
type textarea "9/19/25-Broken Knob replacement arrived; Placed on Kevin J shelf-NB Scheduled w…"
type textarea "x"
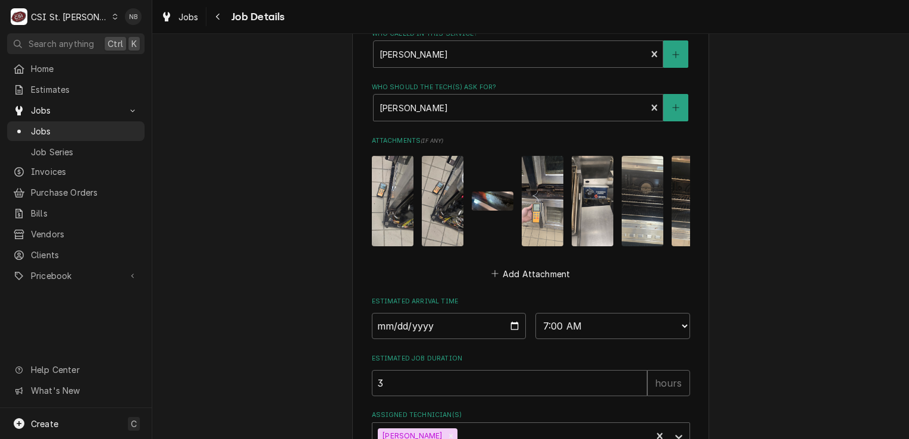
scroll to position [1125, 0]
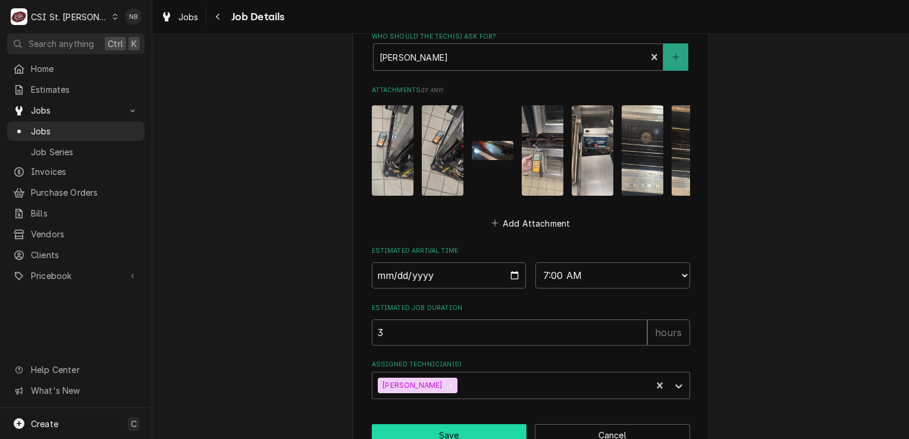
type textarea "9/19/25-Broken Knob replacement arrived; Placed on Kevin J shelf-NB Scheduled w…"
click at [453, 424] on button "Save" at bounding box center [449, 435] width 155 height 22
type textarea "x"
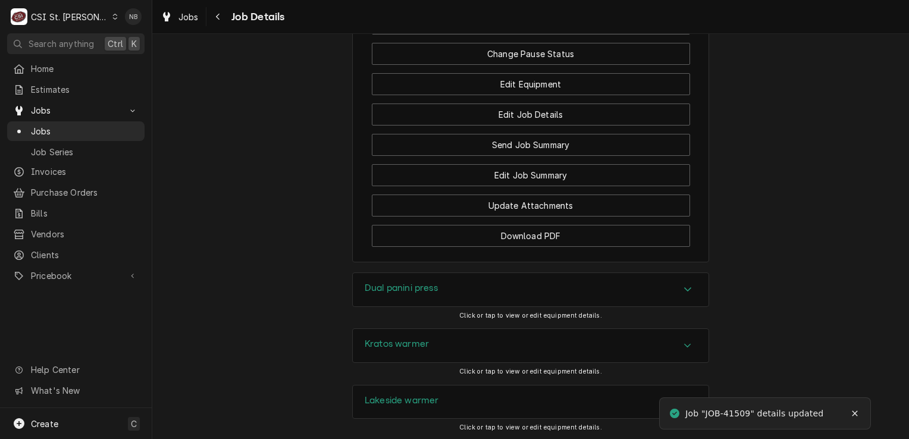
scroll to position [1726, 0]
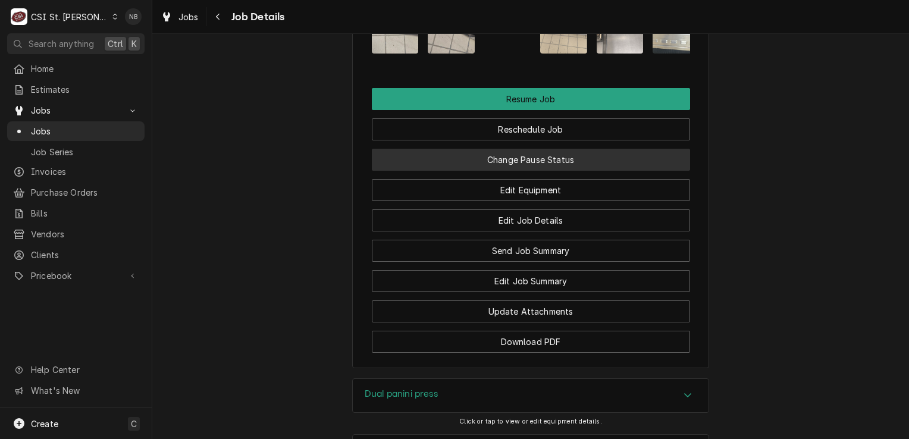
click at [574, 162] on button "Change Pause Status" at bounding box center [531, 160] width 318 height 22
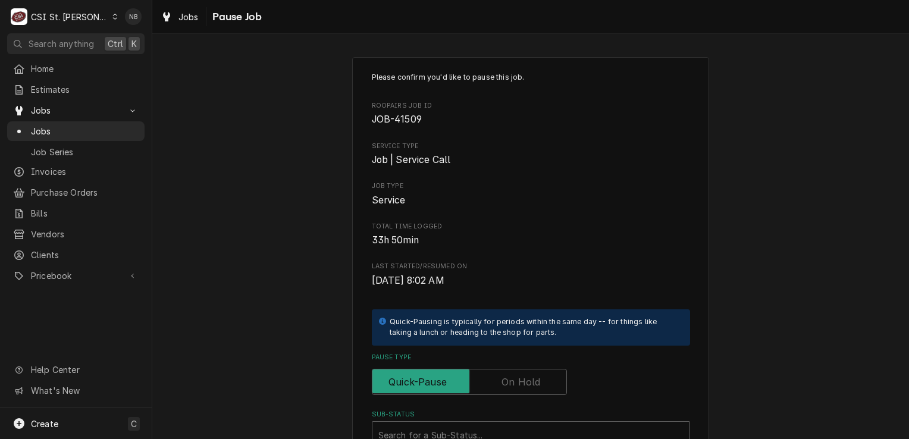
click at [499, 383] on label "Pause Type" at bounding box center [469, 382] width 195 height 26
click at [499, 383] on input "Pause Type" at bounding box center [469, 382] width 184 height 26
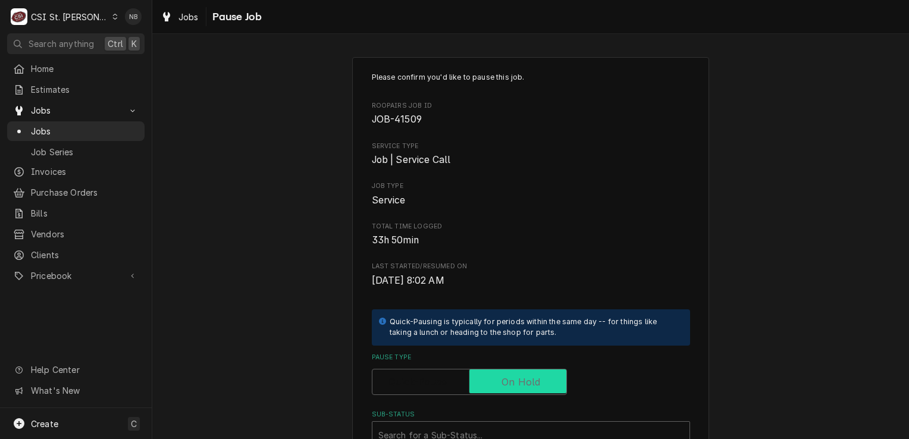
checkbox input "true"
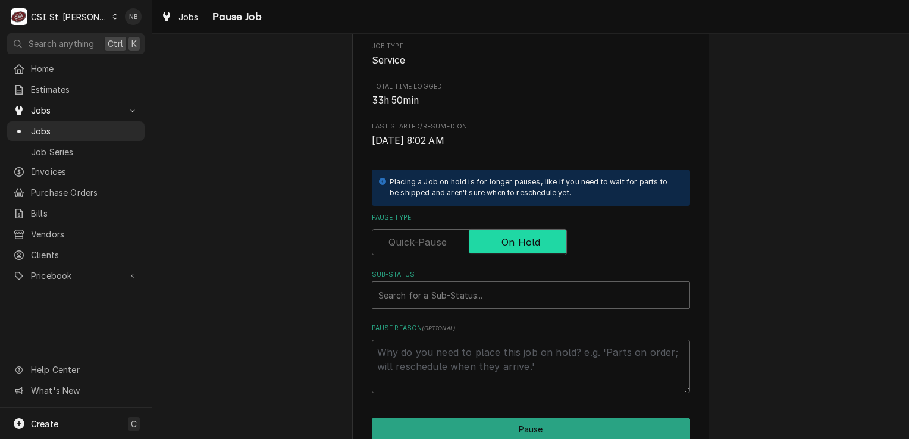
scroll to position [179, 0]
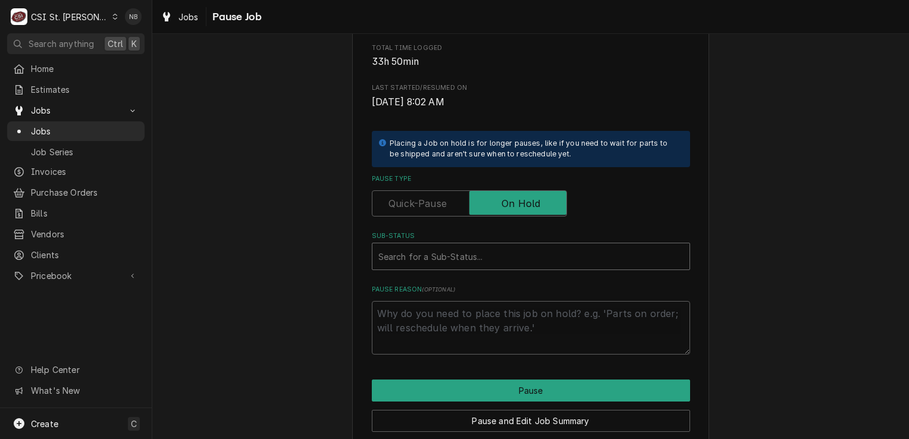
click at [481, 259] on div "Sub-Status" at bounding box center [530, 256] width 305 height 21
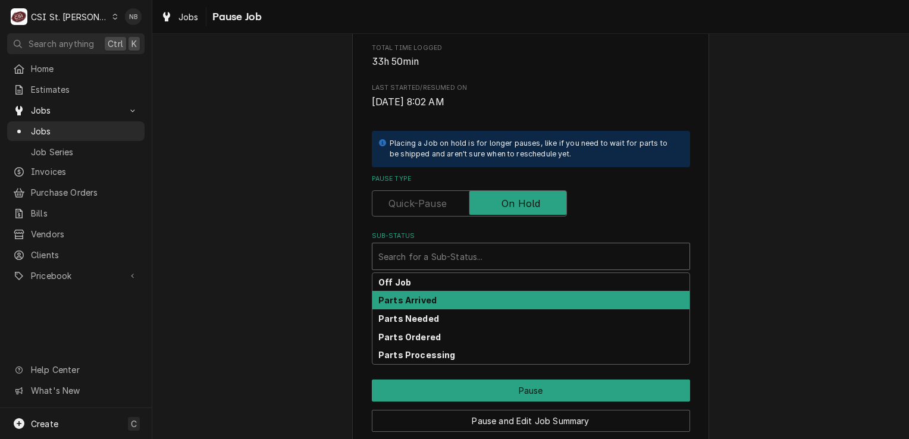
click at [483, 303] on div "Parts Arrived" at bounding box center [531, 300] width 317 height 18
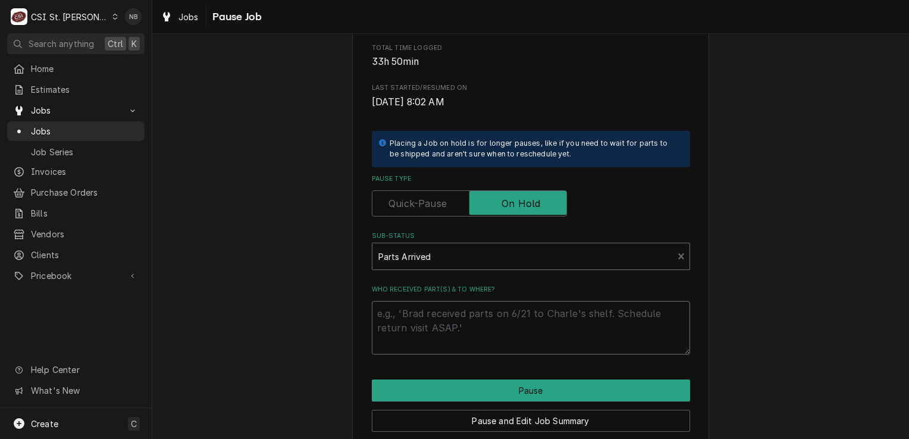
click at [480, 327] on textarea "Who received part(s) & to where?" at bounding box center [531, 328] width 318 height 54
type textarea "x"
type textarea "P"
type textarea "x"
type textarea "Pl"
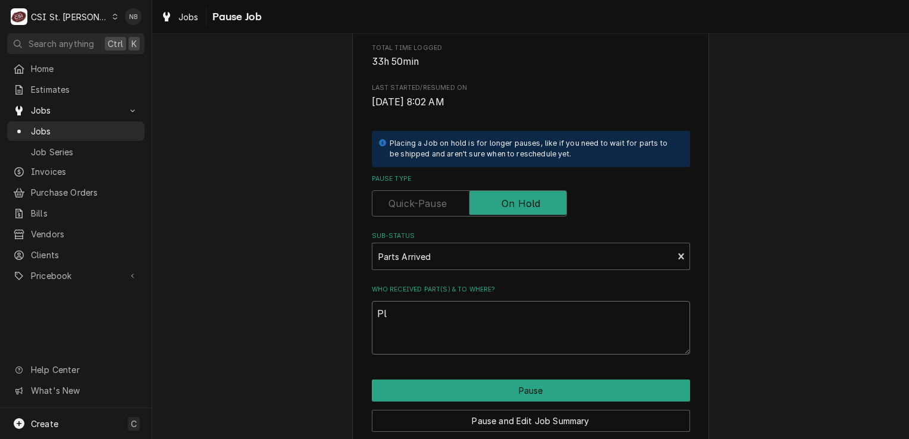
type textarea "x"
type textarea "Pla"
type textarea "x"
type textarea "Plac"
type textarea "x"
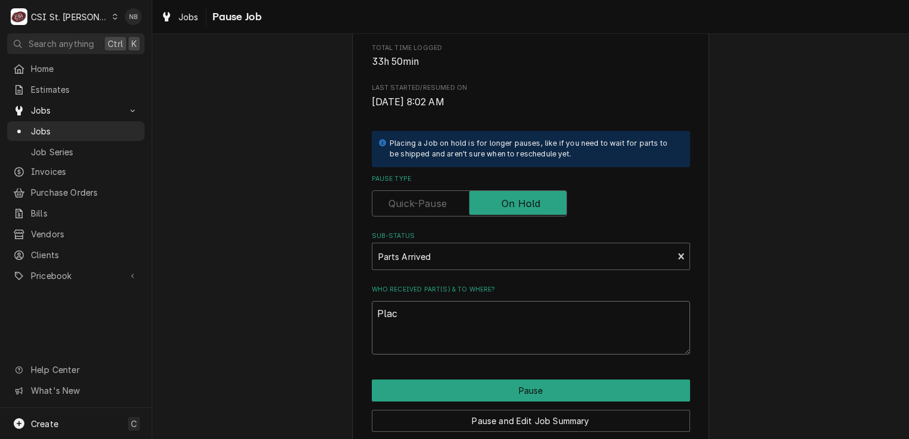
type textarea "Place"
type textarea "x"
type textarea "Placed"
type textarea "x"
type textarea "Placed"
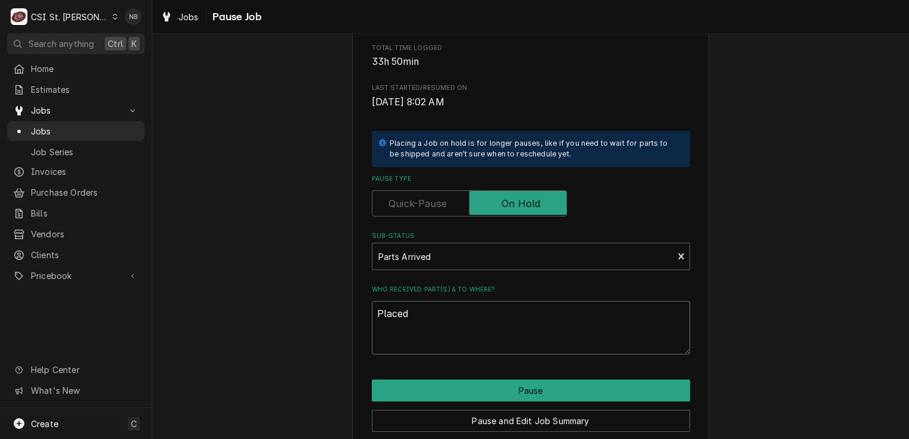
type textarea "x"
type textarea "Placed o"
type textarea "x"
type textarea "Placed on"
type textarea "x"
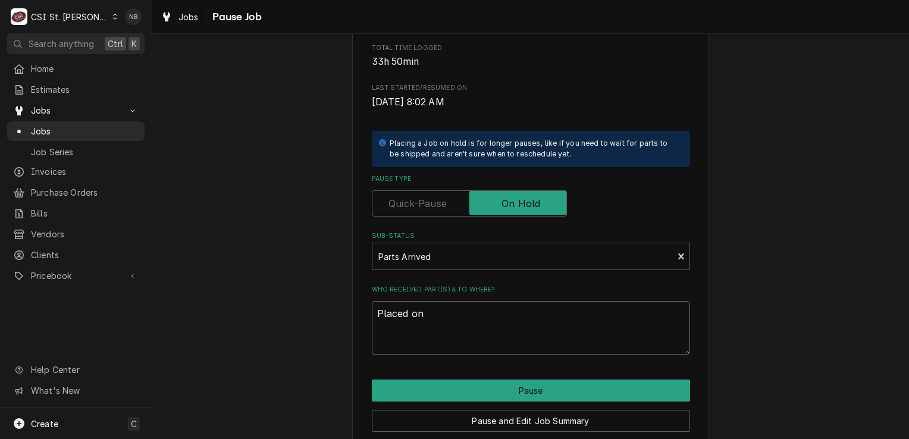
type textarea "Placed on"
type textarea "x"
type textarea "Placed on K"
type textarea "x"
type textarea "Placed on"
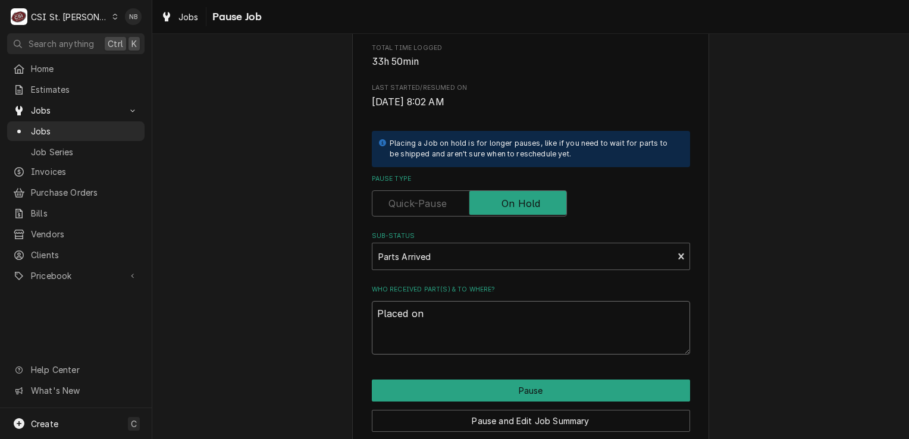
type textarea "x"
type textarea "Placed on \"
type textarea "x"
type textarea "Placed on"
type textarea "x"
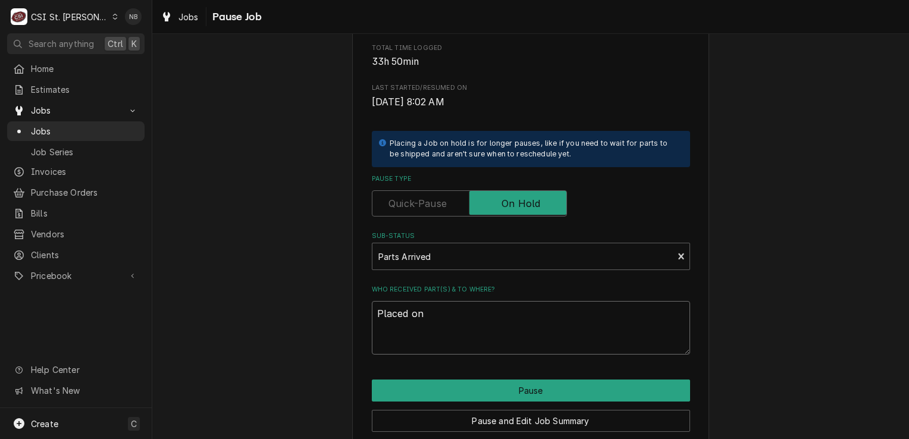
type textarea "Placed on"
type textarea "x"
type textarea "Placed on\"
type textarea "x"
type textarea "Placed on"
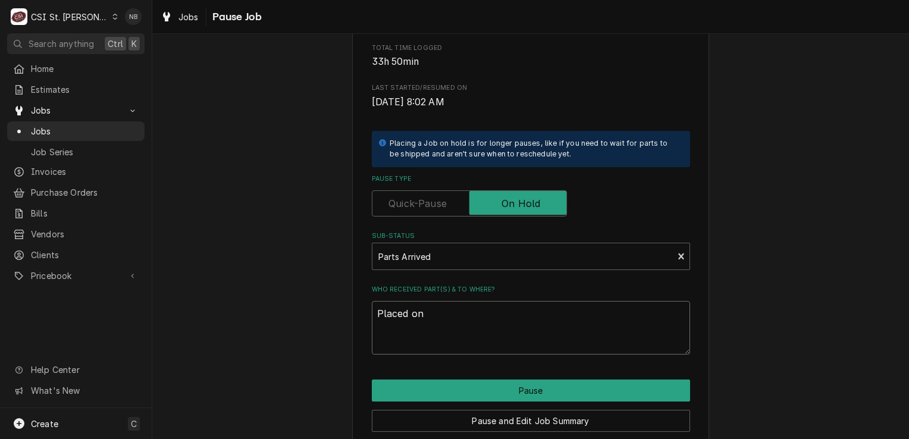
type textarea "x"
type textarea "Placed o"
type textarea "x"
type textarea "Placed"
type textarea "x"
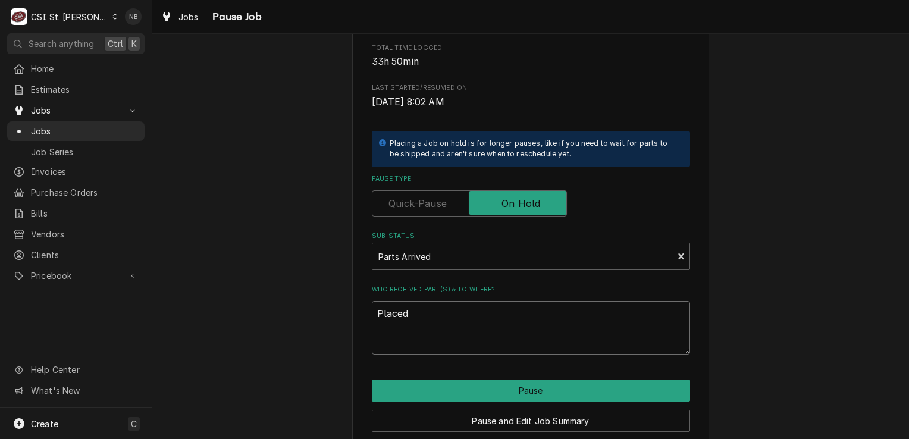
type textarea "Placed"
type textarea "x"
type textarea "Place"
type textarea "x"
type textarea "Plac"
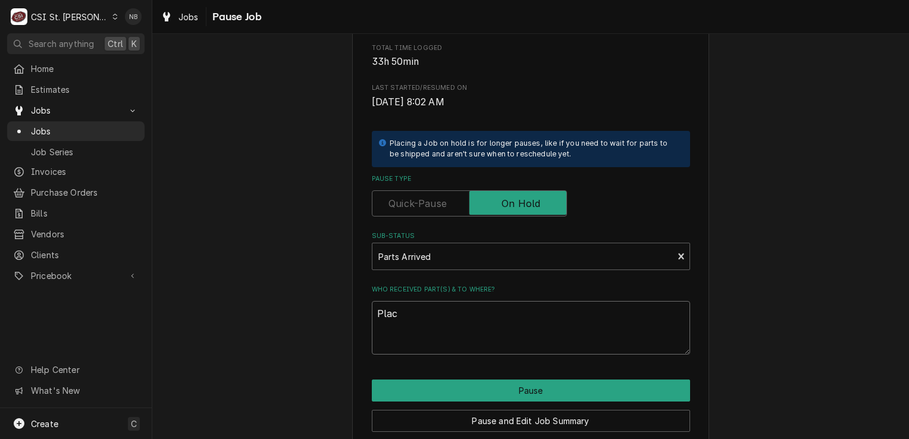
type textarea "x"
type textarea "Pla"
type textarea "x"
type textarea "Pl"
type textarea "x"
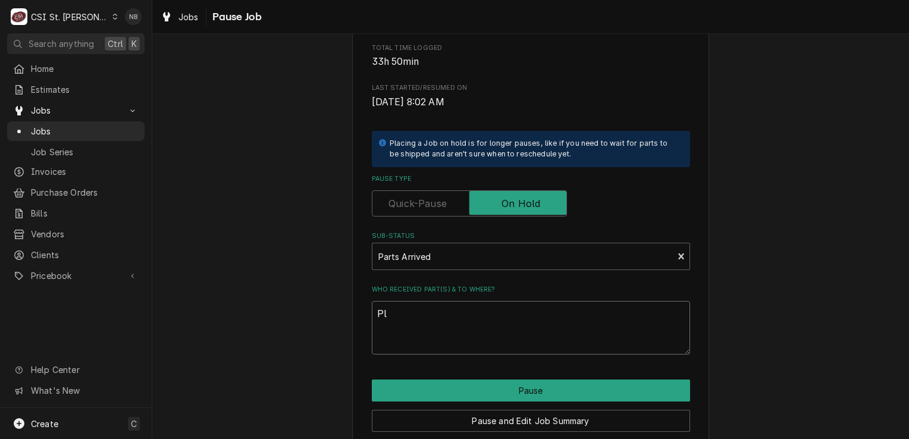
type textarea "P"
type textarea "x"
type textarea "9"
type textarea "x"
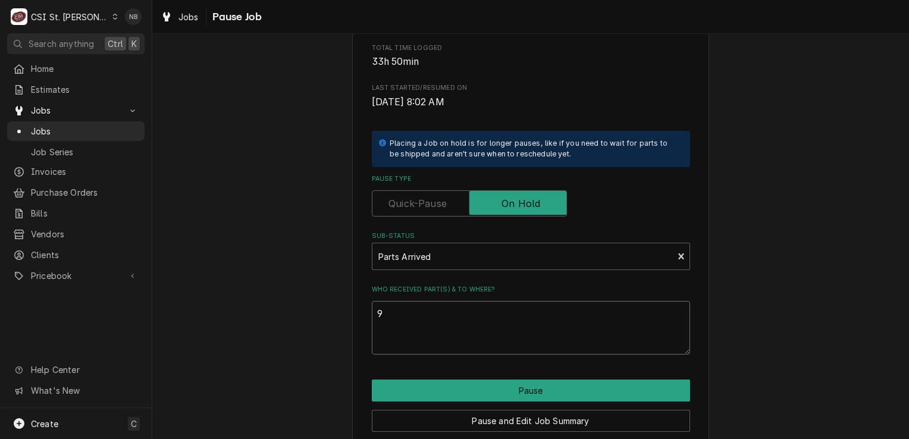
type textarea "9/"
type textarea "x"
type textarea "9/1"
type textarea "x"
type textarea "9/19"
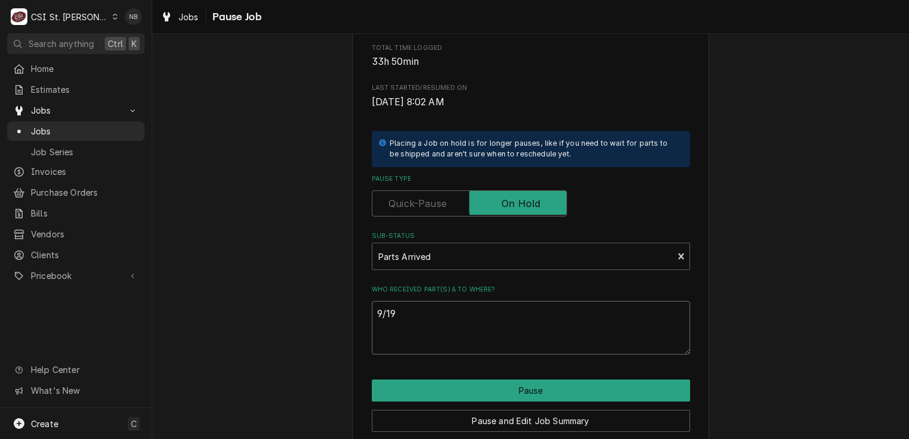
type textarea "x"
type textarea "9/19/"
type textarea "x"
type textarea "9/19/2"
type textarea "x"
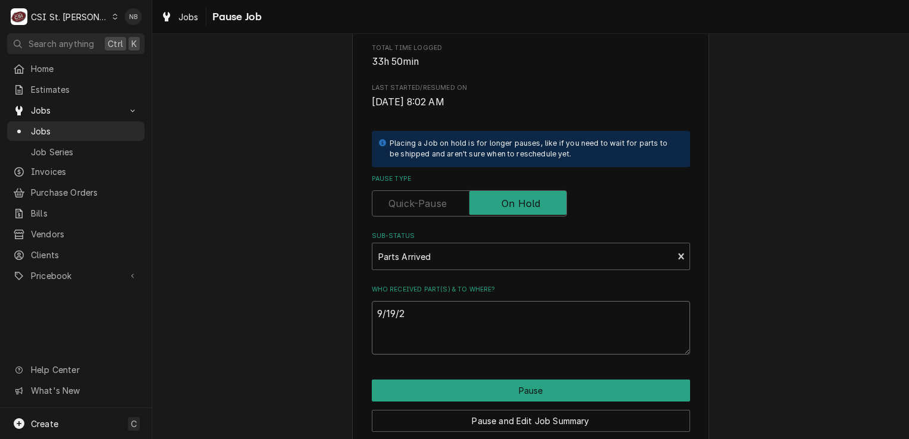
type textarea "9/19/25"
type textarea "x"
type textarea "9/19/25"
type textarea "x"
type textarea "9/19/25"
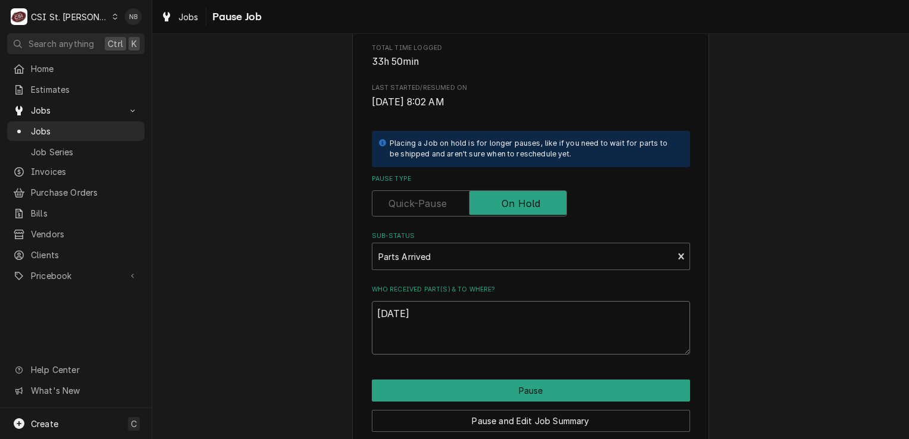
type textarea "x"
type textarea "9/19/25-"
type textarea "x"
type textarea "9/19/25-P"
type textarea "x"
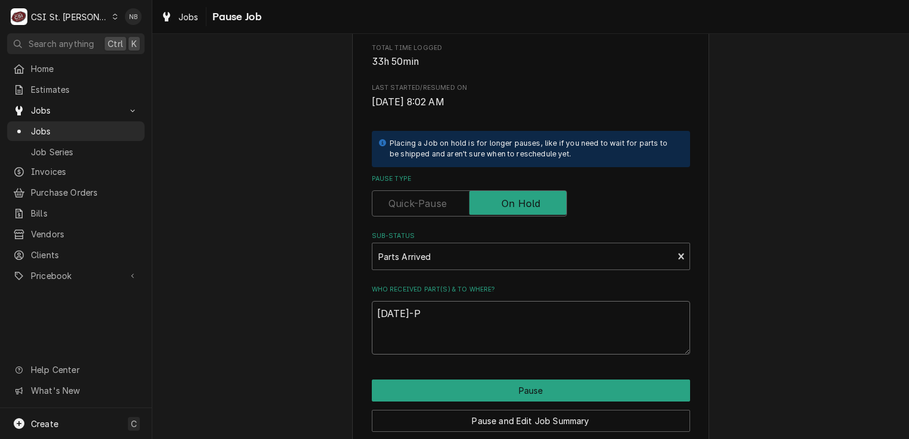
type textarea "9/19/25-Pl"
type textarea "x"
type textarea "9/19/25-Pla"
type textarea "x"
type textarea "9/19/25-Plac"
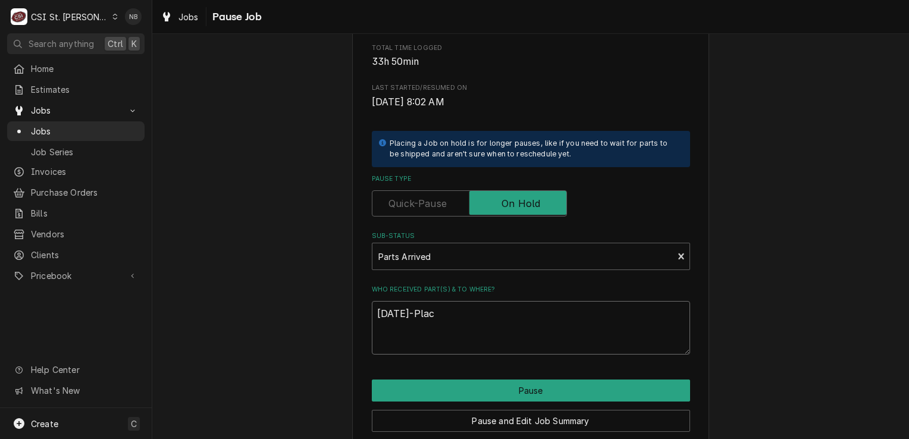
type textarea "x"
type textarea "9/19/25-Place"
type textarea "x"
type textarea "9/19/25-Placed"
type textarea "x"
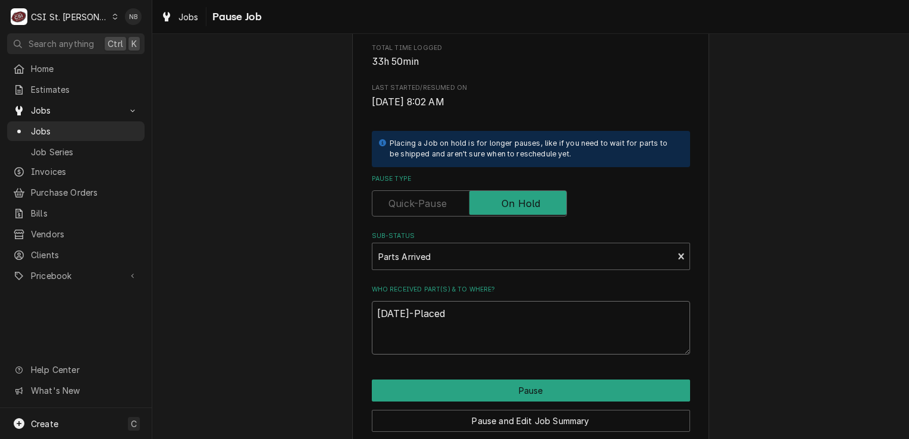
type textarea "9/19/25-Placed"
type textarea "x"
type textarea "9/19/25-Placed o"
type textarea "x"
type textarea "9/19/25-Placed on"
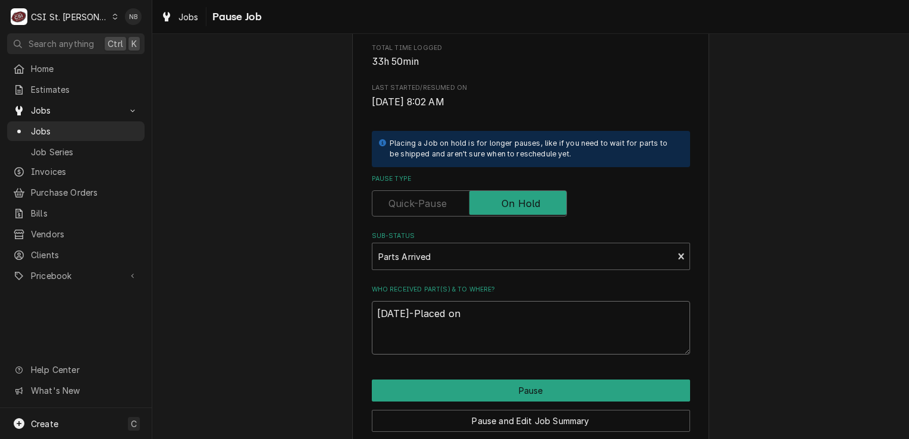
type textarea "x"
type textarea "9/19/25-Placed on"
type textarea "x"
type textarea "9/19/25-Placed on K"
type textarea "x"
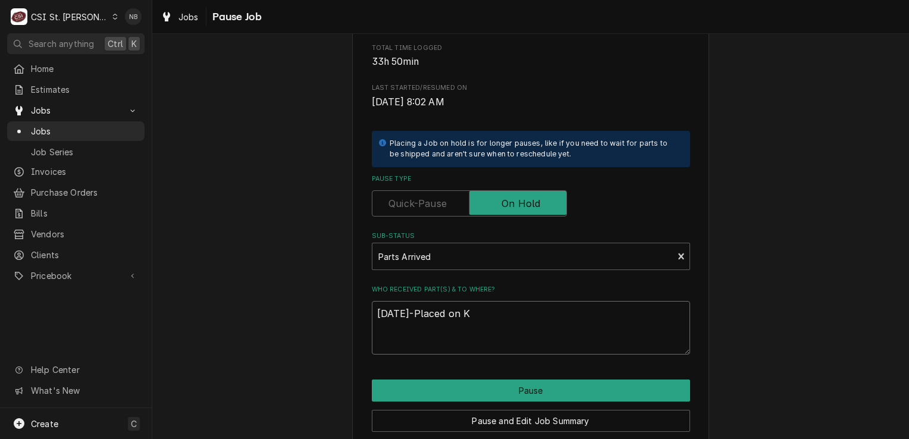
type textarea "9/19/25-Placed on Ke"
type textarea "x"
type textarea "9/19/25-Placed on Kev"
type textarea "x"
type textarea "9/19/25-Placed on Kevi"
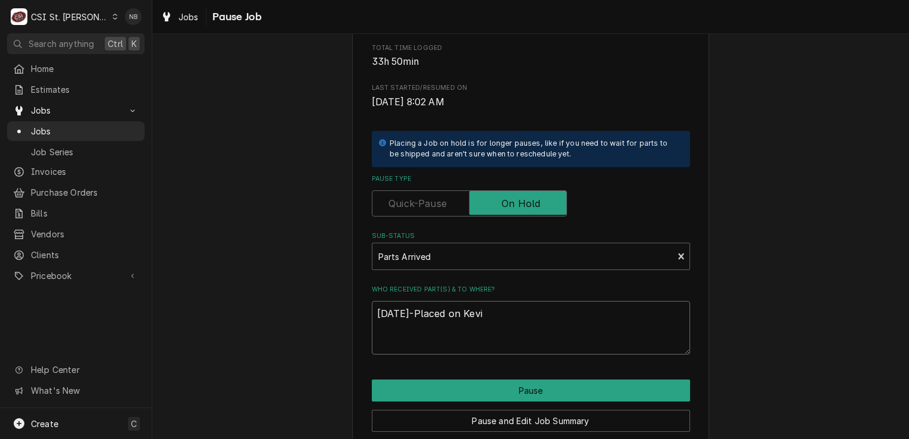
type textarea "x"
type textarea "9/19/25-Placed on Kevin"
type textarea "x"
type textarea "9/19/25-Placed on Kevin"
type textarea "x"
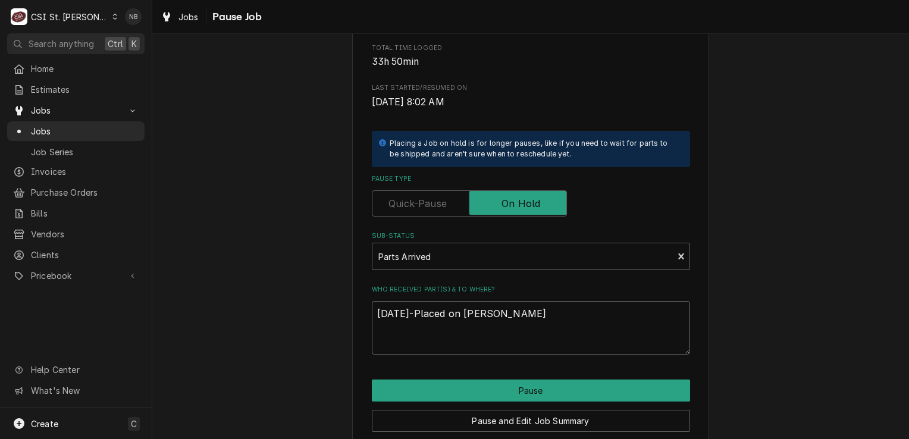
type textarea "9/19/25-Placed on Kevin J"
type textarea "x"
type textarea "9/19/25-Placed on Kevin J"
type textarea "x"
type textarea "9/19/25-Placed on Kevin J S"
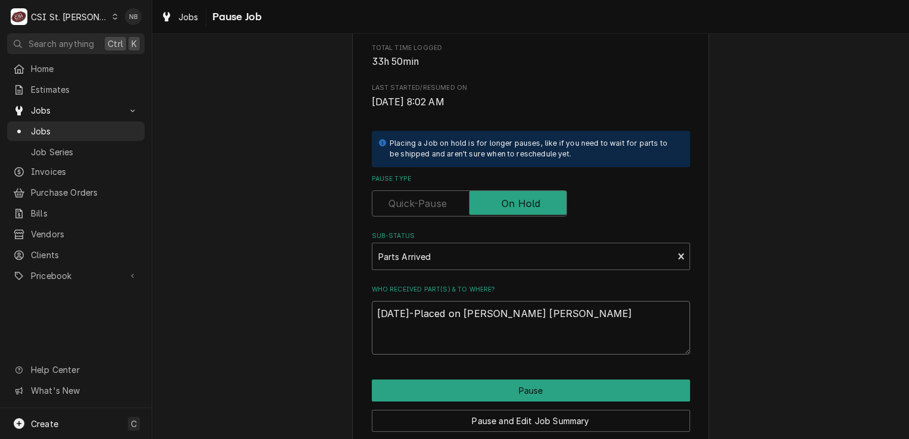
type textarea "x"
type textarea "9/19/25-Placed on Kevin J Sh"
type textarea "x"
type textarea "9/19/25-Placed on Kevin J She"
type textarea "x"
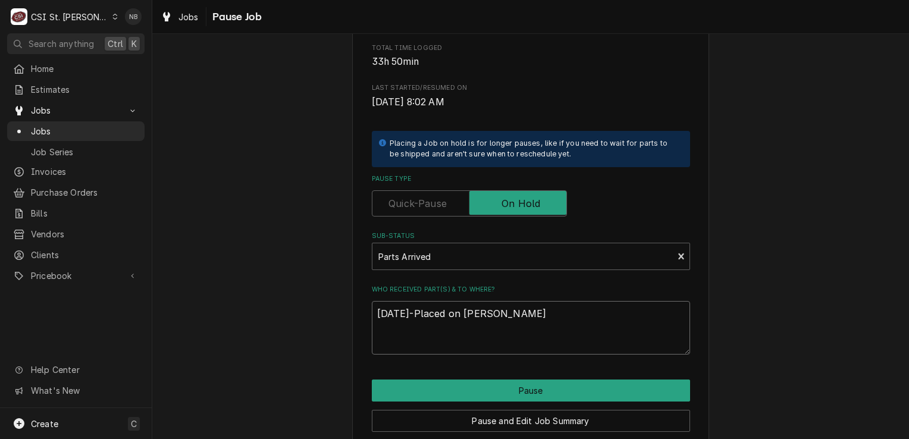
type textarea "9/19/25-Placed on Kevin J Shel"
type textarea "x"
type textarea "9/19/25-Placed on Kevin J Shelf"
type textarea "x"
type textarea "9/19/25-Placed on Kevin J Shelf-"
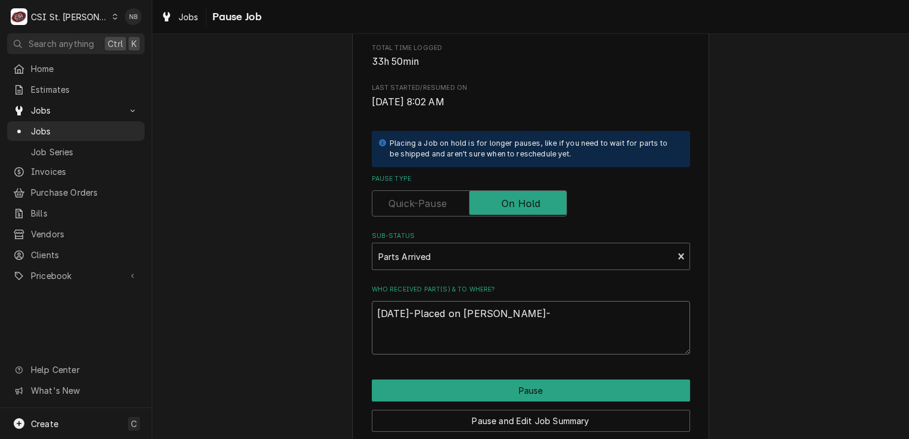
type textarea "x"
type textarea "9/19/25-Placed on Kevin J Shelf-NB"
type textarea "x"
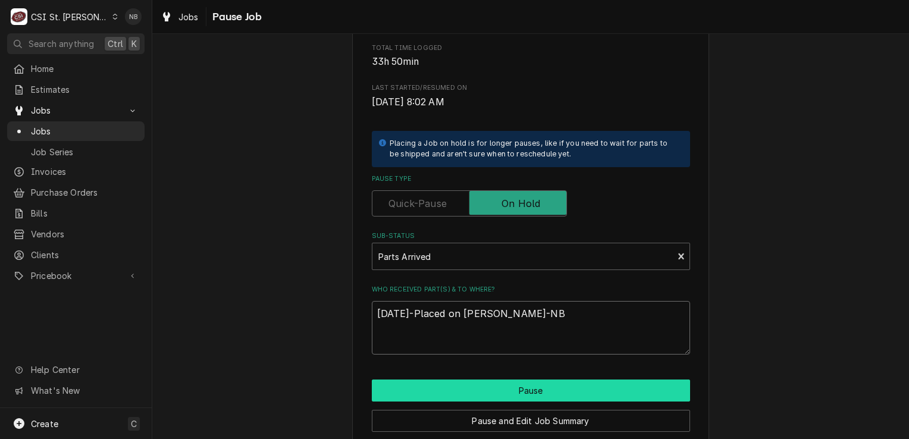
type textarea "9/19/25-Placed on Kevin J Shelf-NB"
click at [500, 393] on button "Pause" at bounding box center [531, 391] width 318 height 22
type textarea "x"
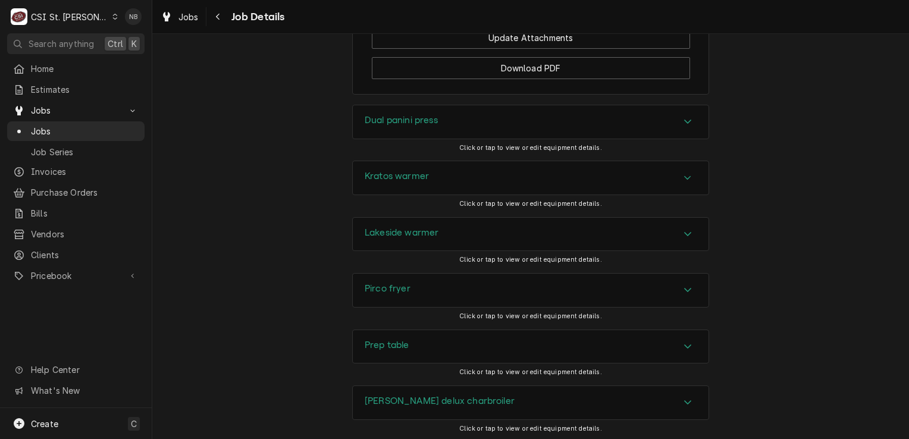
scroll to position [2023, 0]
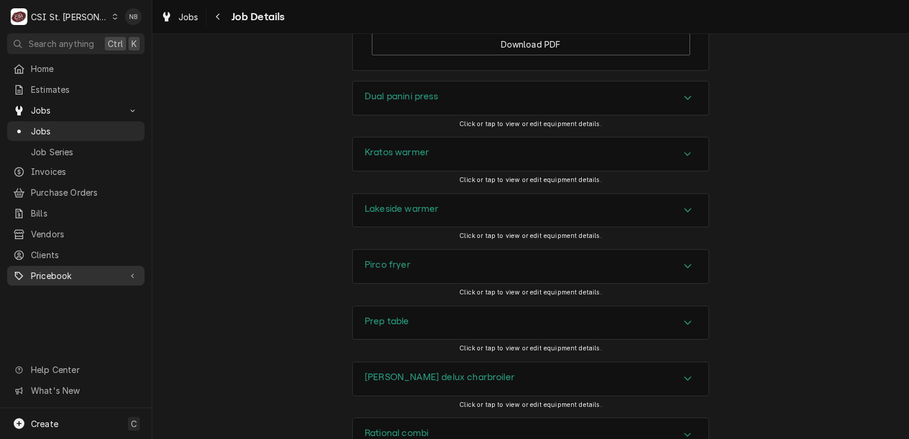
click at [69, 270] on span "Pricebook" at bounding box center [76, 276] width 90 height 12
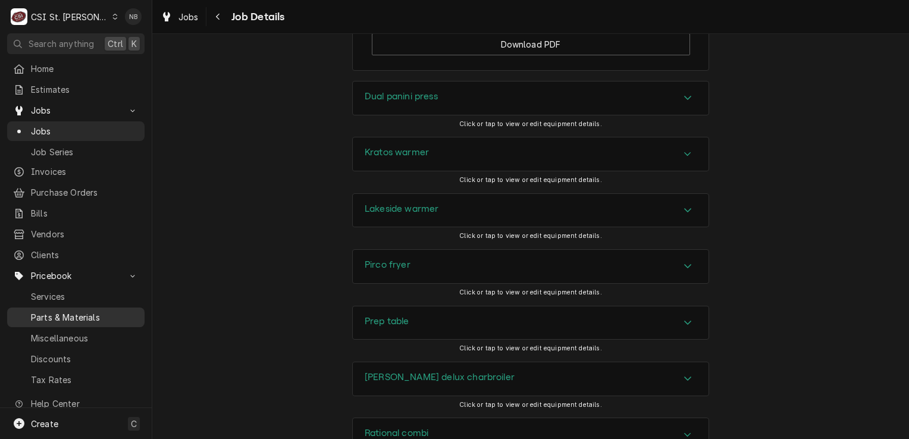
click at [71, 311] on span "Parts & Materials" at bounding box center [85, 317] width 108 height 12
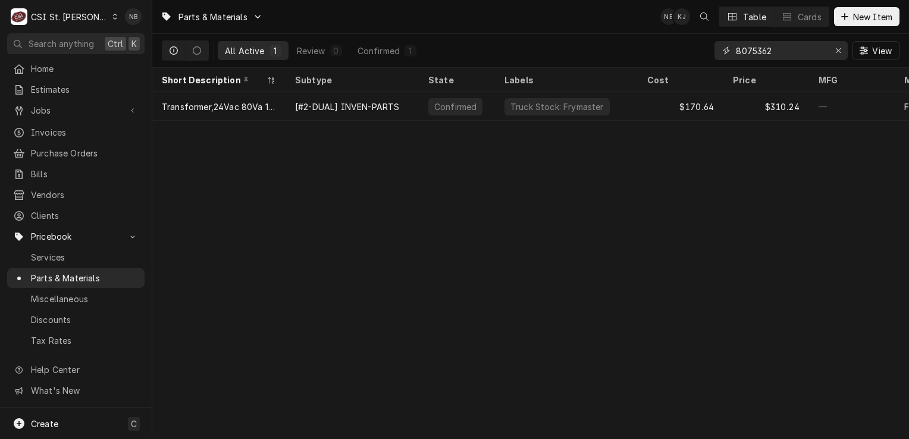
drag, startPoint x: 777, startPoint y: 30, endPoint x: 647, endPoint y: 18, distance: 130.8
click at [650, 14] on div "Parts & Materials NB KJ Table Cards New Item All Active 1 Review 0 Confirmed 1 …" at bounding box center [530, 34] width 757 height 68
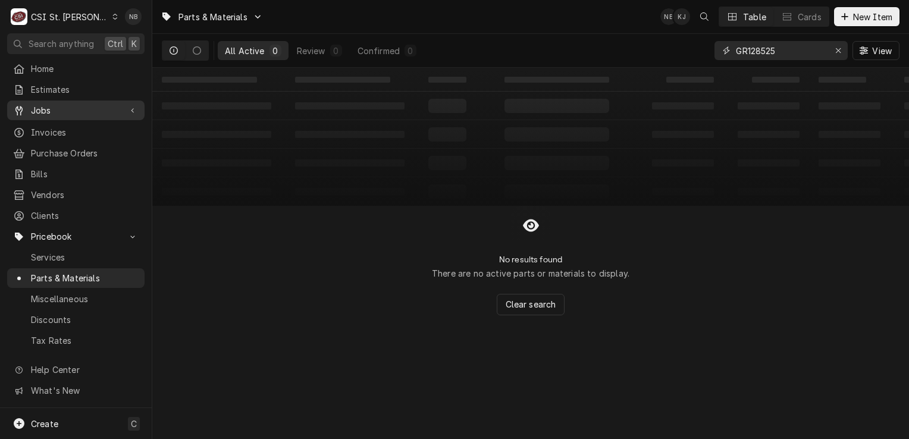
type input "GR128525"
click at [102, 113] on div "Jobs" at bounding box center [76, 110] width 133 height 15
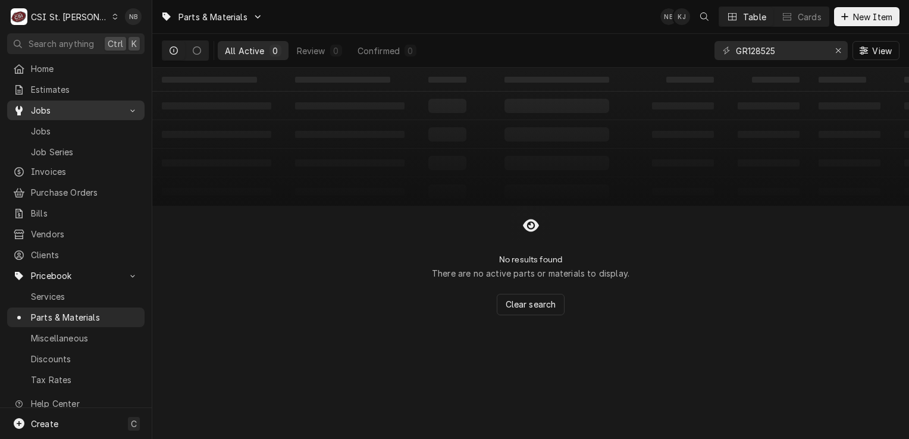
click at [102, 113] on div "Jobs" at bounding box center [76, 110] width 133 height 15
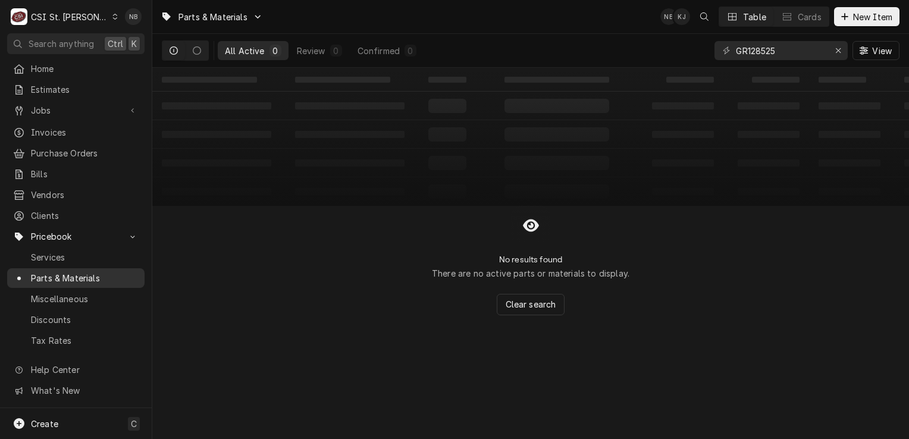
click at [90, 278] on link "Parts & Materials" at bounding box center [75, 278] width 137 height 20
click at [205, 54] on button "Dynamic Content Wrapper" at bounding box center [197, 50] width 23 height 19
click at [170, 46] on icon "Dynamic Content Wrapper" at bounding box center [174, 50] width 8 height 8
click at [790, 49] on input "GR128525" at bounding box center [780, 50] width 89 height 19
drag, startPoint x: 793, startPoint y: 51, endPoint x: 716, endPoint y: 37, distance: 78.1
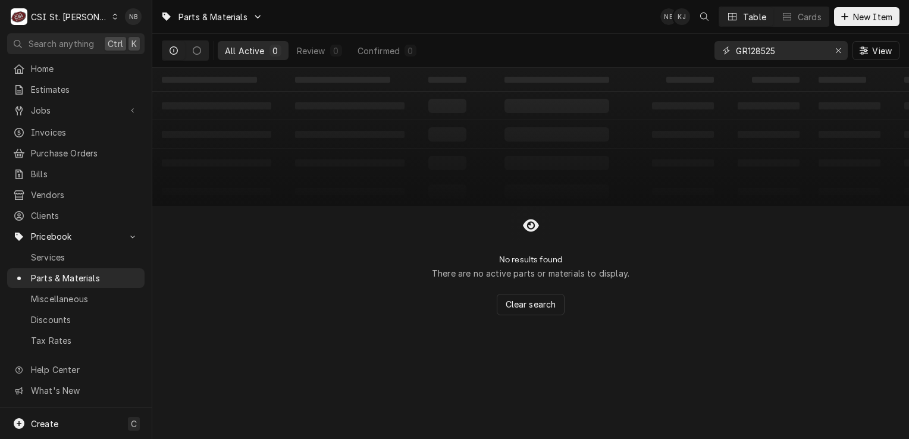
click at [716, 37] on div "GR128525 View" at bounding box center [807, 50] width 185 height 33
type input "D"
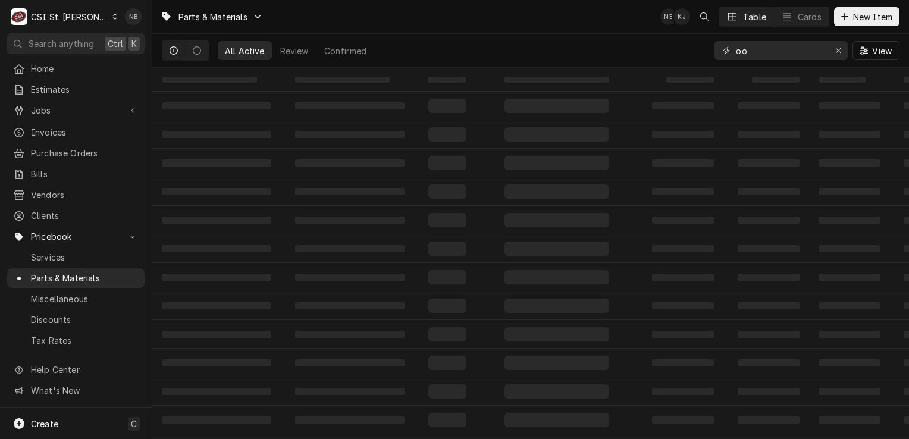
type input "o"
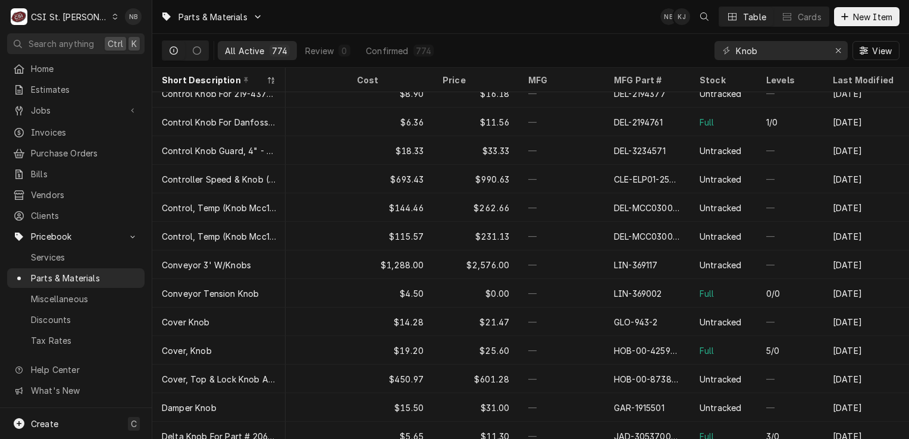
scroll to position [1090, 299]
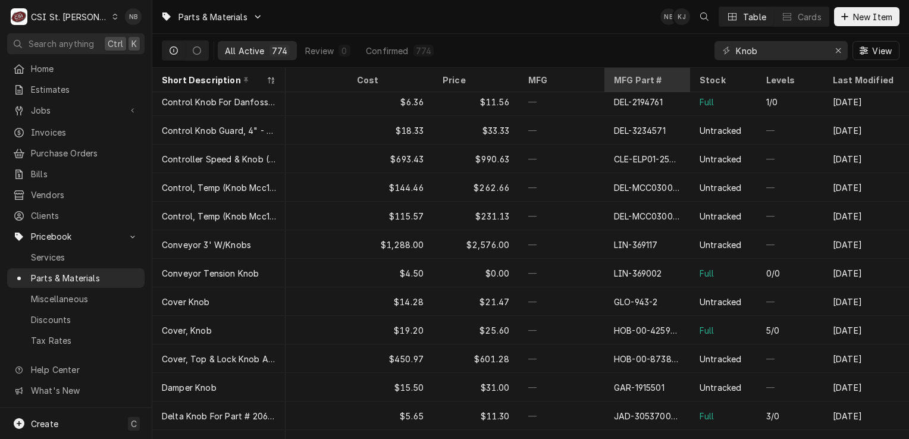
click at [637, 82] on div "MFG Part #" at bounding box center [646, 80] width 64 height 12
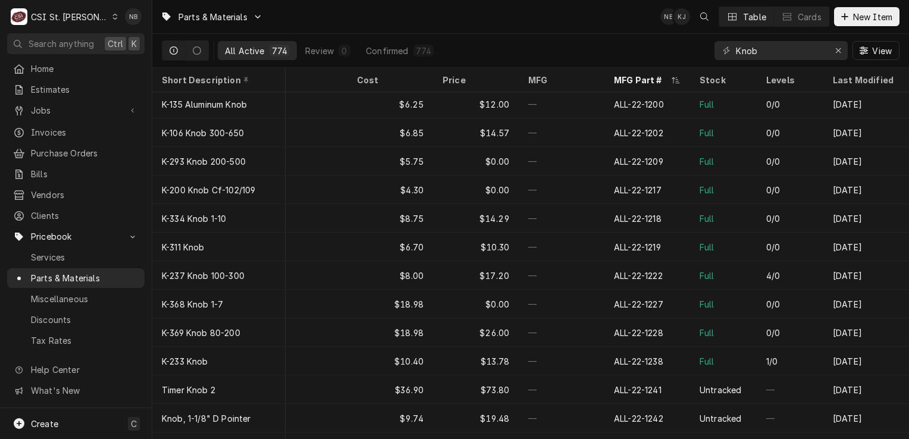
scroll to position [1773, 299]
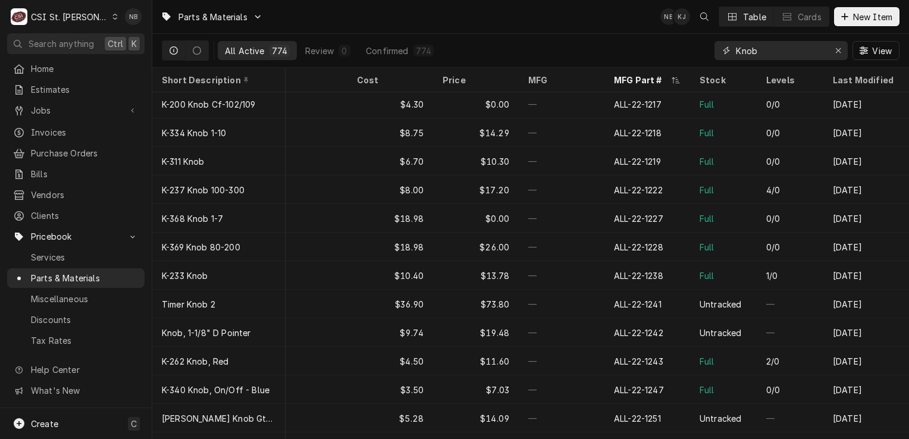
click at [774, 58] on input "Knob" at bounding box center [780, 50] width 89 height 19
type input "K"
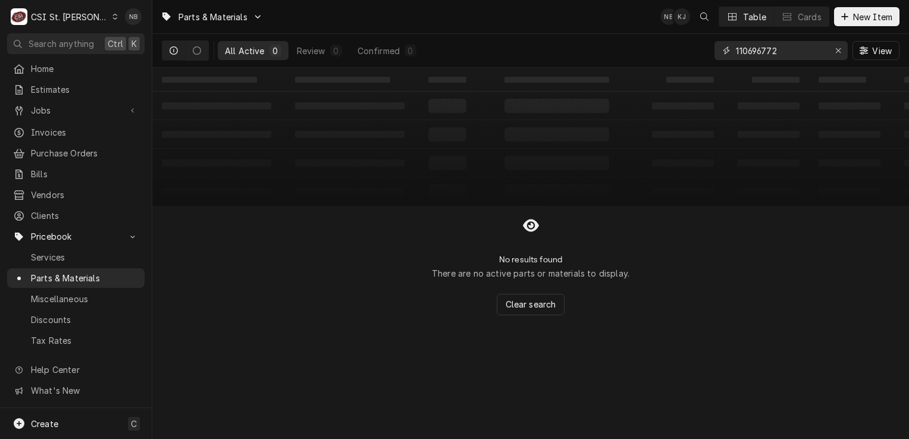
type input "1106967723"
drag, startPoint x: 788, startPoint y: 48, endPoint x: 550, endPoint y: 19, distance: 239.2
click at [550, 19] on div "Parts & Materials NB KJ Table Cards New Item All Active 0 Review 0 Confirmed 0 …" at bounding box center [530, 34] width 757 height 68
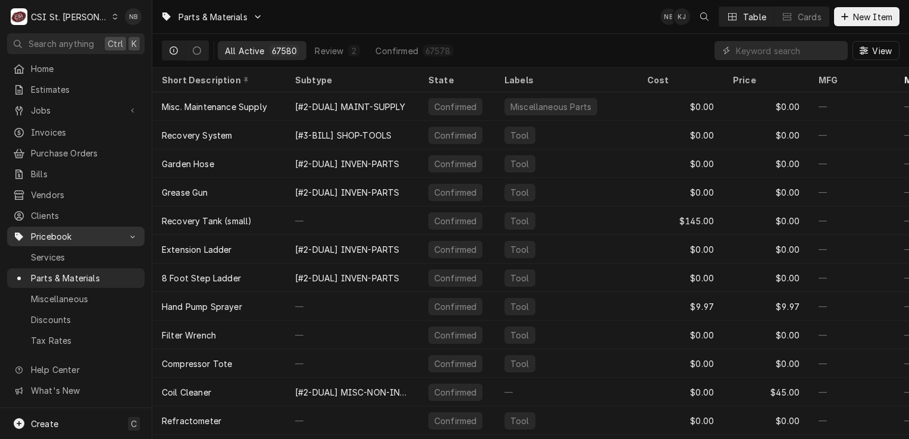
click at [125, 234] on div "Pricebook" at bounding box center [76, 236] width 133 height 15
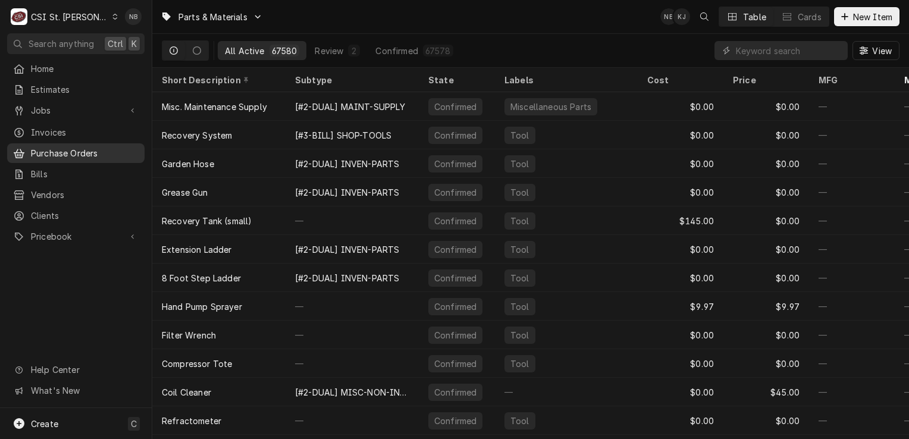
click at [81, 143] on link "Purchase Orders" at bounding box center [75, 153] width 137 height 20
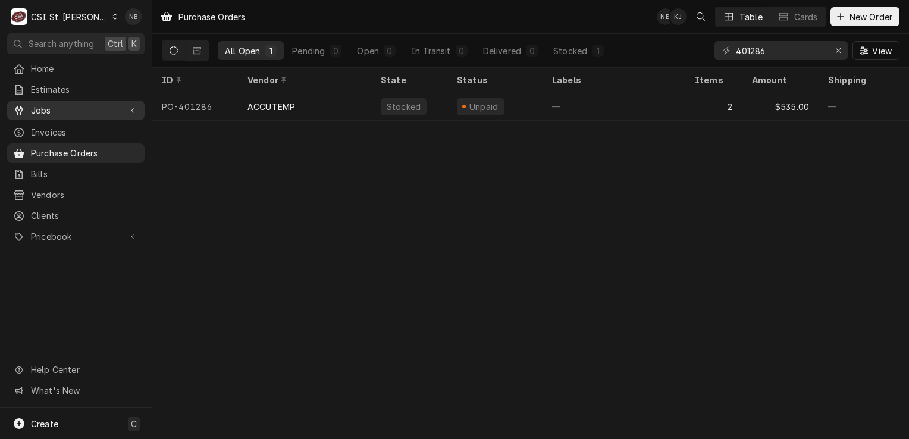
click at [76, 109] on span "Jobs" at bounding box center [76, 110] width 90 height 12
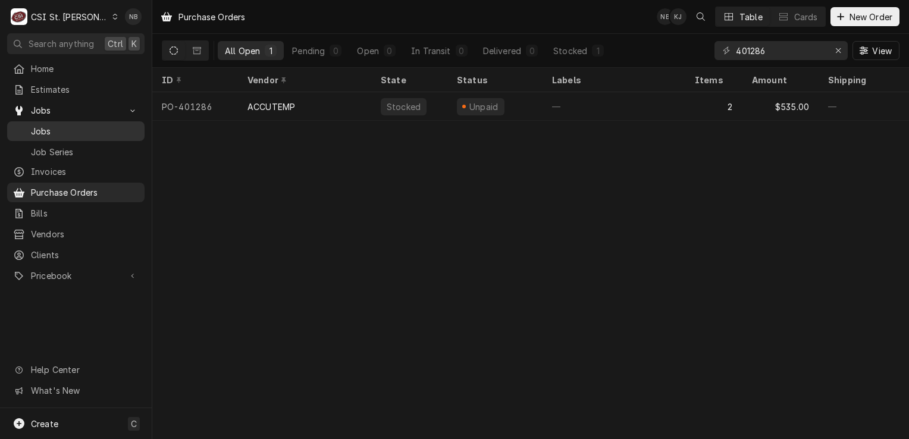
click at [71, 126] on span "Jobs" at bounding box center [85, 131] width 108 height 12
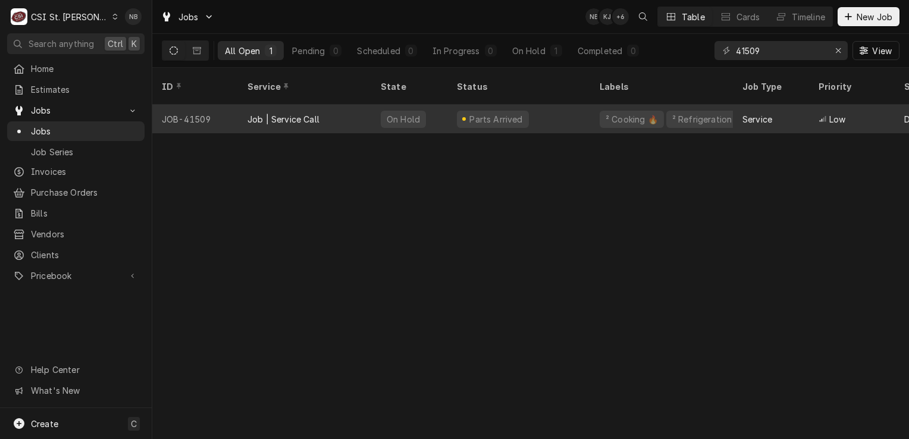
click at [533, 113] on div "Parts Arrived" at bounding box center [519, 119] width 143 height 29
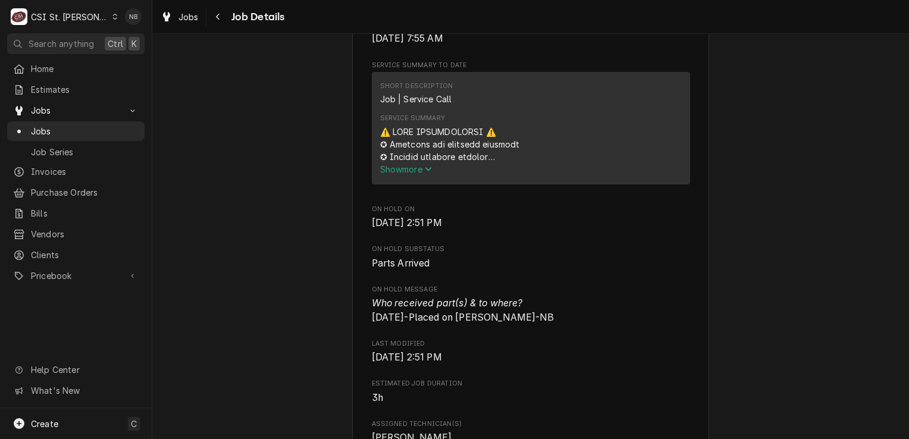
scroll to position [308, 0]
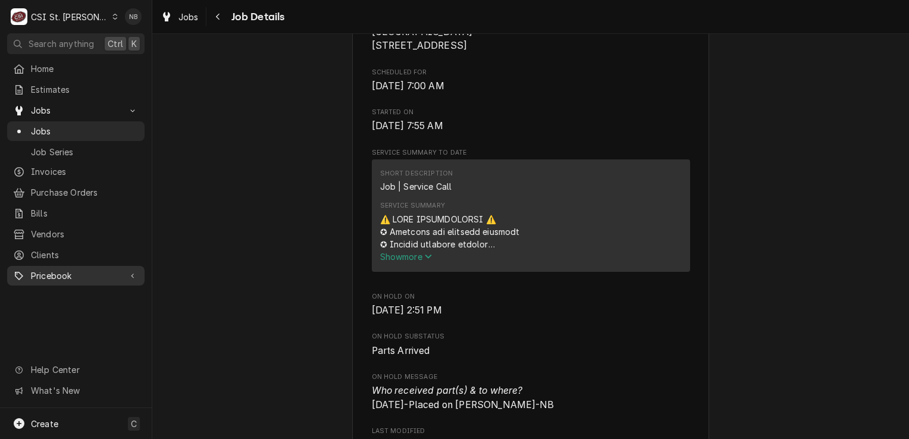
click at [112, 270] on span "Pricebook" at bounding box center [76, 276] width 90 height 12
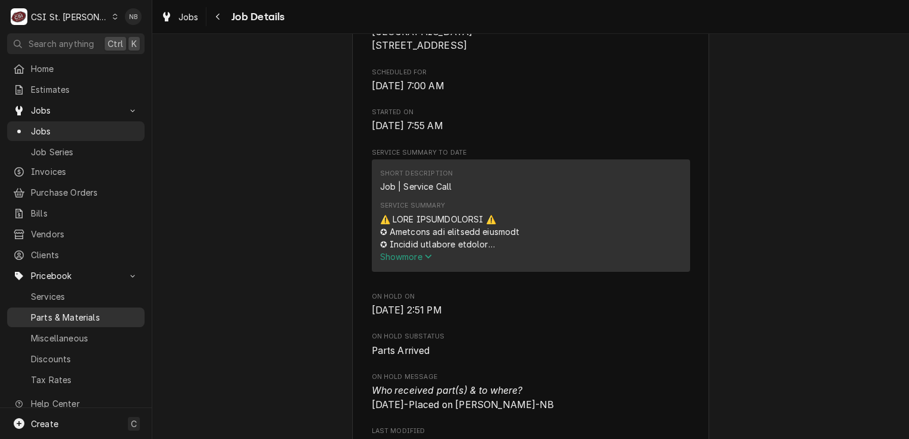
click at [43, 311] on span "Parts & Materials" at bounding box center [85, 317] width 108 height 12
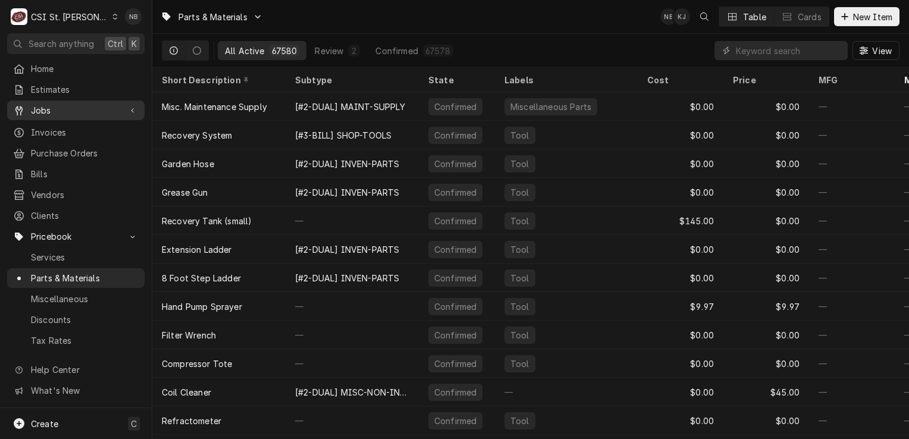
click at [65, 113] on div "Jobs" at bounding box center [76, 110] width 133 height 15
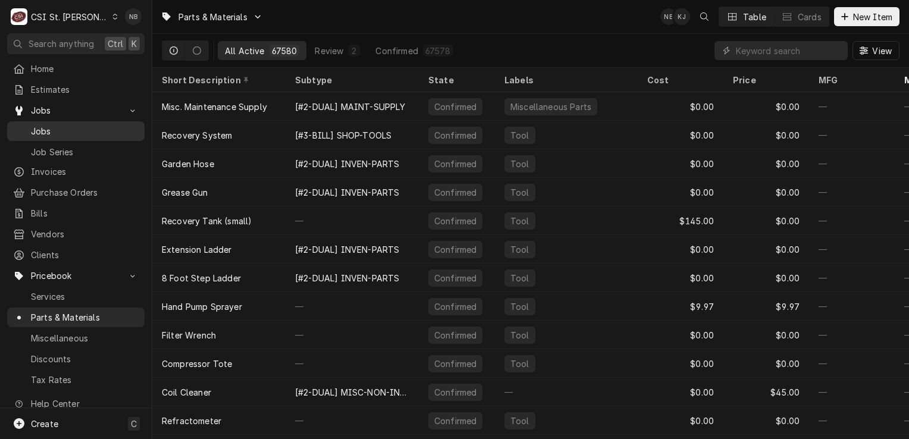
click at [62, 129] on span "Jobs" at bounding box center [85, 131] width 108 height 12
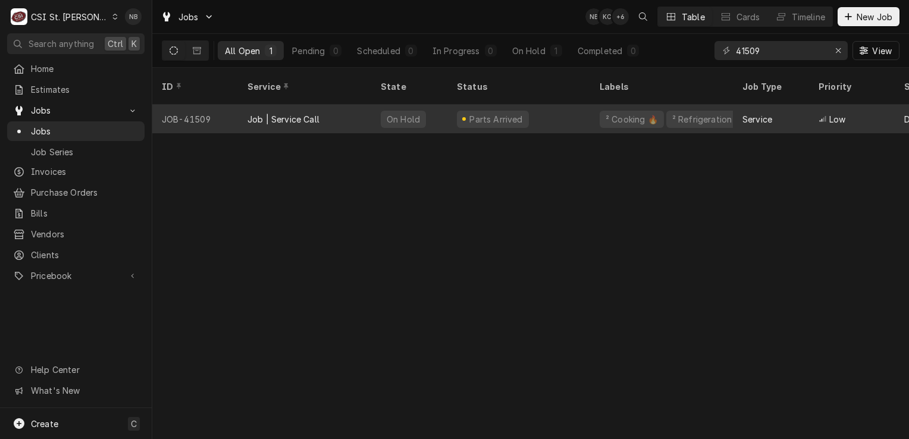
click at [559, 105] on div "Parts Arrived" at bounding box center [519, 119] width 143 height 29
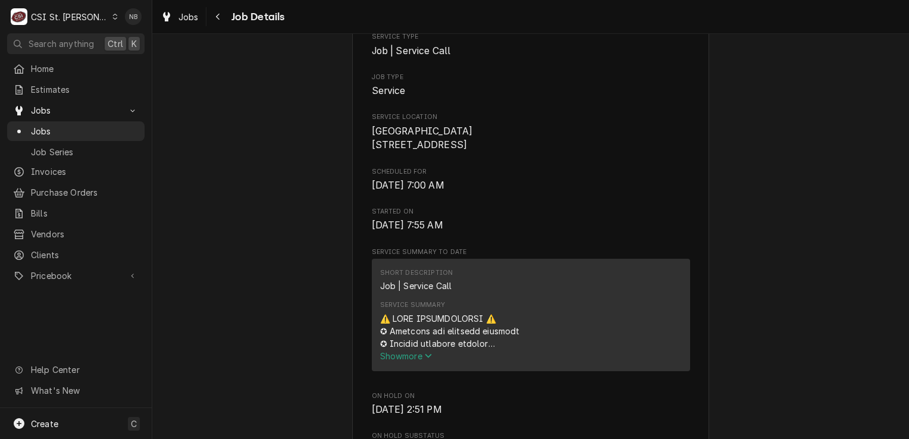
scroll to position [298, 0]
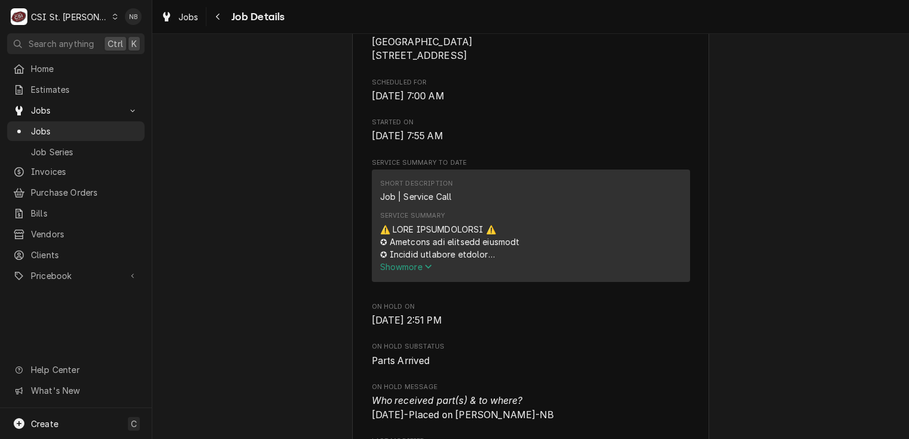
click at [409, 272] on span "Show more" at bounding box center [406, 267] width 52 height 10
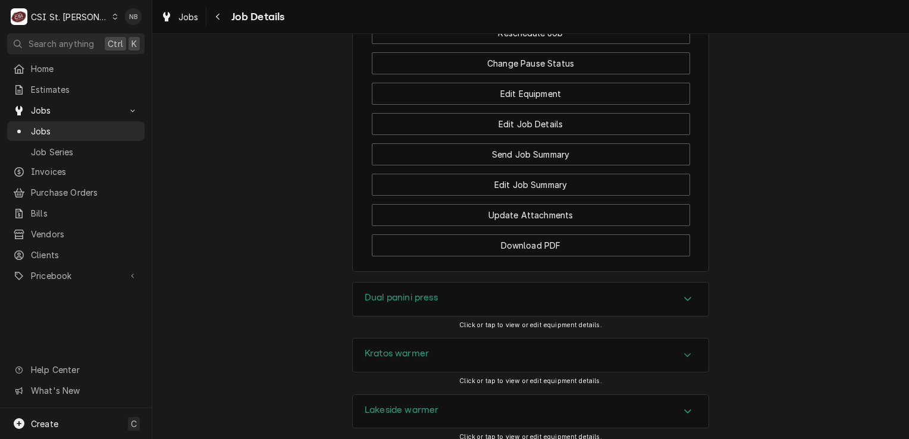
scroll to position [3392, 0]
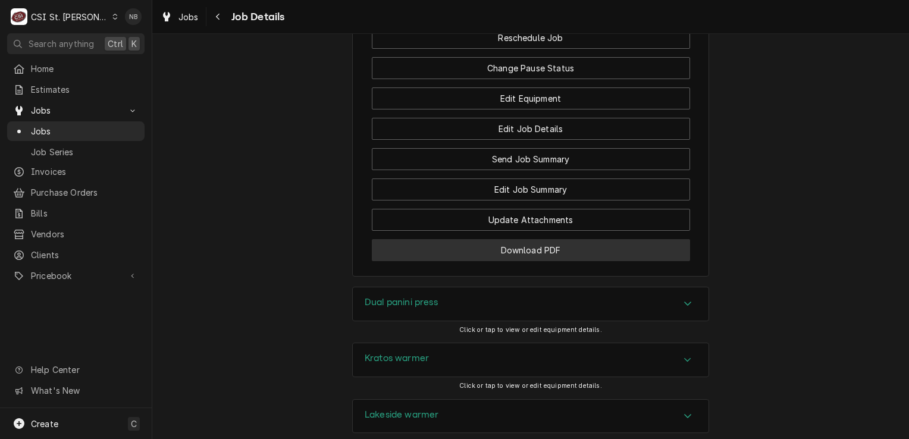
click at [565, 251] on button "Download PDF" at bounding box center [531, 250] width 318 height 22
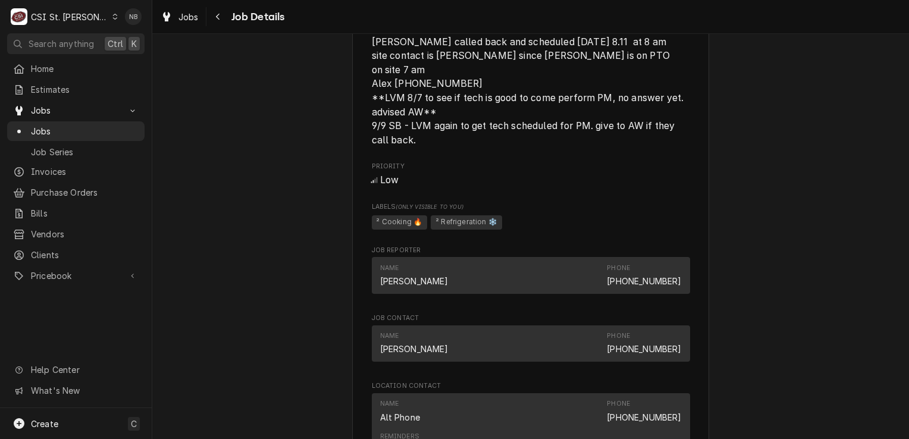
scroll to position [2261, 0]
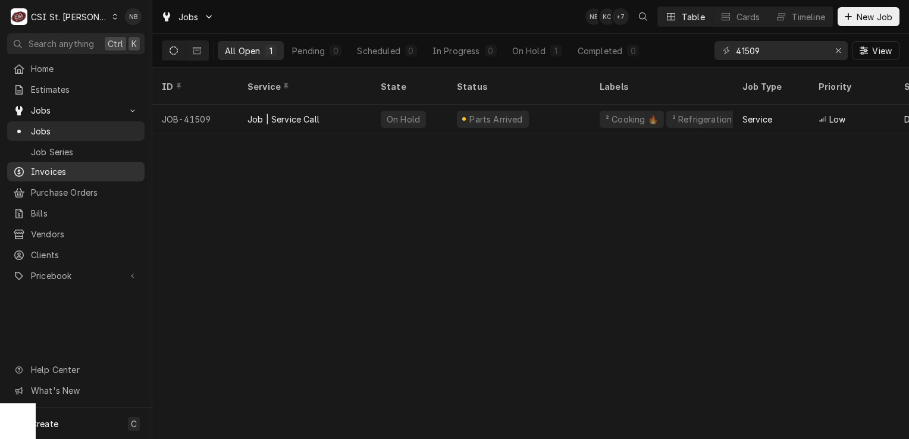
click at [83, 171] on span "Invoices" at bounding box center [85, 171] width 108 height 12
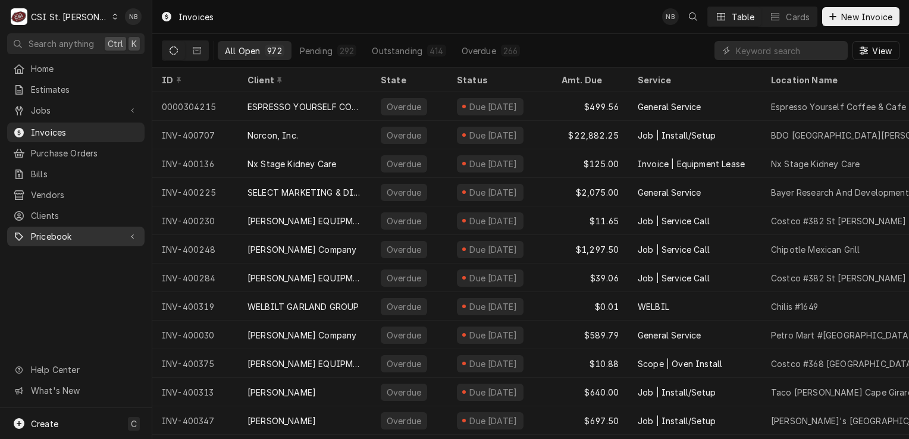
click at [86, 237] on link "Pricebook" at bounding box center [75, 237] width 137 height 20
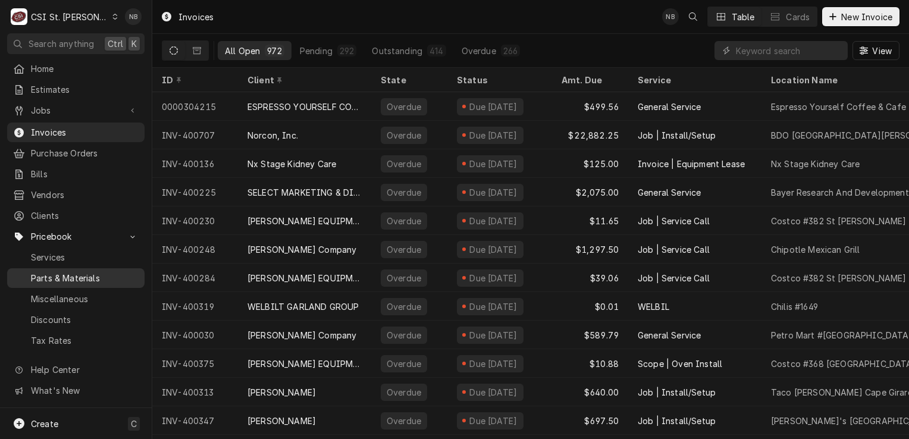
click at [79, 276] on span "Parts & Materials" at bounding box center [85, 278] width 108 height 12
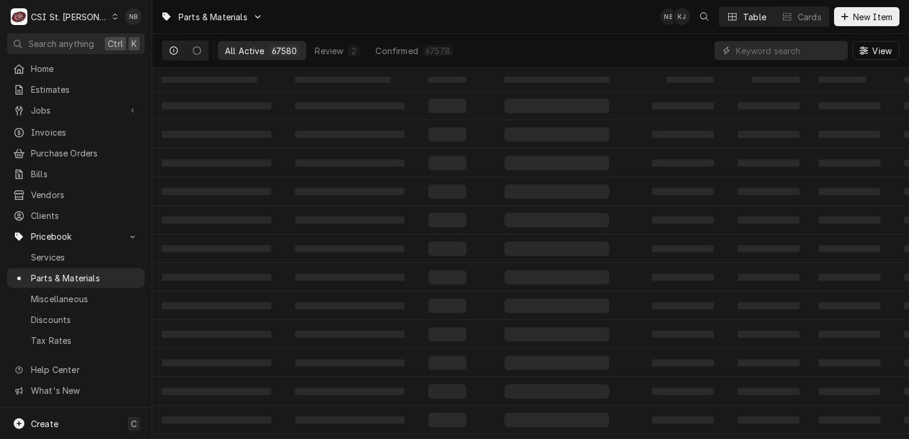
click at [800, 61] on div "View" at bounding box center [807, 50] width 185 height 33
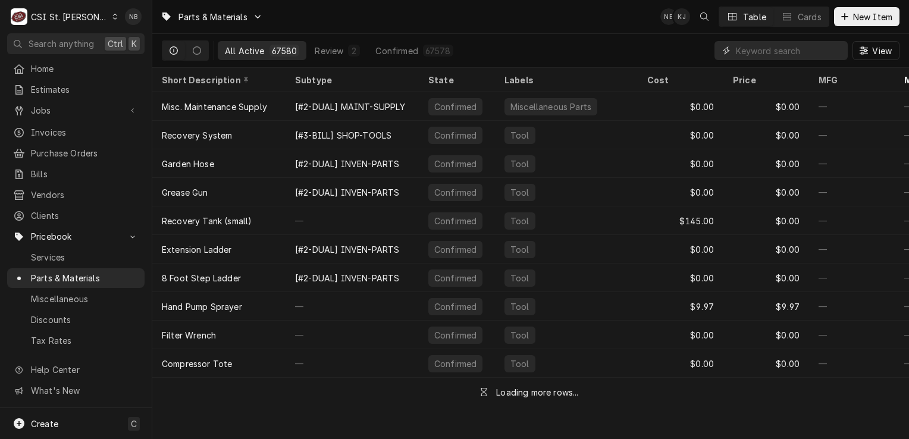
click at [805, 55] on input "Dynamic Content Wrapper" at bounding box center [789, 50] width 106 height 19
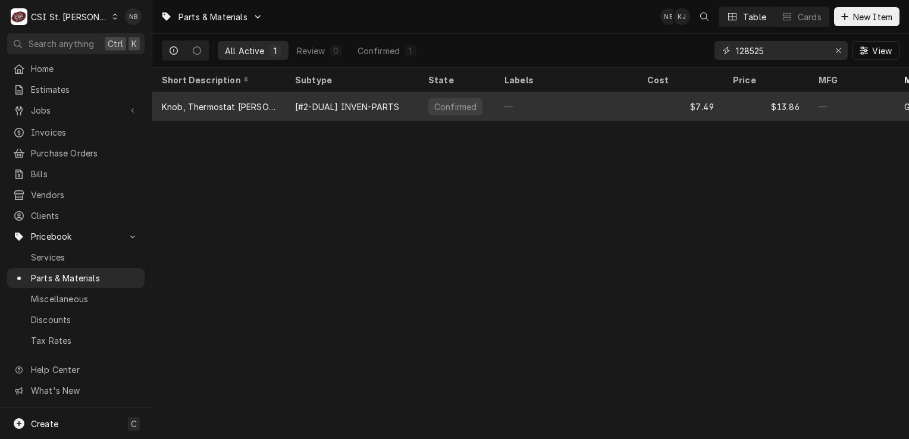
type input "128525"
click at [574, 113] on div "—" at bounding box center [566, 106] width 143 height 29
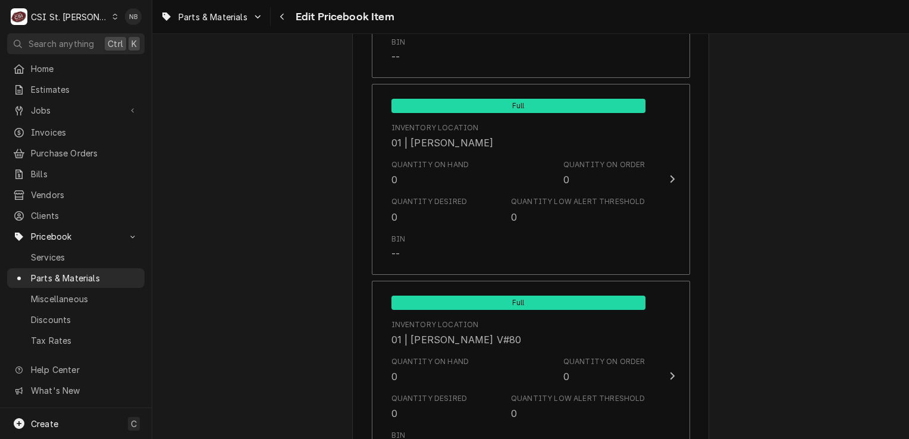
scroll to position [2499, 0]
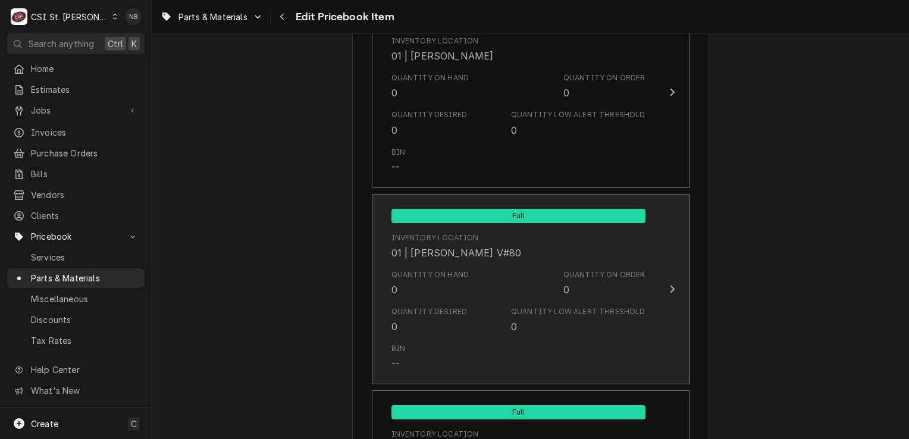
click at [485, 293] on div "Quantity on Hand 0 Quantity on Order 0" at bounding box center [519, 283] width 254 height 37
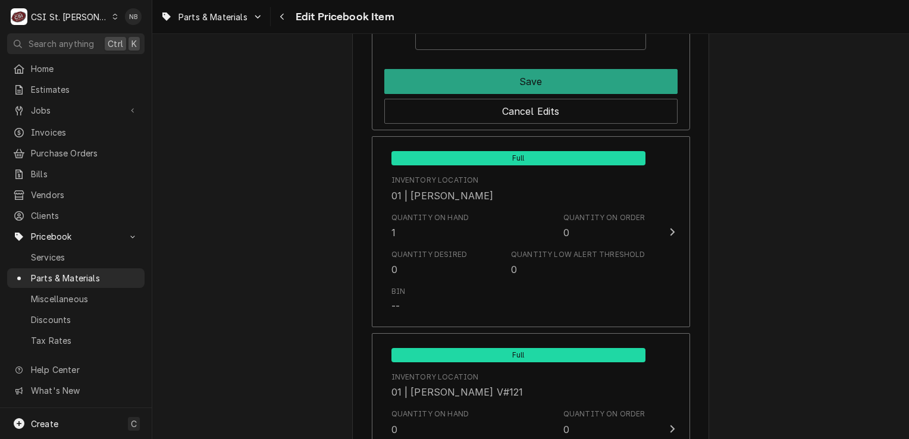
scroll to position [2916, 0]
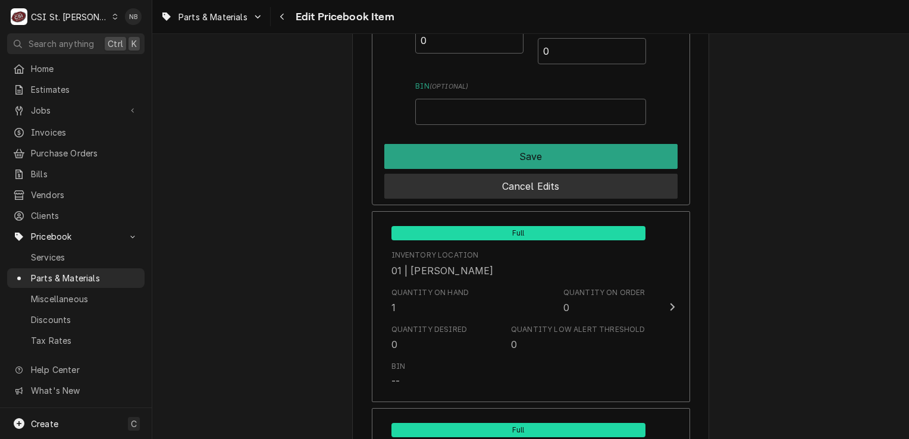
click at [593, 186] on button "Cancel Edits" at bounding box center [530, 186] width 293 height 25
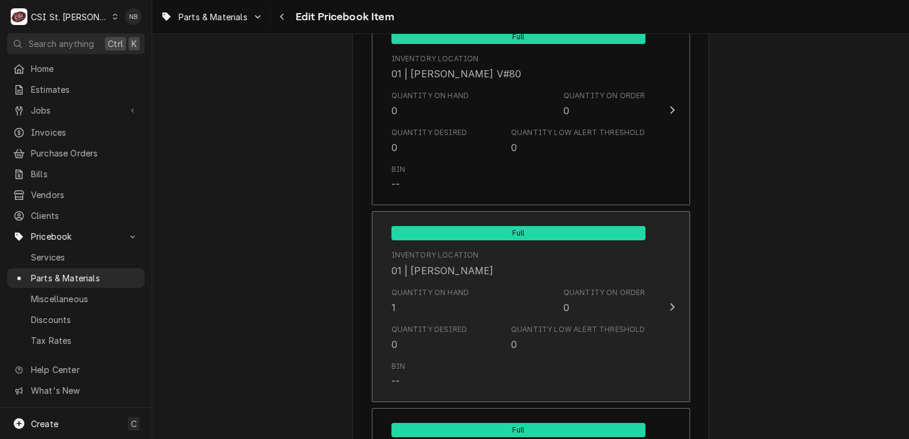
click at [499, 301] on div "Quantity on Hand 1 Quantity on Order 0" at bounding box center [519, 301] width 254 height 37
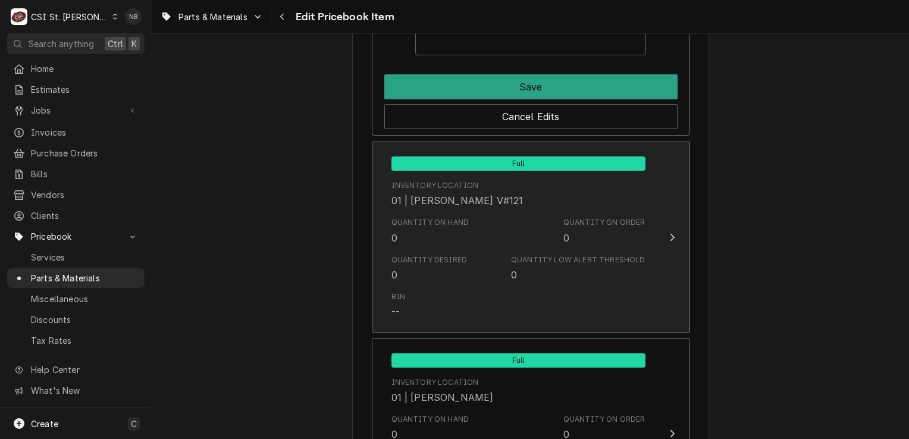
scroll to position [2976, 0]
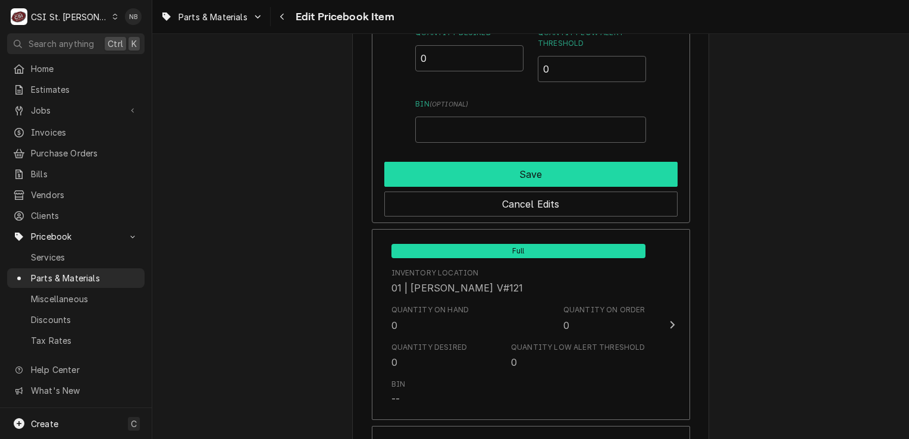
click at [602, 173] on button "Save" at bounding box center [530, 174] width 293 height 25
type textarea "x"
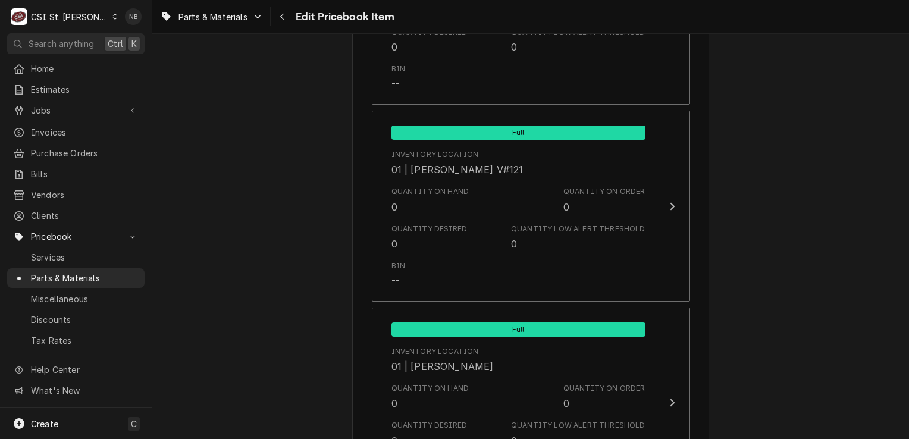
scroll to position [2858, 0]
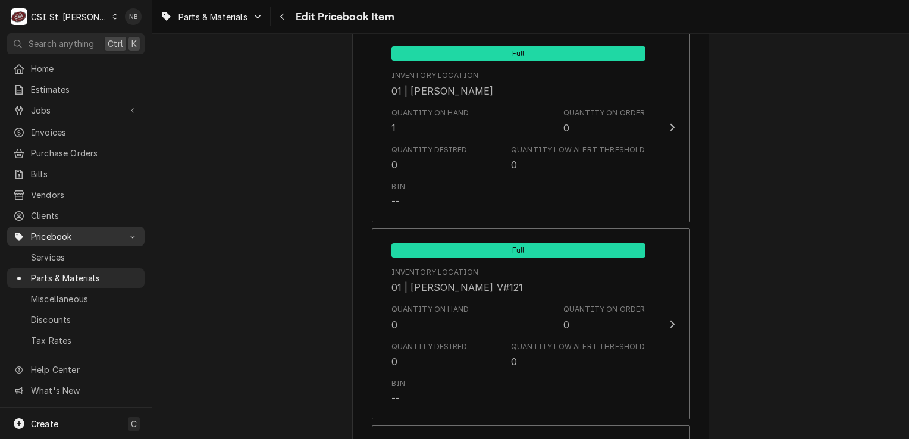
click at [95, 230] on span "Pricebook" at bounding box center [76, 236] width 90 height 12
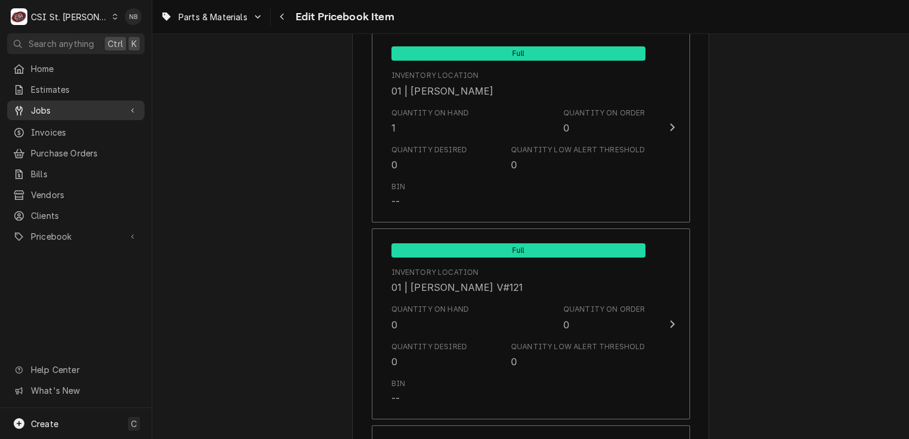
click at [86, 111] on span "Jobs" at bounding box center [76, 110] width 90 height 12
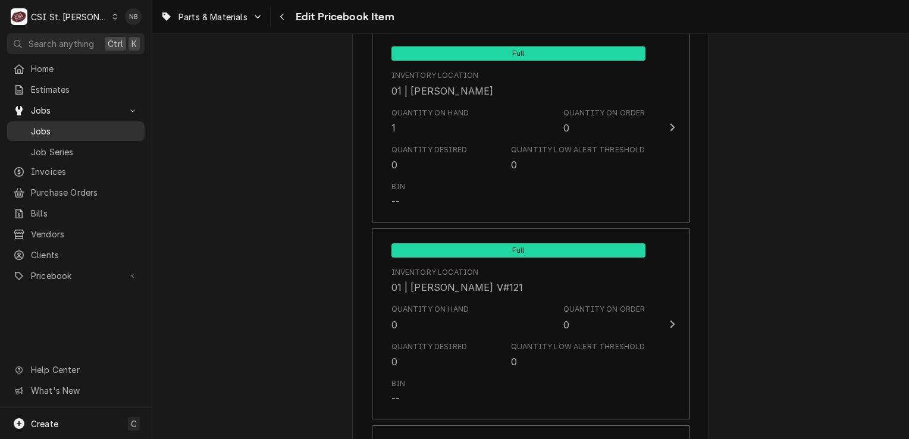
click at [73, 130] on span "Jobs" at bounding box center [85, 131] width 108 height 12
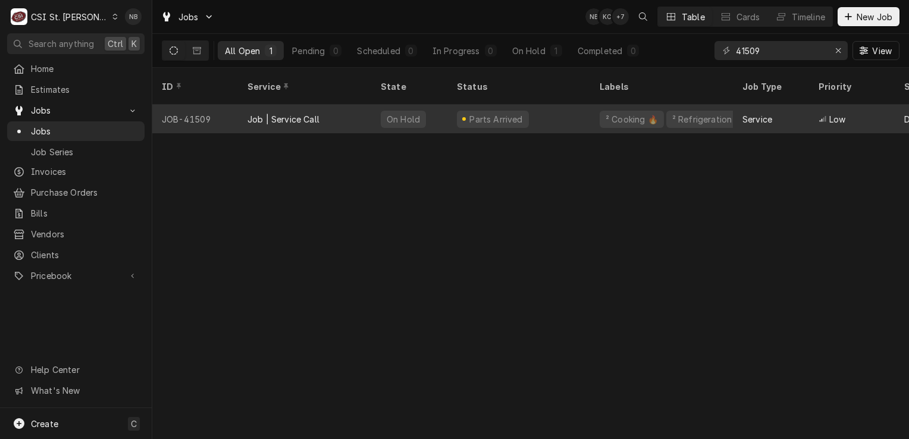
click at [486, 113] on div "Parts Arrived" at bounding box center [496, 119] width 56 height 12
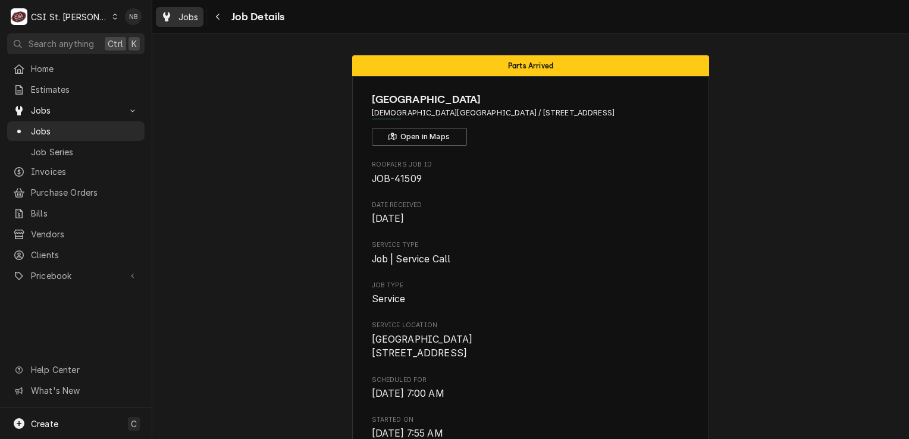
click at [186, 13] on span "Jobs" at bounding box center [189, 17] width 20 height 12
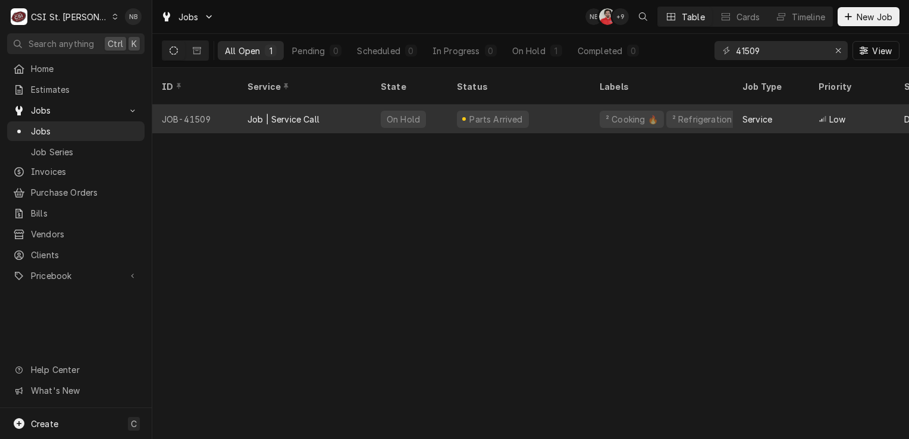
click at [435, 108] on div "On Hold" at bounding box center [409, 119] width 76 height 29
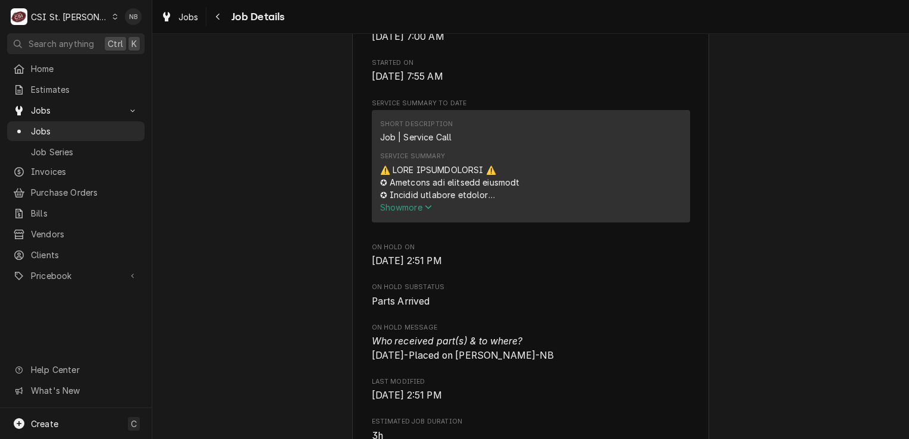
click at [415, 212] on span "Show more" at bounding box center [406, 207] width 52 height 10
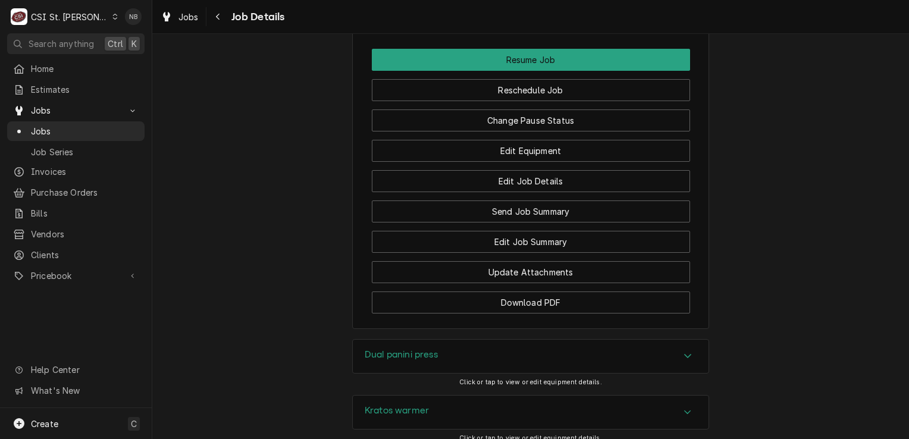
scroll to position [3392, 0]
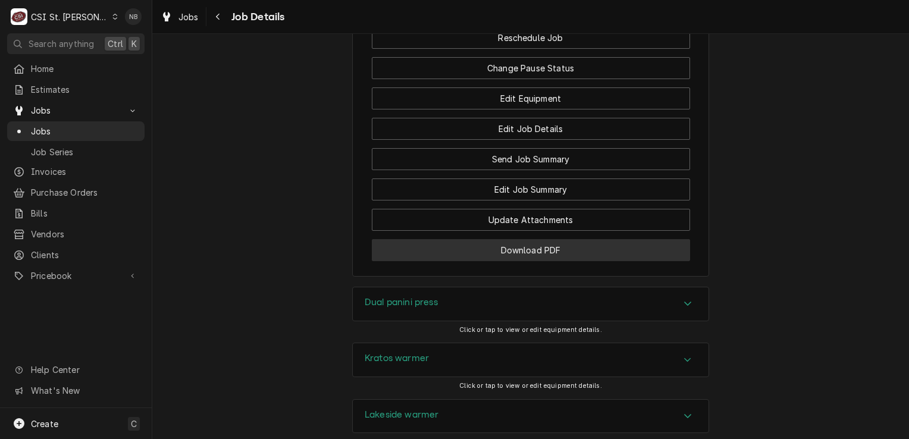
click at [587, 247] on button "Download PDF" at bounding box center [531, 250] width 318 height 22
